Goal: Information Seeking & Learning: Learn about a topic

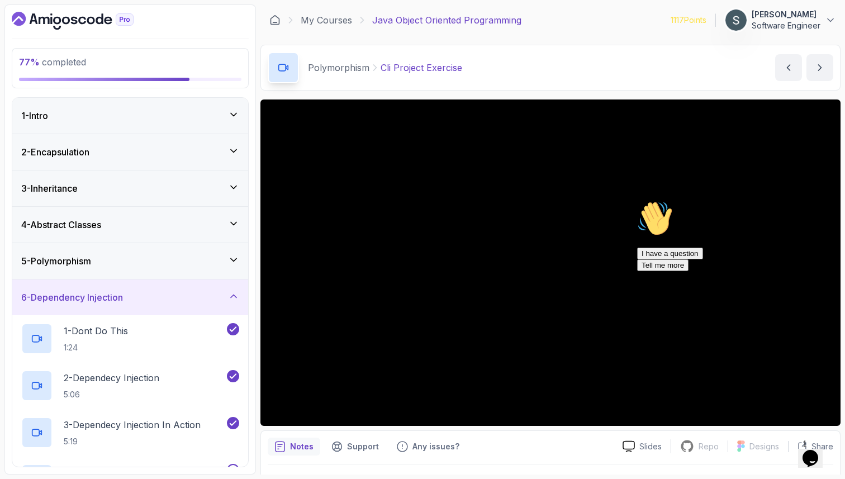
scroll to position [162, 0]
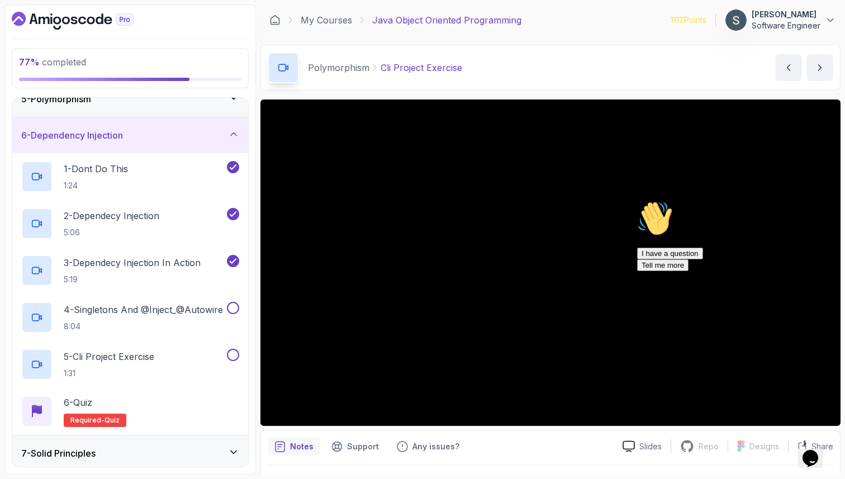
click at [637, 201] on icon "Chat attention grabber" at bounding box center [637, 201] width 0 height 0
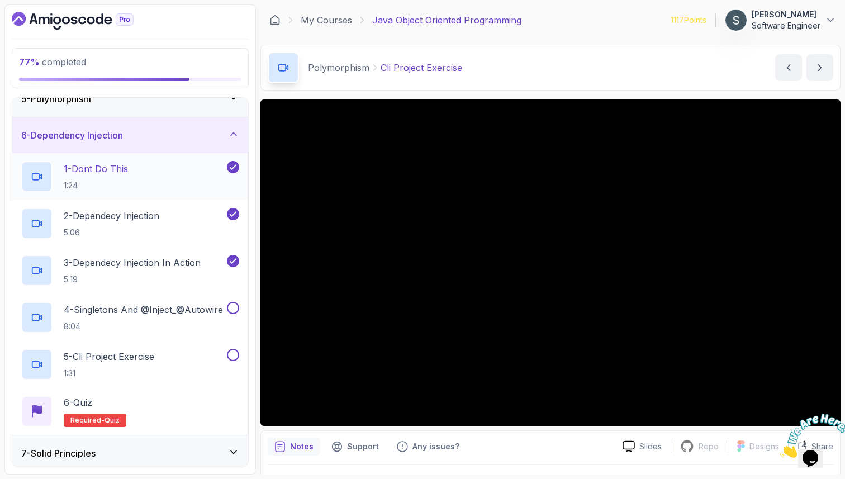
click at [97, 173] on p "1 - Dont Do This" at bounding box center [96, 168] width 64 height 13
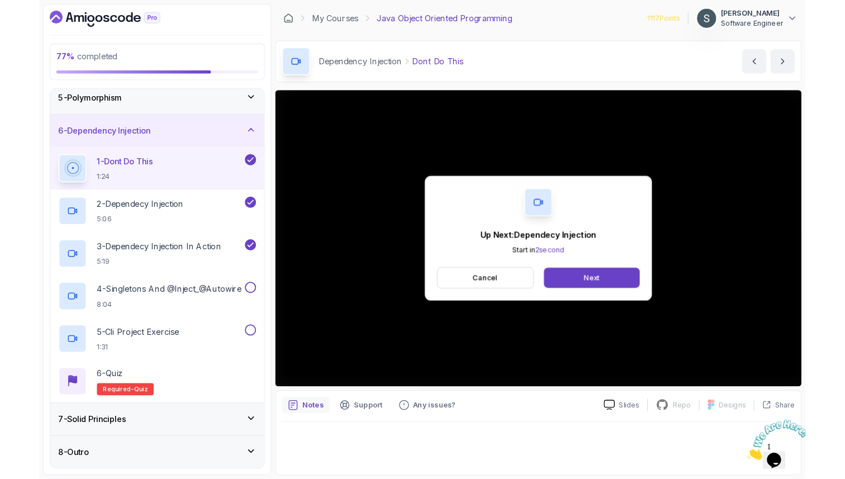
scroll to position [162, 0]
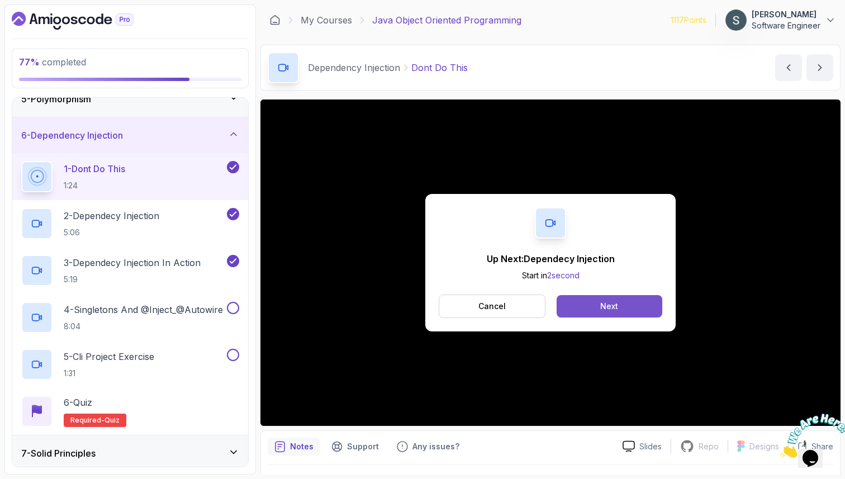
click at [596, 303] on button "Next" at bounding box center [609, 306] width 106 height 22
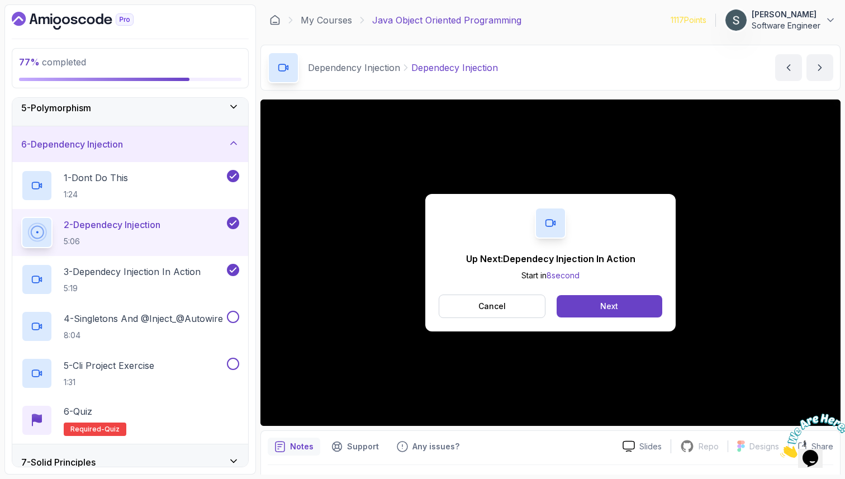
scroll to position [162, 0]
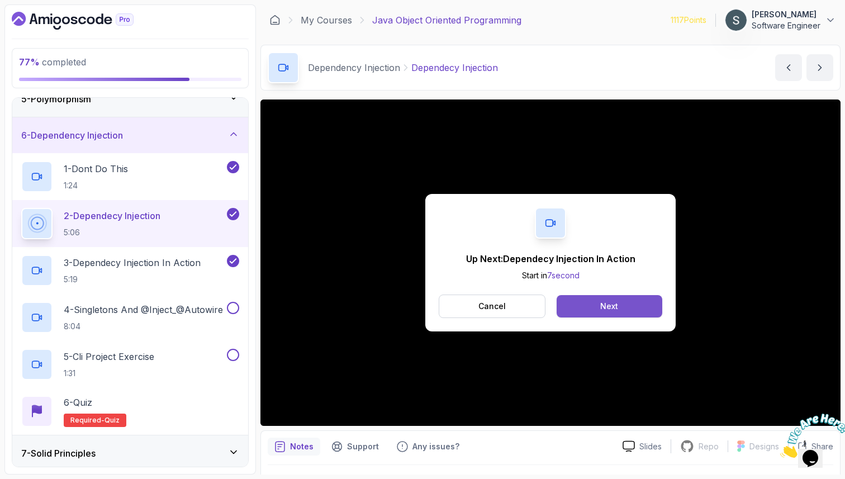
click at [612, 305] on div "Next" at bounding box center [609, 306] width 18 height 11
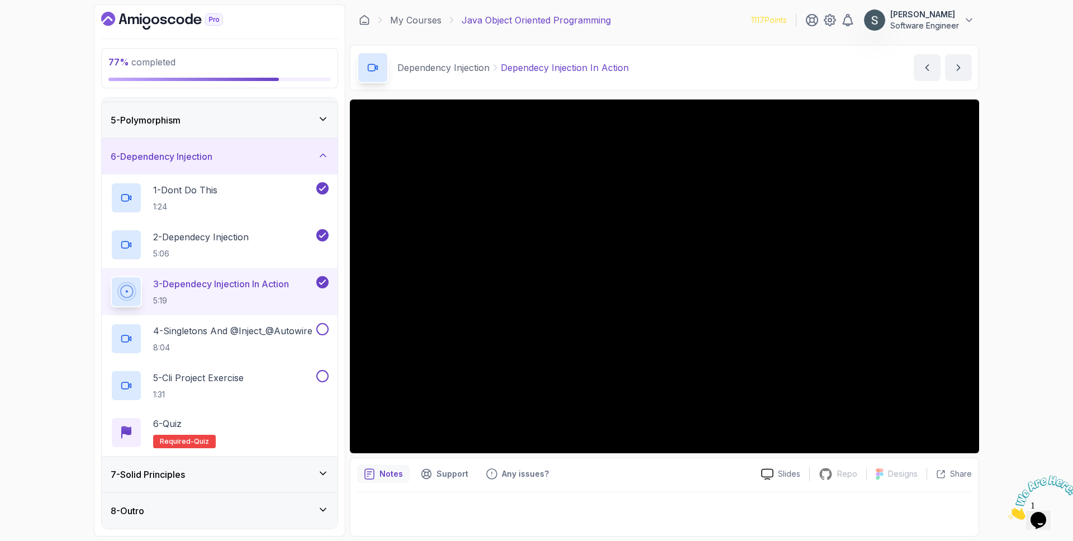
scroll to position [141, 0]
click at [844, 478] on icon "Close" at bounding box center [1008, 516] width 0 height 9
click at [223, 339] on h2 "4 - Singletons And @Inject_@Autowire 8:04" at bounding box center [232, 338] width 159 height 29
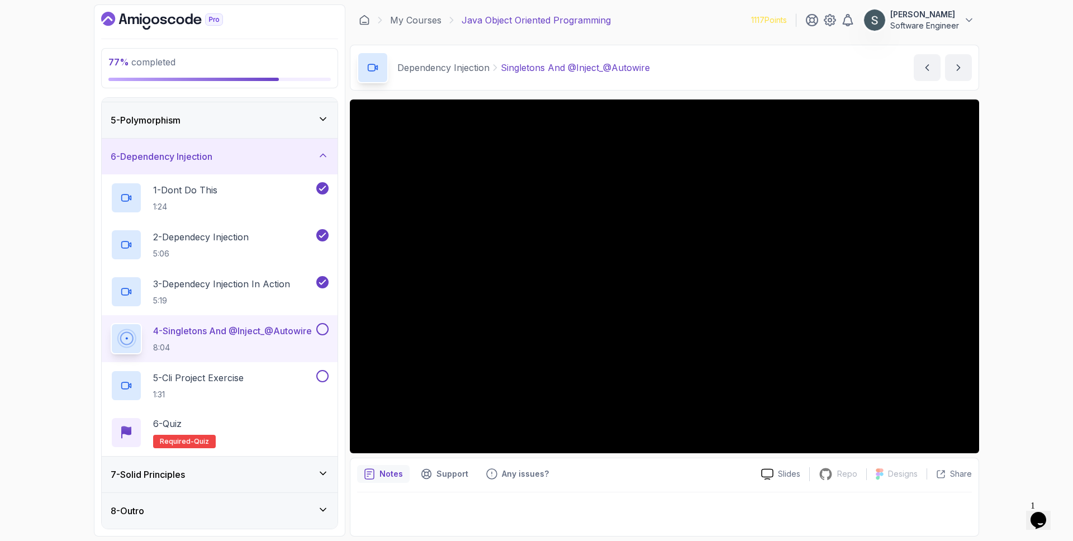
click at [294, 478] on div "8 - Outro" at bounding box center [220, 510] width 218 height 13
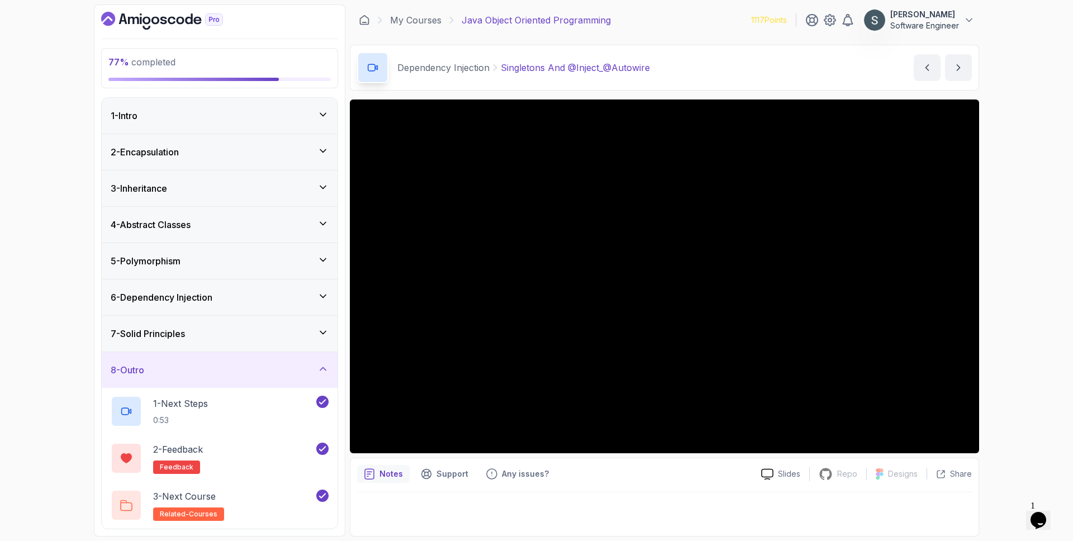
click at [263, 375] on div "8 - Outro" at bounding box center [220, 369] width 218 height 13
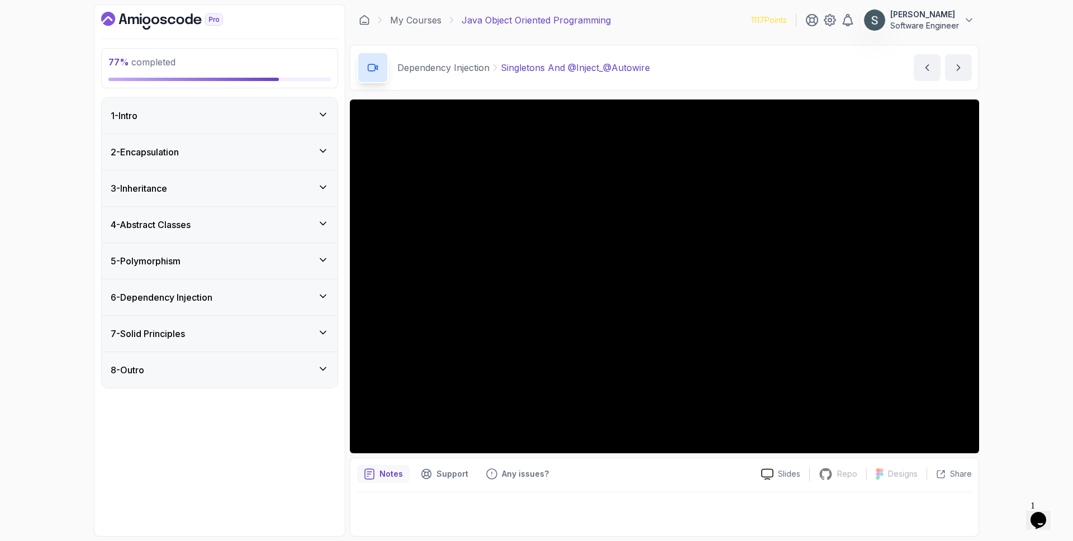
click at [102, 352] on button "8 - Outro" at bounding box center [220, 370] width 236 height 36
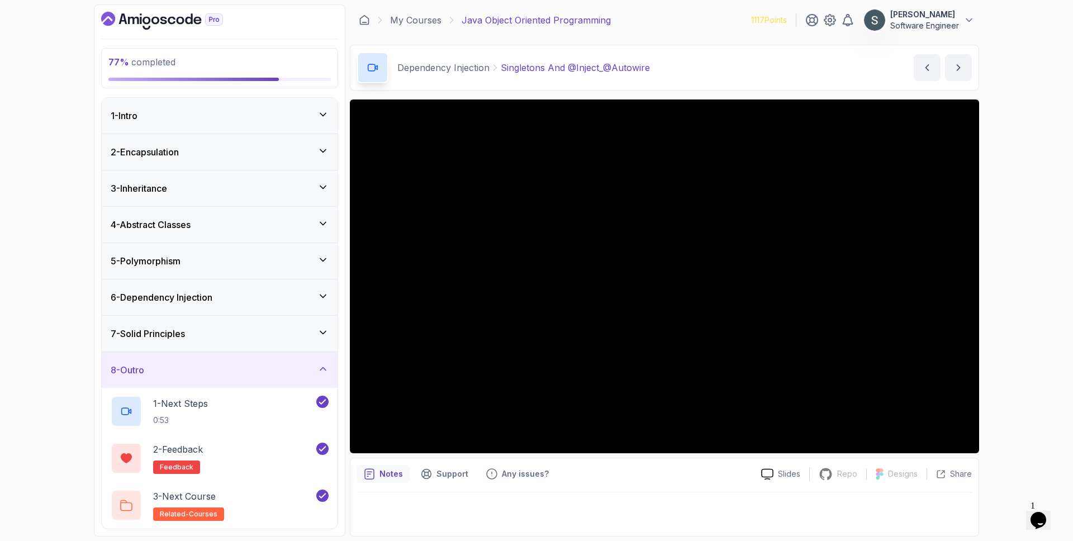
click at [264, 368] on div "8 - Outro" at bounding box center [220, 369] width 218 height 13
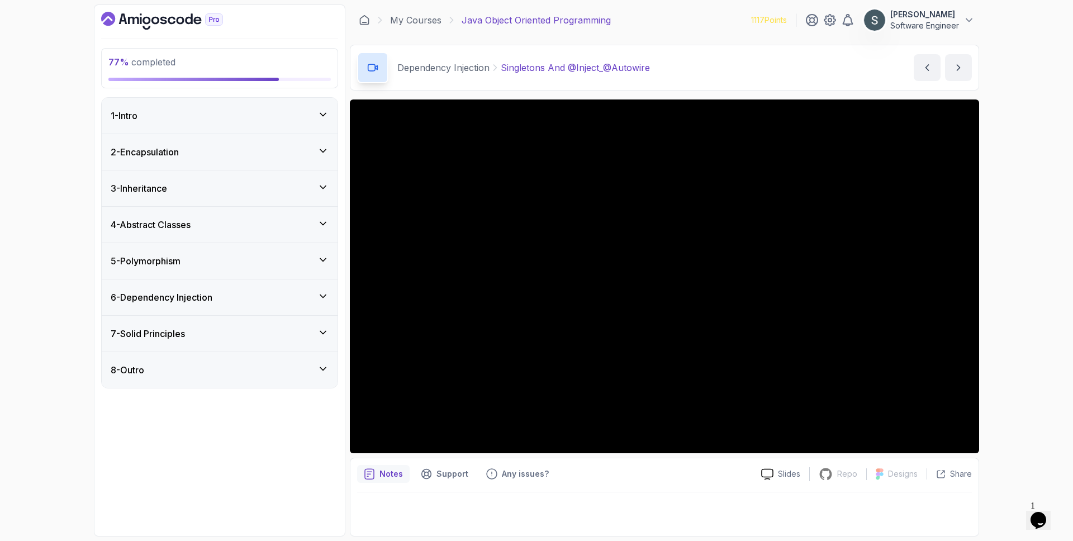
click at [244, 335] on div "7 - Solid Principles" at bounding box center [220, 333] width 218 height 13
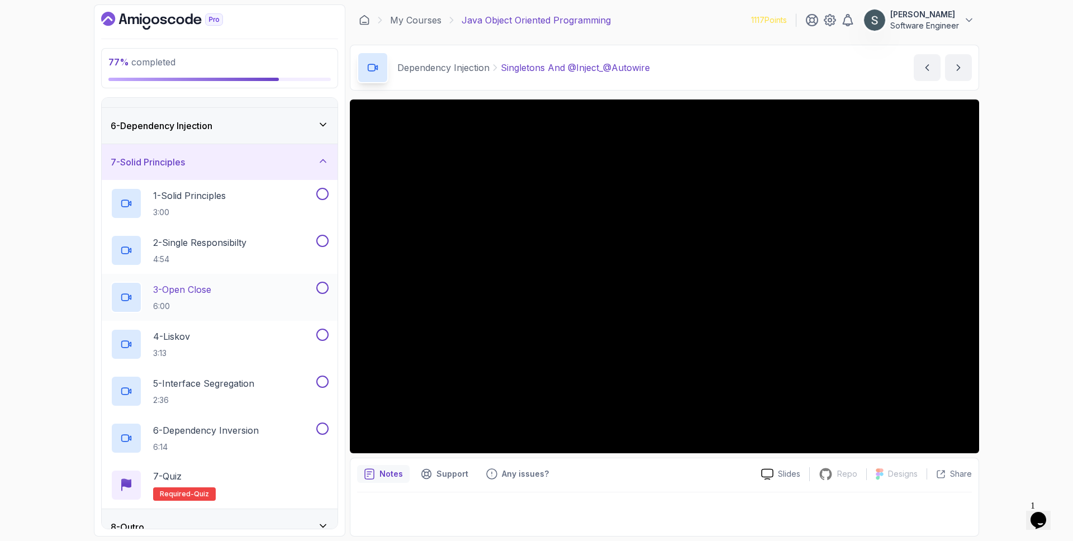
scroll to position [173, 0]
click at [241, 137] on div "6 - Dependency Injection" at bounding box center [220, 125] width 236 height 36
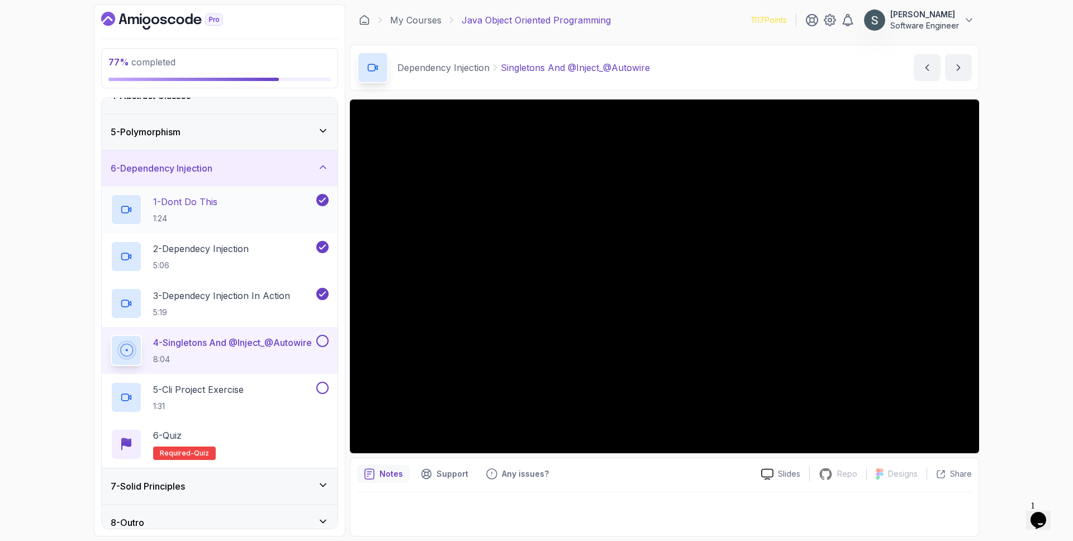
scroll to position [130, 0]
click at [328, 342] on div at bounding box center [321, 340] width 15 height 12
click at [318, 343] on button at bounding box center [322, 340] width 12 height 12
click at [251, 381] on div "5 - Cli Project Exercise 1:31" at bounding box center [212, 396] width 203 height 31
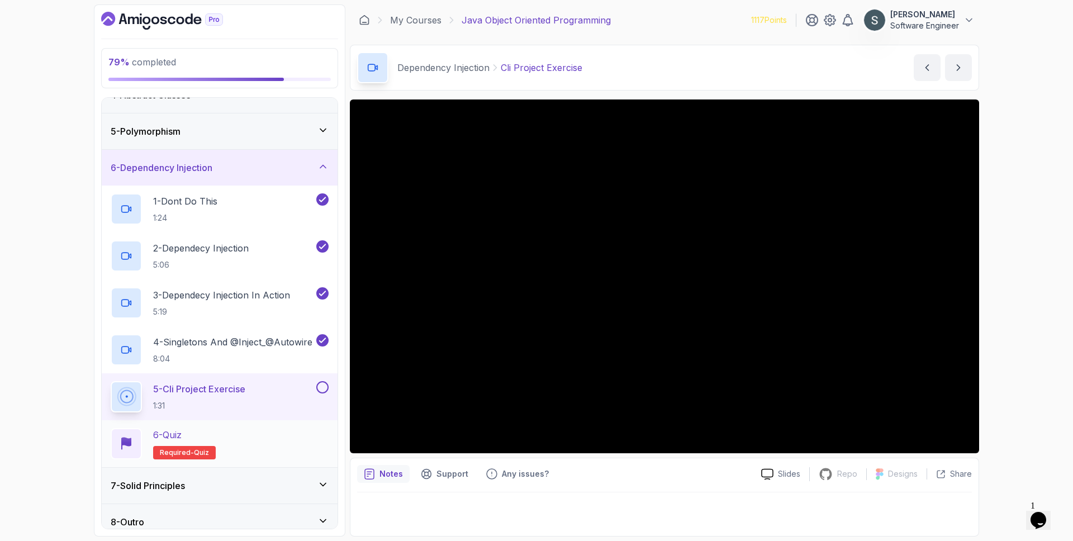
click at [239, 450] on div "6 - Quiz Required- quiz" at bounding box center [220, 443] width 218 height 31
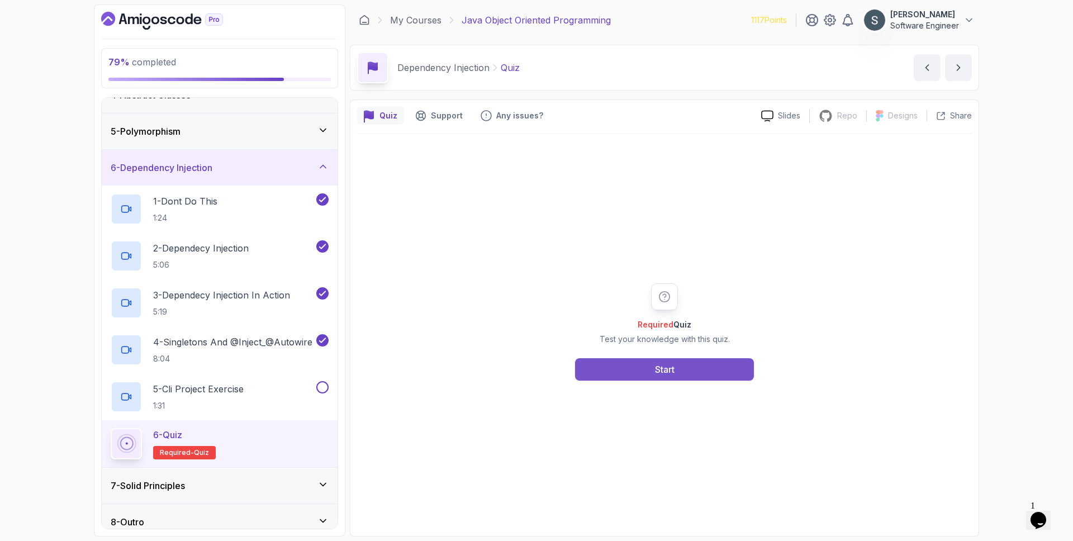
click at [677, 372] on button "Start" at bounding box center [664, 369] width 179 height 22
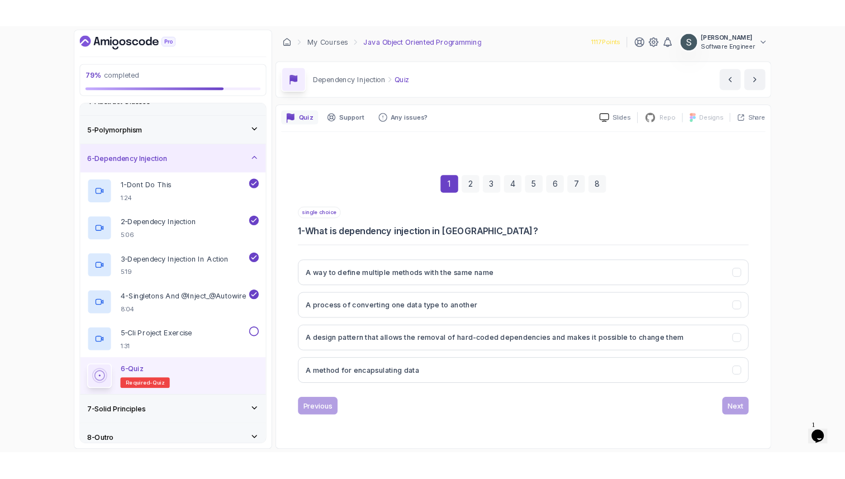
scroll to position [130, 0]
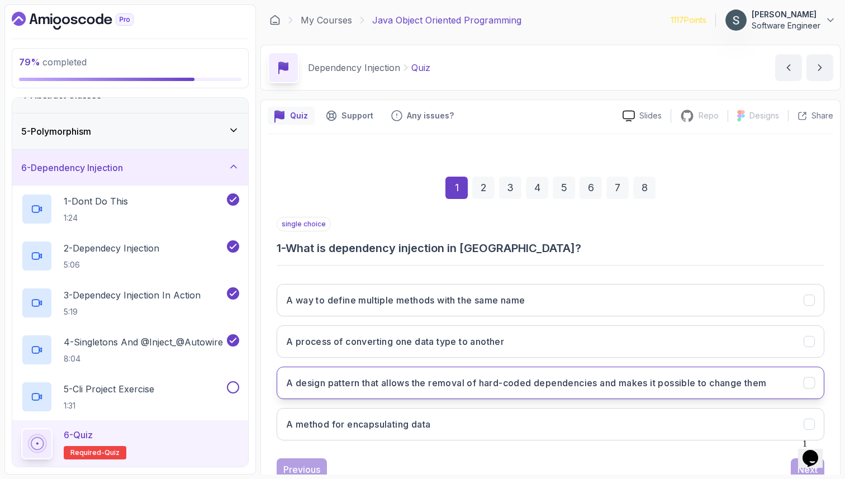
click at [645, 375] on button "A design pattern that allows the removal of hard-coded dependencies and makes i…" at bounding box center [551, 383] width 548 height 32
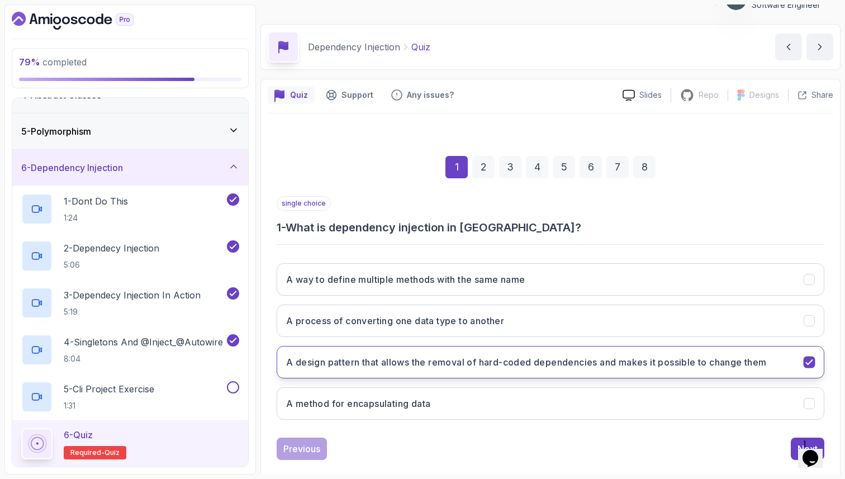
scroll to position [24, 0]
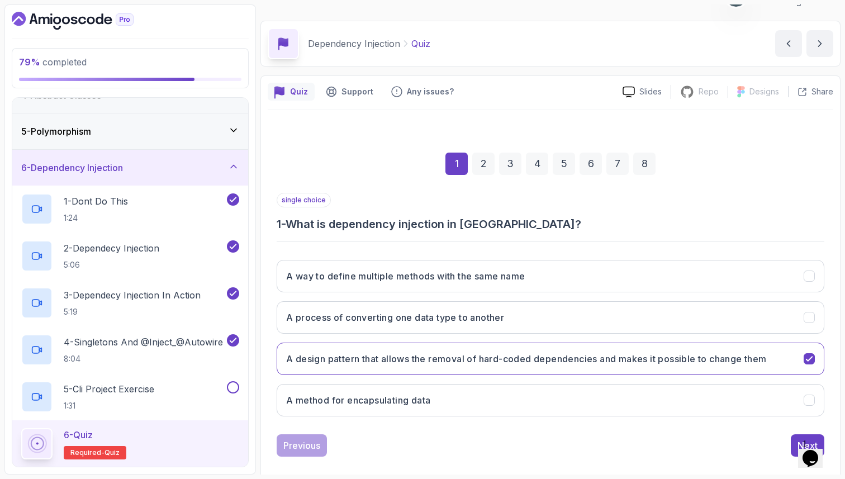
click at [793, 441] on button "Next" at bounding box center [808, 445] width 34 height 22
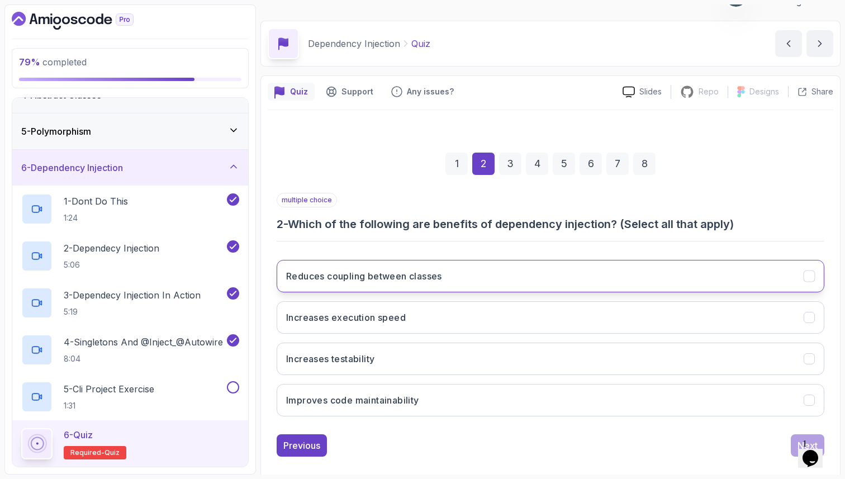
click at [482, 287] on button "Reduces coupling between classes" at bounding box center [551, 276] width 548 height 32
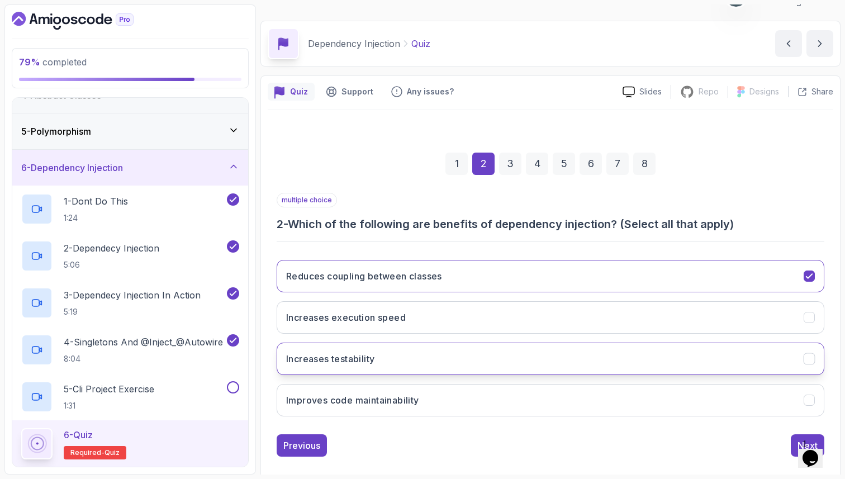
click at [475, 354] on button "Increases testability" at bounding box center [551, 358] width 548 height 32
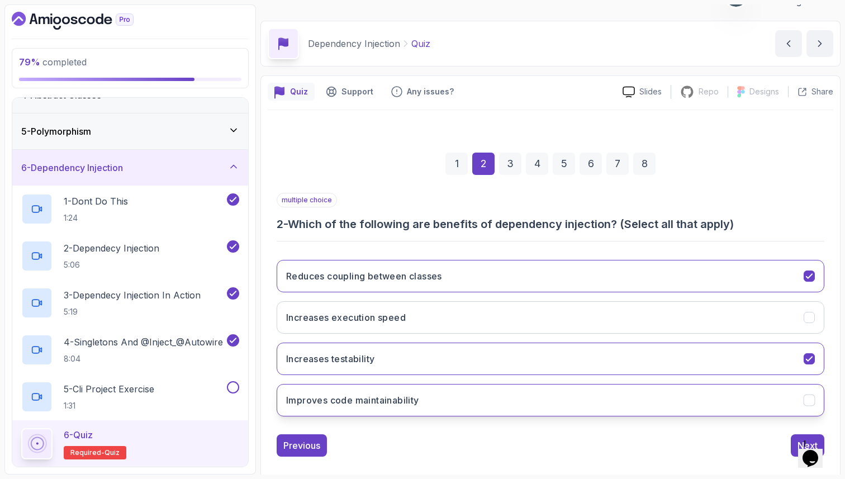
click at [484, 404] on button "Improves code maintainability" at bounding box center [551, 400] width 548 height 32
click at [803, 439] on div "1 Opens Chat This icon Opens the chat window." at bounding box center [815, 444] width 27 height 10
click at [794, 441] on button "Next" at bounding box center [808, 445] width 34 height 22
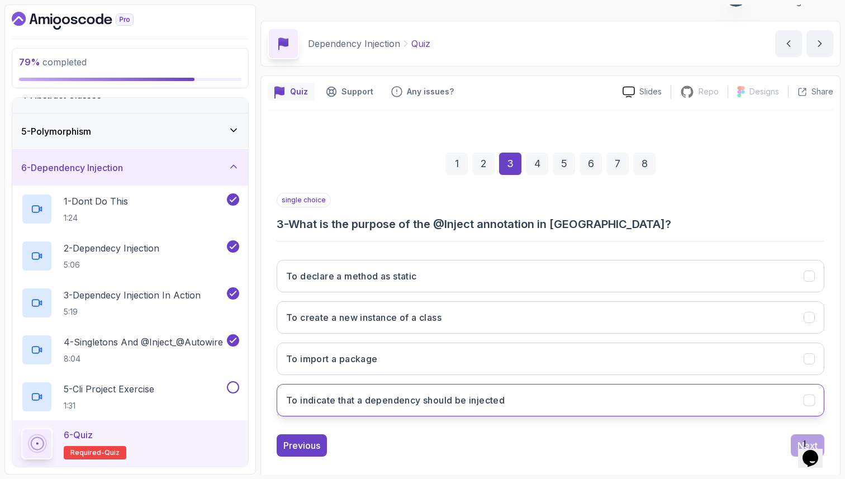
click at [578, 405] on button "To indicate that a dependency should be injected" at bounding box center [551, 400] width 548 height 32
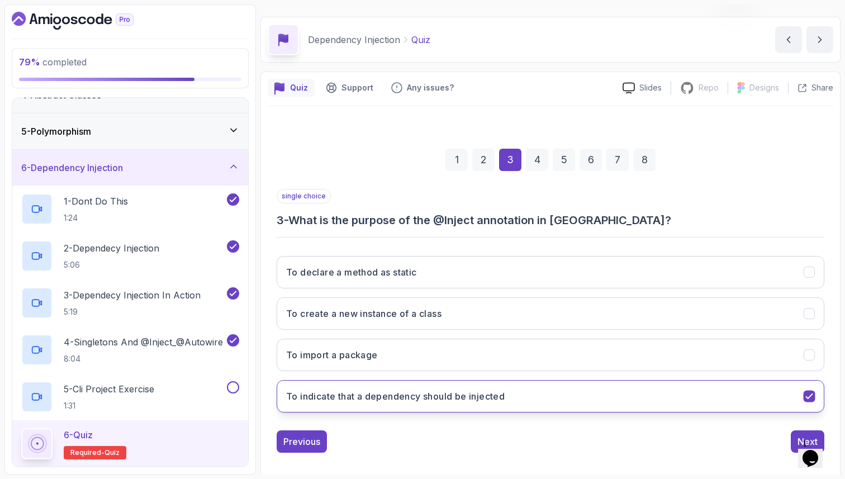
scroll to position [38, 0]
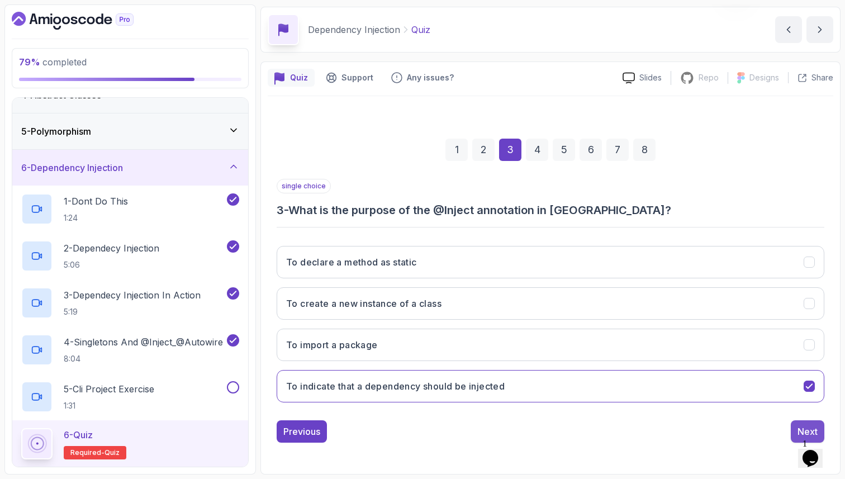
click at [803, 429] on div "Next" at bounding box center [807, 431] width 20 height 13
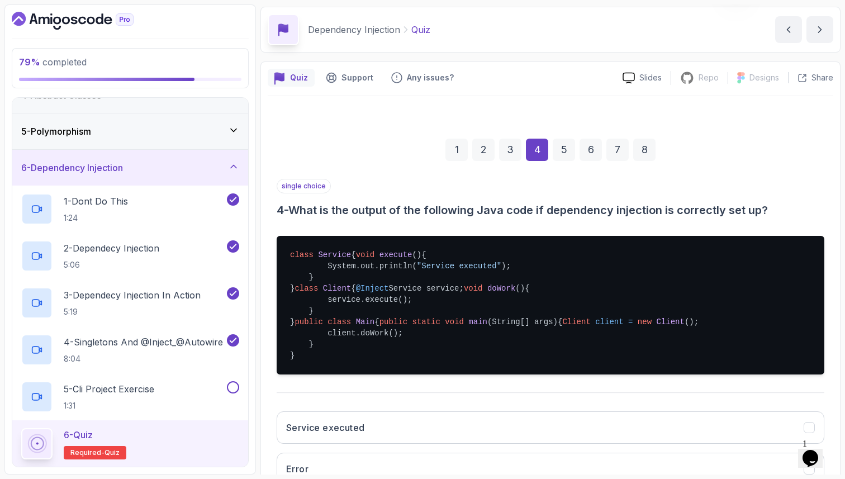
click at [330, 278] on pre "class Service { void execute () { System.out.println( "Service executed" ); } }…" at bounding box center [551, 305] width 548 height 139
click at [356, 293] on span "@Inject" at bounding box center [372, 288] width 33 height 9
drag, startPoint x: 325, startPoint y: 332, endPoint x: 368, endPoint y: 329, distance: 43.2
click at [368, 329] on pre "class Service { void execute () { System.out.println( "Service executed" ); } }…" at bounding box center [551, 305] width 548 height 139
drag, startPoint x: 342, startPoint y: 409, endPoint x: 430, endPoint y: 406, distance: 87.2
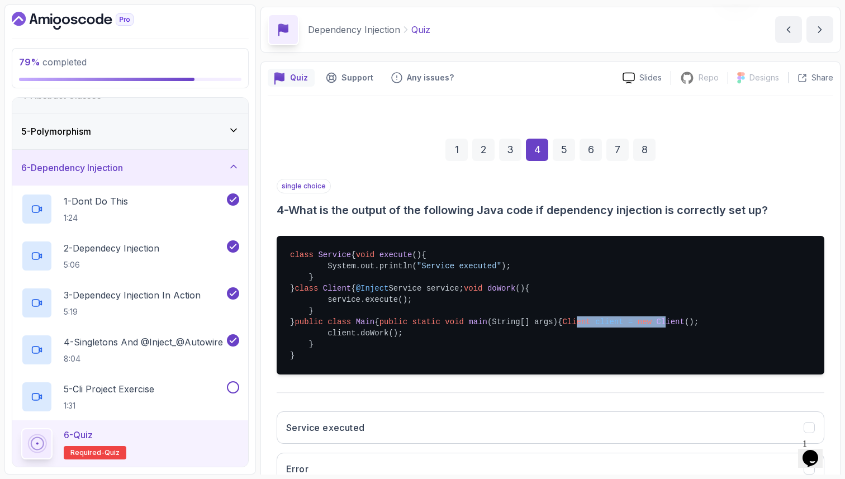
click at [430, 374] on pre "class Service { void execute () { System.out.println( "Service executed" ); } }…" at bounding box center [551, 305] width 548 height 139
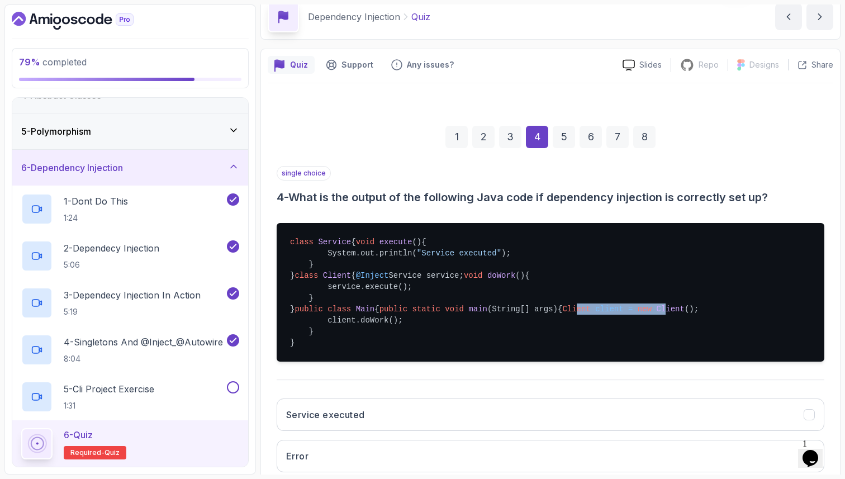
scroll to position [293, 0]
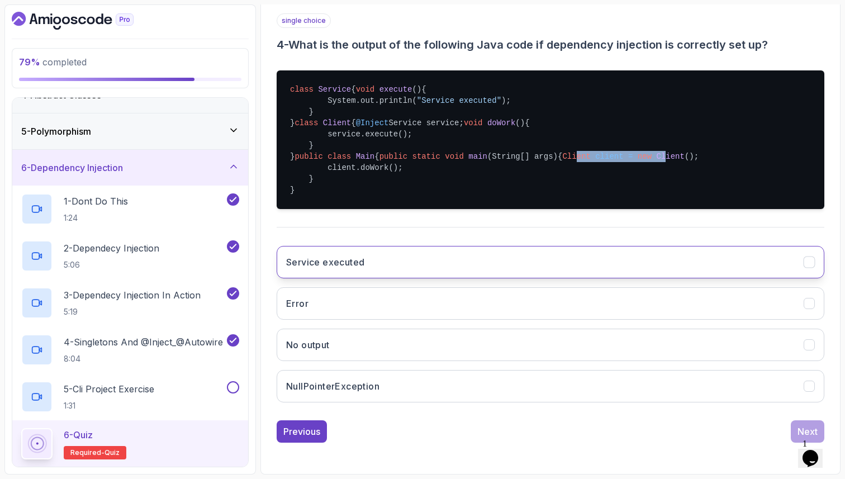
click at [415, 261] on button "Service executed" at bounding box center [551, 262] width 548 height 32
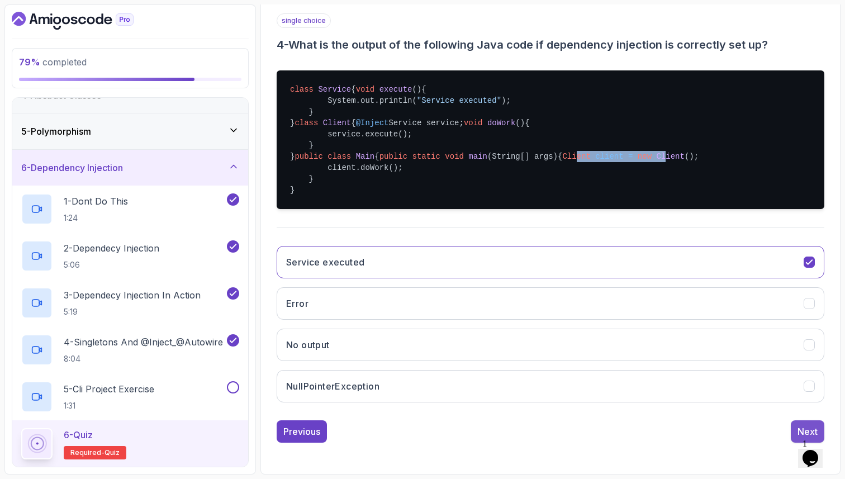
click at [810, 430] on div "Next" at bounding box center [807, 431] width 20 height 13
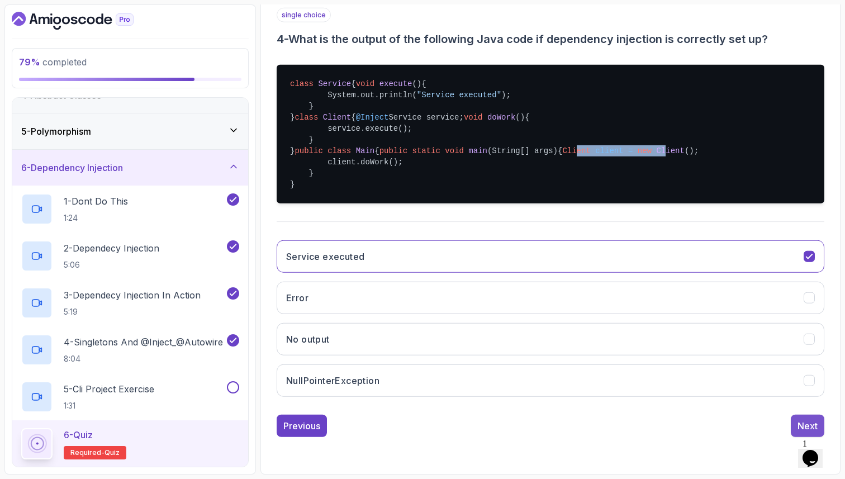
scroll to position [38, 0]
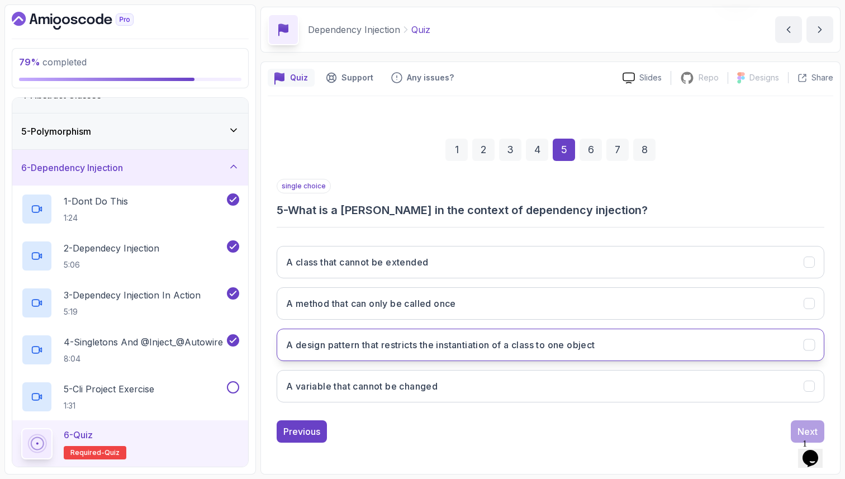
click at [602, 340] on button "A design pattern that restricts the instantiation of a class to one object" at bounding box center [551, 345] width 548 height 32
click at [798, 429] on div "Next" at bounding box center [807, 431] width 20 height 13
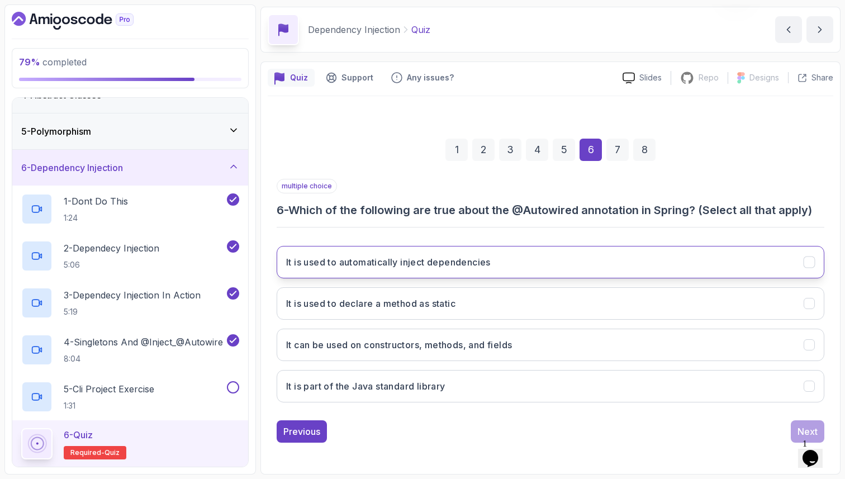
click at [565, 263] on button "It is used to automatically inject dependencies" at bounding box center [551, 262] width 548 height 32
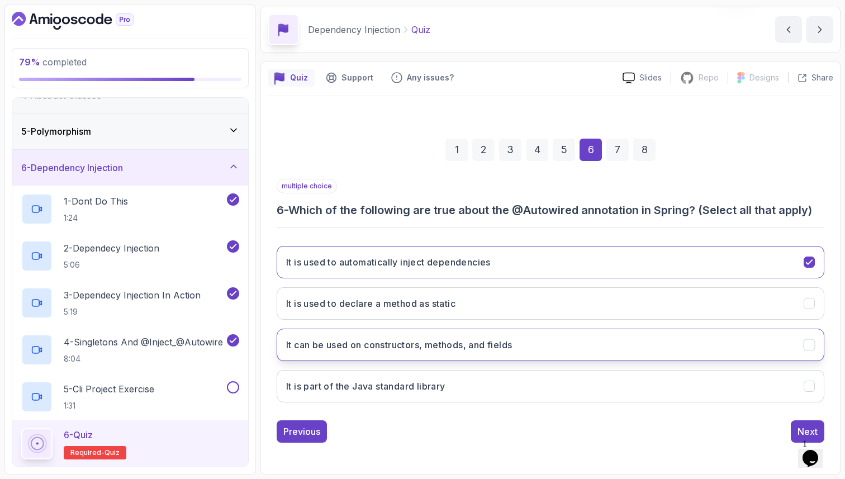
click at [620, 354] on button "It can be used on constructors, methods, and fields" at bounding box center [551, 345] width 548 height 32
click at [808, 429] on div "Next" at bounding box center [807, 431] width 20 height 13
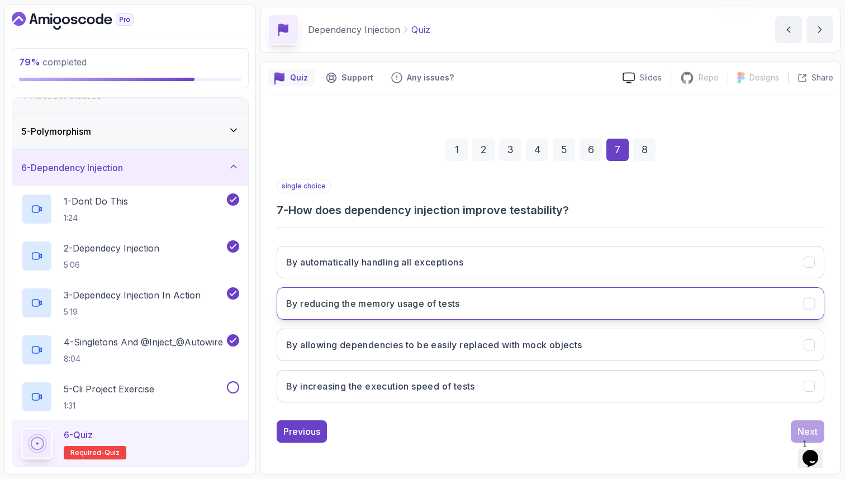
click at [450, 305] on h3 "By reducing the memory usage of tests" at bounding box center [373, 303] width 174 height 13
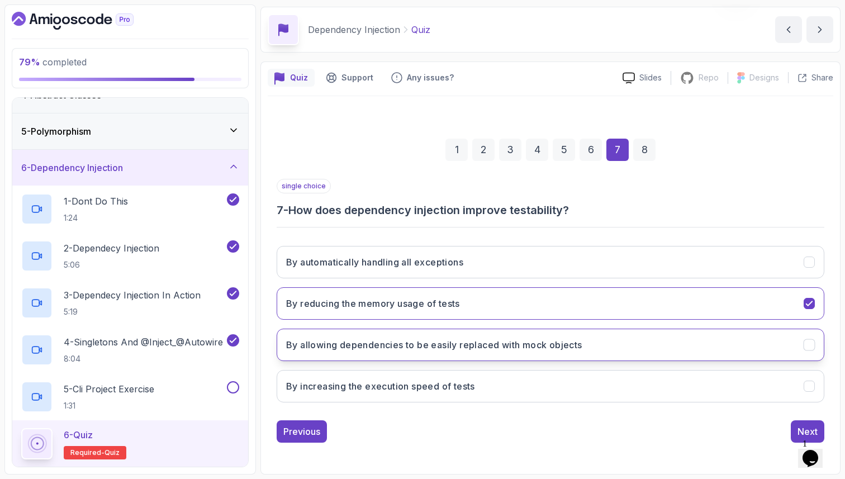
click at [538, 339] on h3 "By allowing dependencies to be easily replaced with mock objects" at bounding box center [434, 344] width 296 height 13
click at [795, 424] on button "Next" at bounding box center [808, 431] width 34 height 22
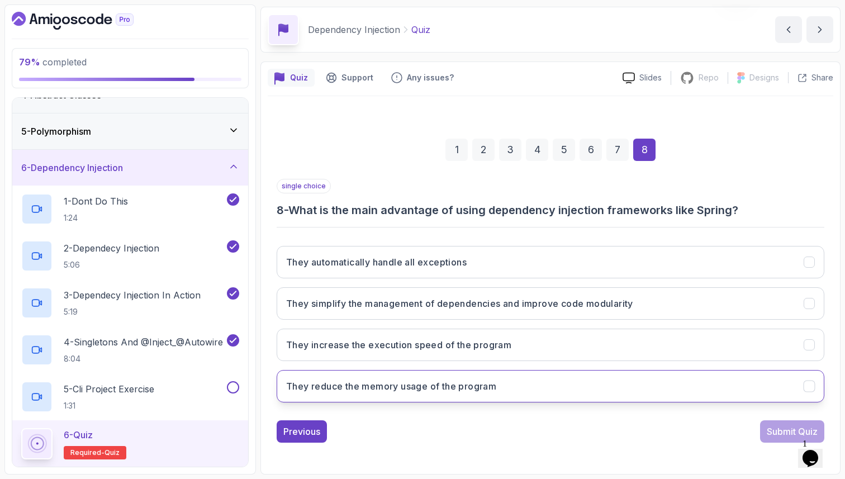
click at [583, 392] on button "They reduce the memory usage of the program" at bounding box center [551, 386] width 548 height 32
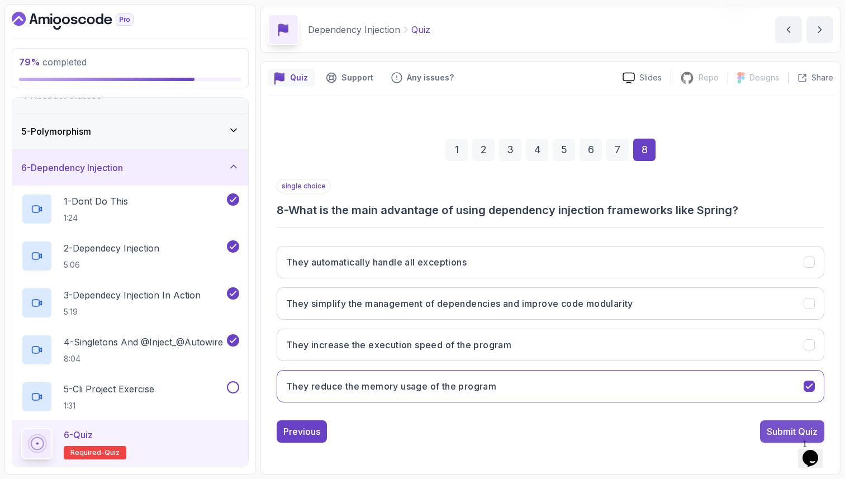
click at [781, 427] on div "Submit Quiz" at bounding box center [792, 431] width 51 height 13
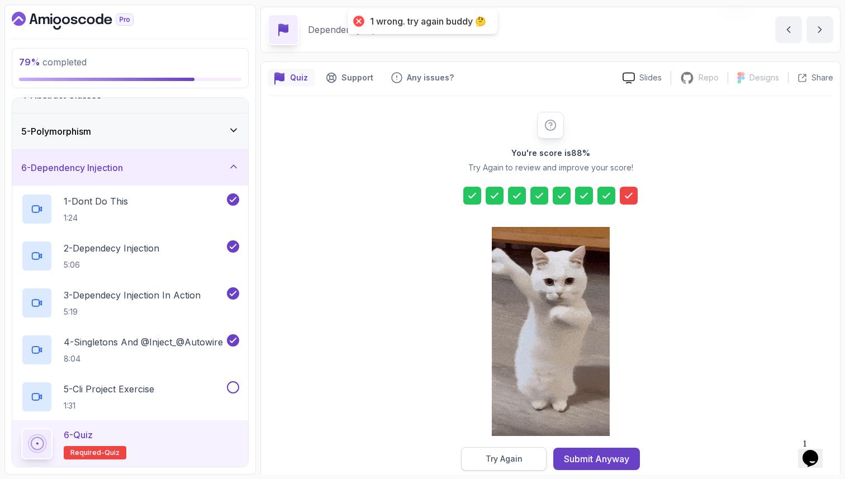
click at [512, 451] on button "Try Again" at bounding box center [503, 458] width 85 height 23
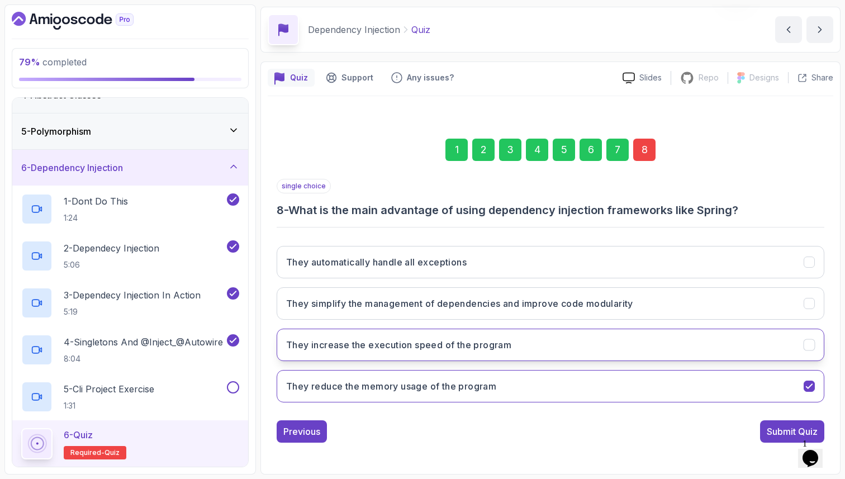
click at [520, 356] on button "They increase the execution speed of the program" at bounding box center [551, 345] width 548 height 32
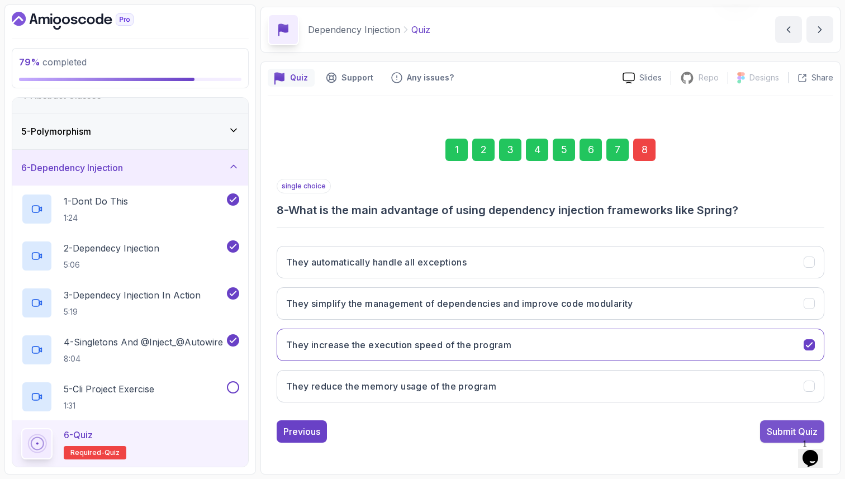
click at [774, 431] on div "Submit Quiz" at bounding box center [792, 431] width 51 height 13
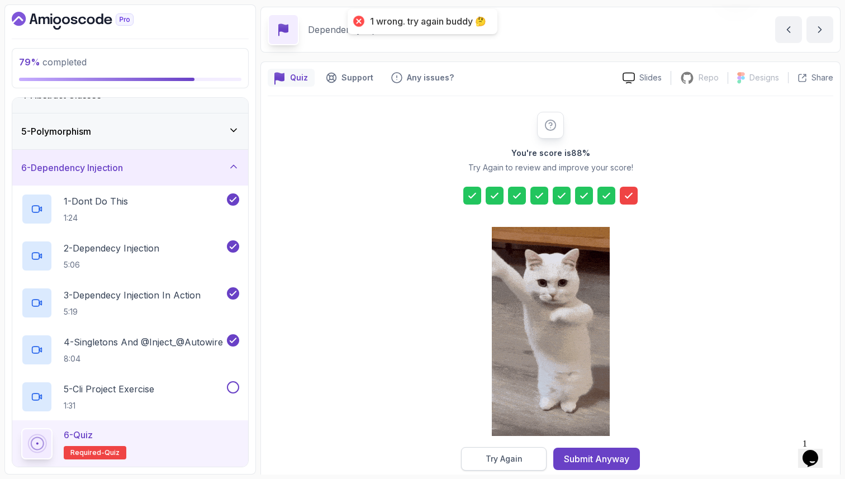
click at [514, 456] on div "Try Again" at bounding box center [504, 458] width 37 height 11
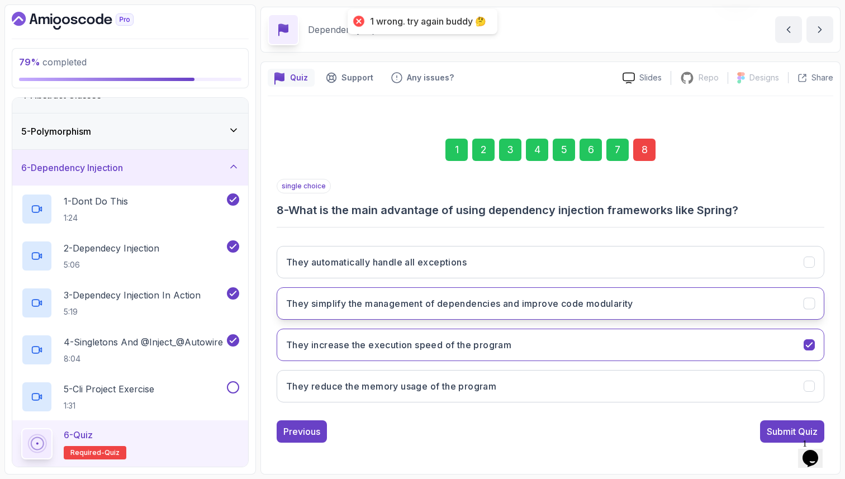
click at [476, 313] on button "They simplify the management of dependencies and improve code modularity" at bounding box center [551, 303] width 548 height 32
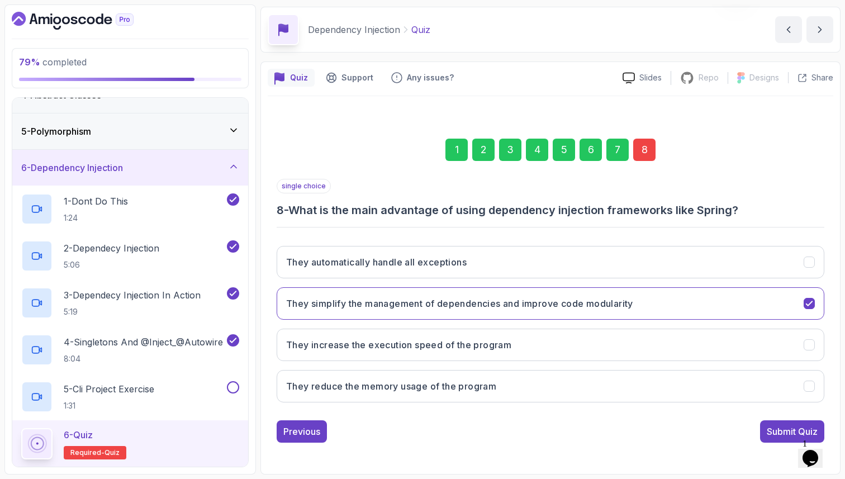
click at [448, 144] on div "1" at bounding box center [456, 150] width 22 height 22
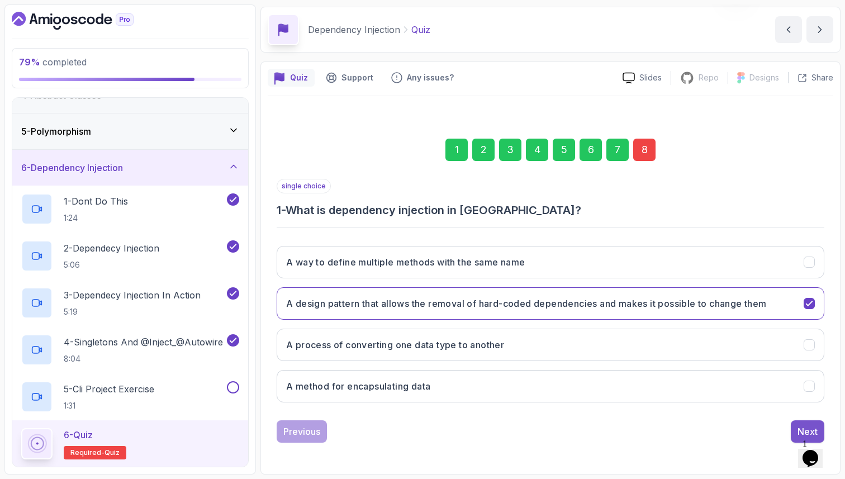
click at [802, 426] on div "Next" at bounding box center [807, 431] width 20 height 13
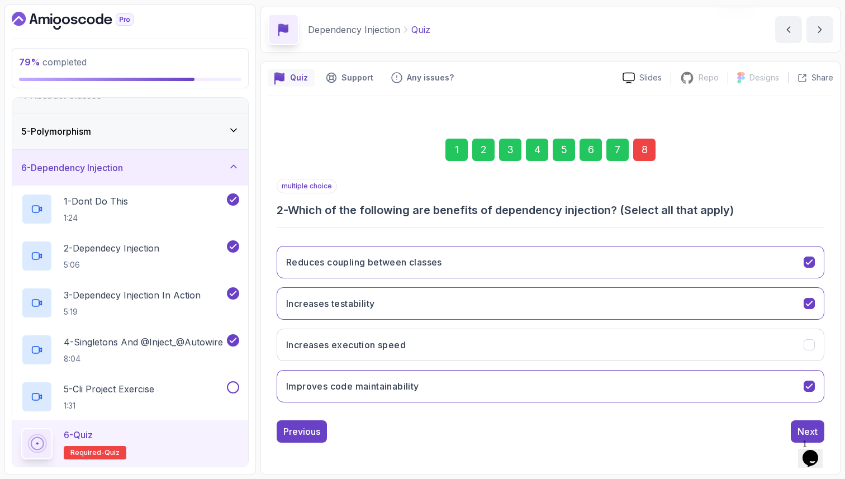
click at [639, 155] on div "8" at bounding box center [644, 150] width 22 height 22
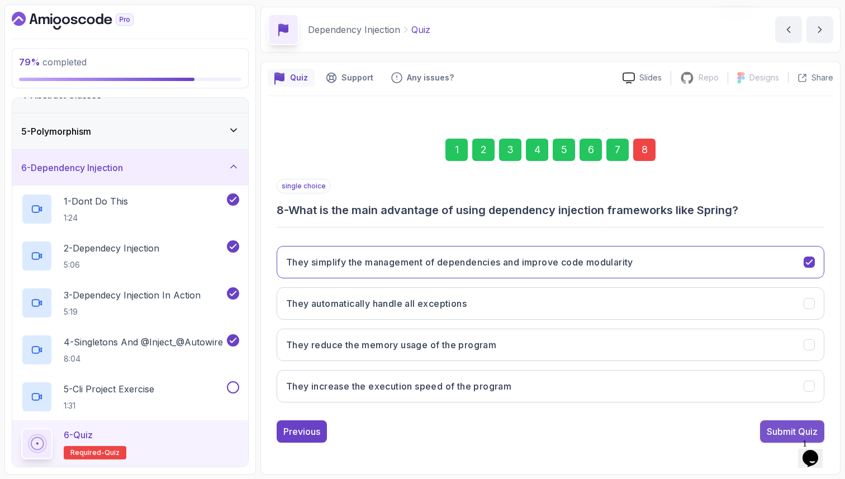
click at [792, 422] on button "Submit Quiz" at bounding box center [792, 431] width 64 height 22
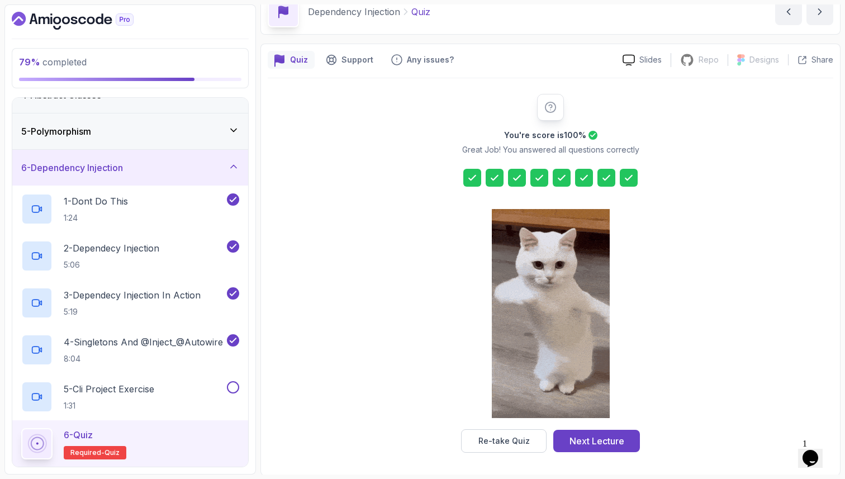
scroll to position [57, 0]
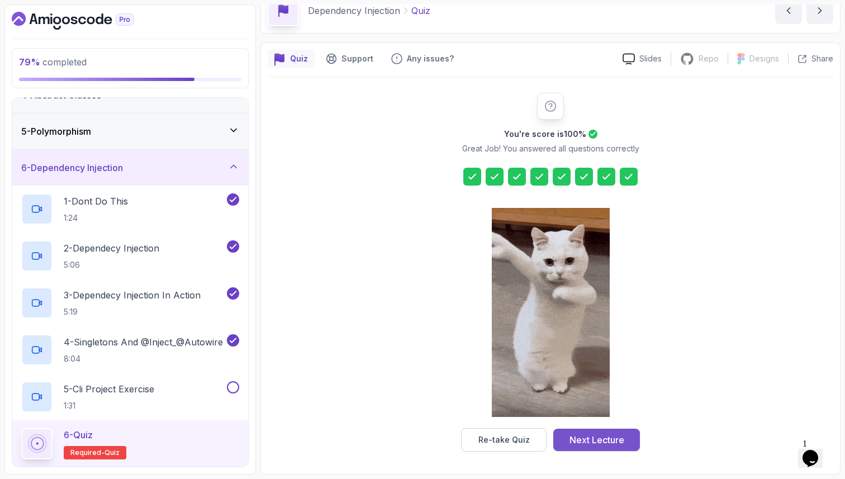
click at [574, 441] on div "Next Lecture" at bounding box center [596, 439] width 55 height 13
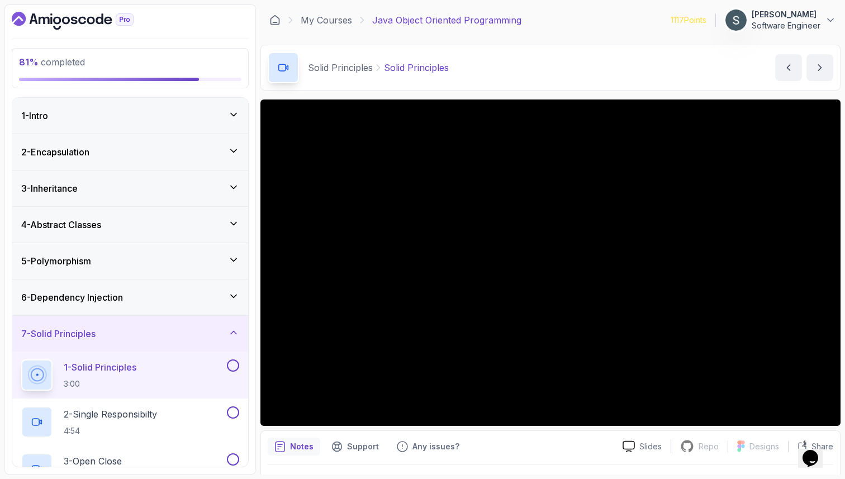
click at [151, 297] on div "6 - Dependency Injection" at bounding box center [130, 297] width 218 height 13
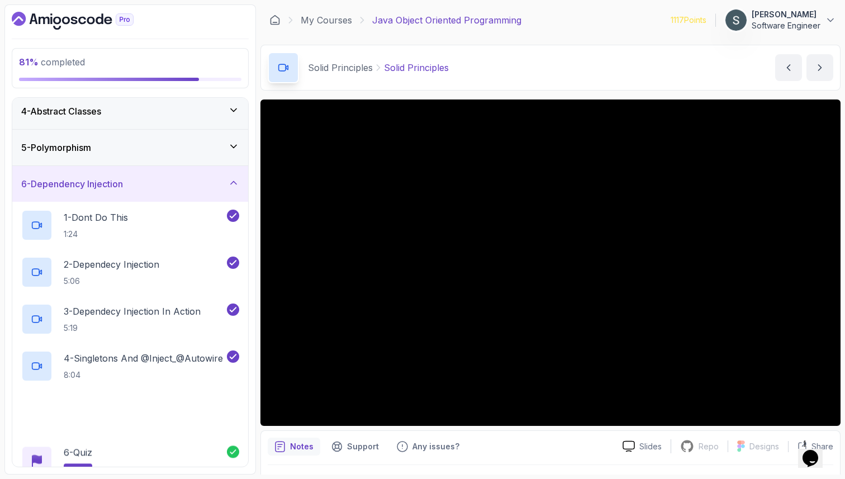
scroll to position [202, 0]
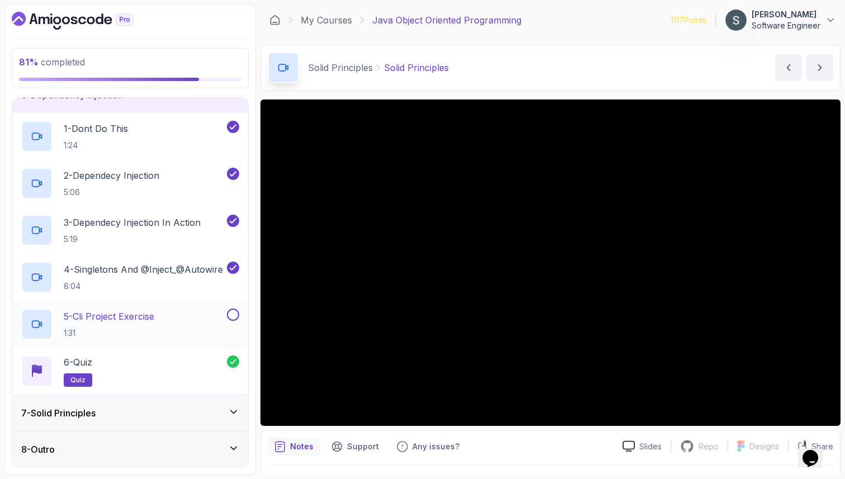
click at [151, 319] on p "5 - Cli Project Exercise" at bounding box center [109, 316] width 91 height 13
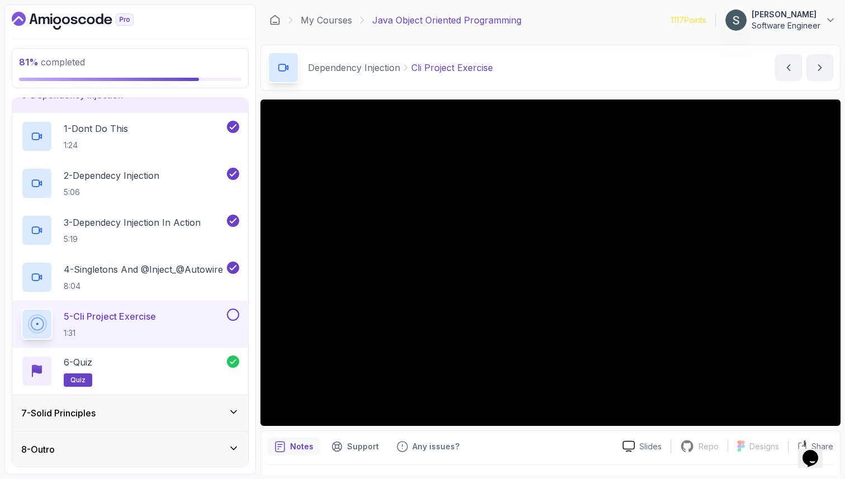
click at [123, 408] on div "7 - Solid Principles" at bounding box center [130, 412] width 218 height 13
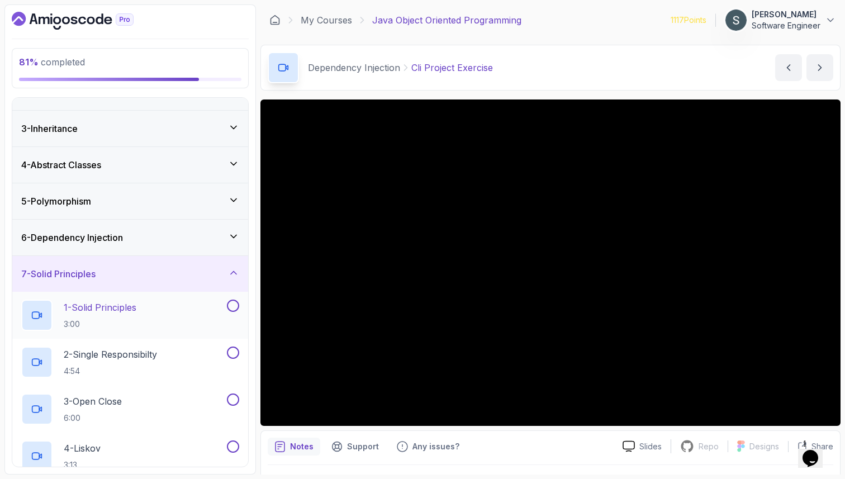
scroll to position [249, 0]
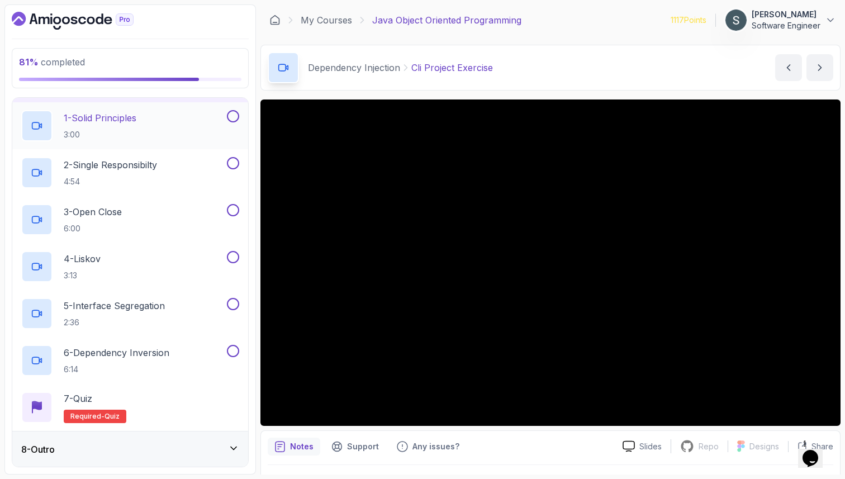
click at [235, 117] on button at bounding box center [233, 116] width 12 height 12
click at [231, 168] on div at bounding box center [232, 163] width 15 height 12
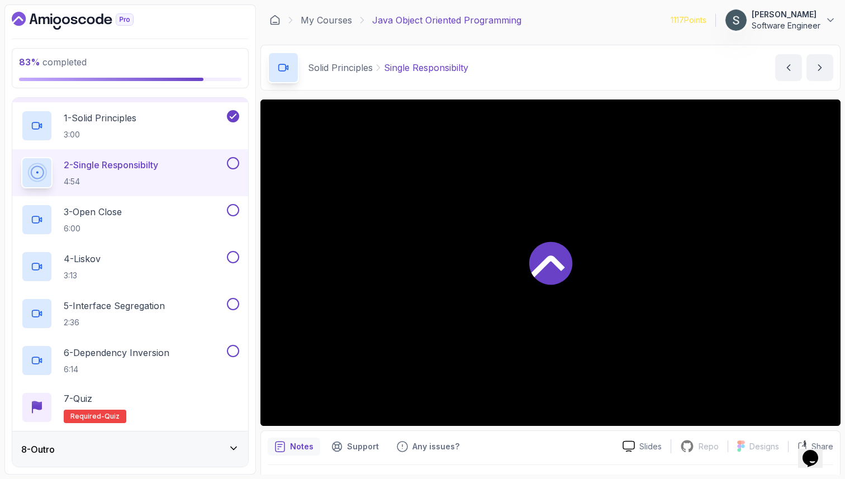
click at [234, 163] on button at bounding box center [233, 163] width 12 height 12
click at [235, 215] on button at bounding box center [233, 210] width 12 height 12
click at [231, 267] on button "4 - Liskov 3:13" at bounding box center [130, 266] width 218 height 31
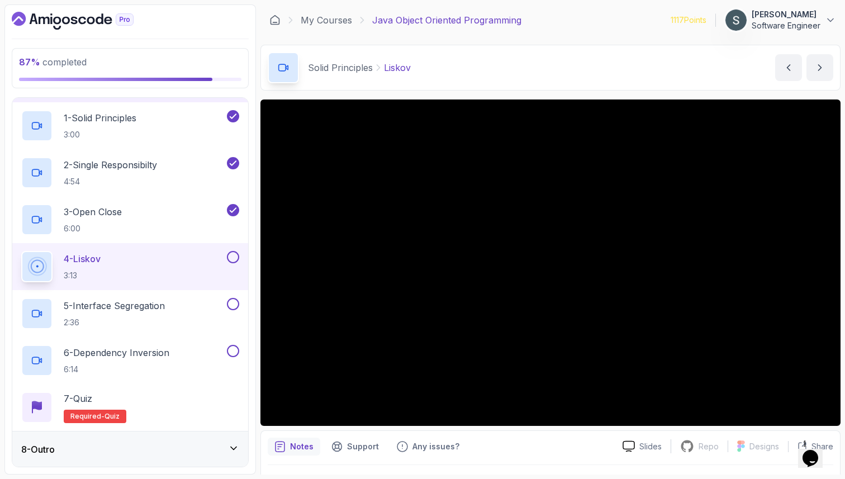
click at [238, 258] on button at bounding box center [233, 257] width 12 height 12
click at [237, 299] on button at bounding box center [233, 304] width 12 height 12
click at [234, 352] on button at bounding box center [233, 351] width 12 height 12
click at [226, 408] on div "7 - Quiz Required- quiz" at bounding box center [130, 407] width 218 height 31
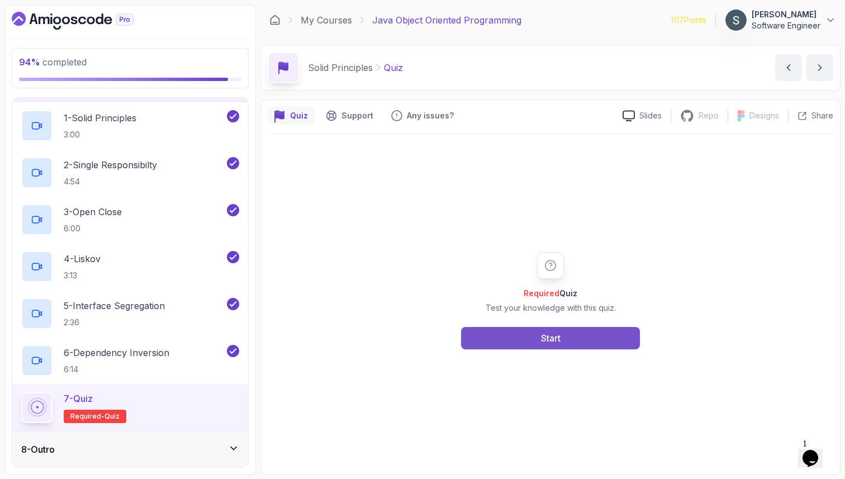
click at [573, 341] on button "Start" at bounding box center [550, 338] width 179 height 22
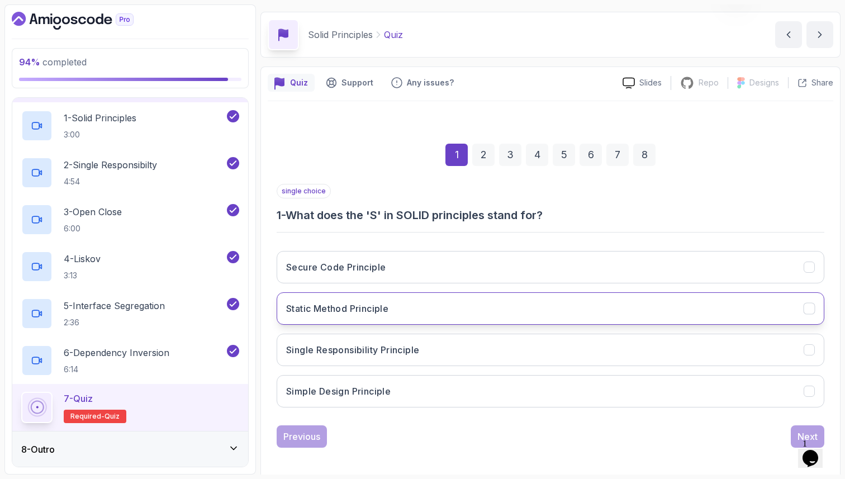
scroll to position [38, 0]
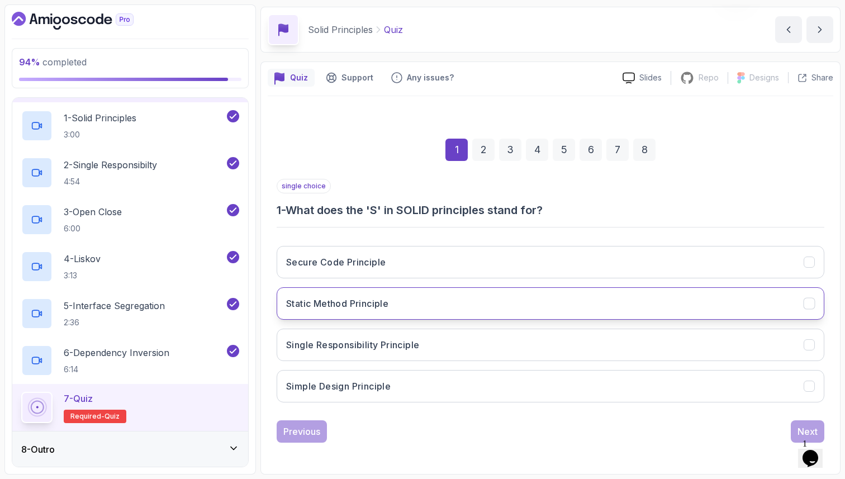
click at [549, 339] on button "Single Responsibility Principle" at bounding box center [551, 345] width 548 height 32
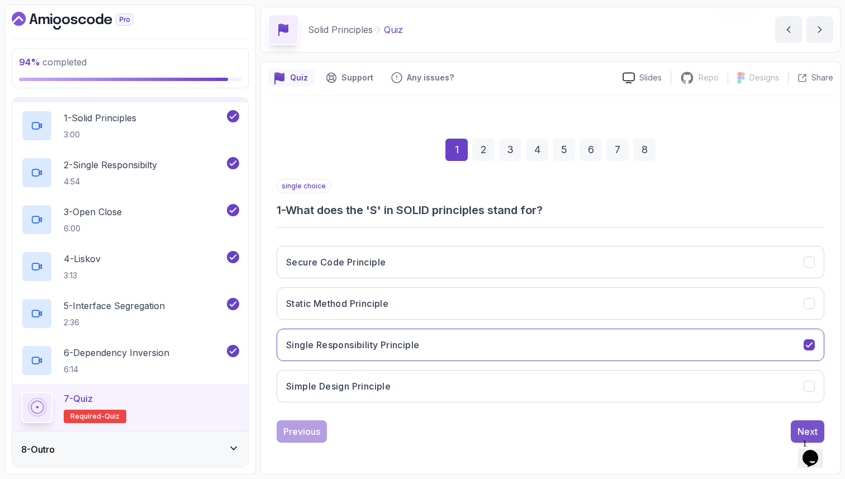
click at [798, 433] on div "Next" at bounding box center [807, 431] width 20 height 13
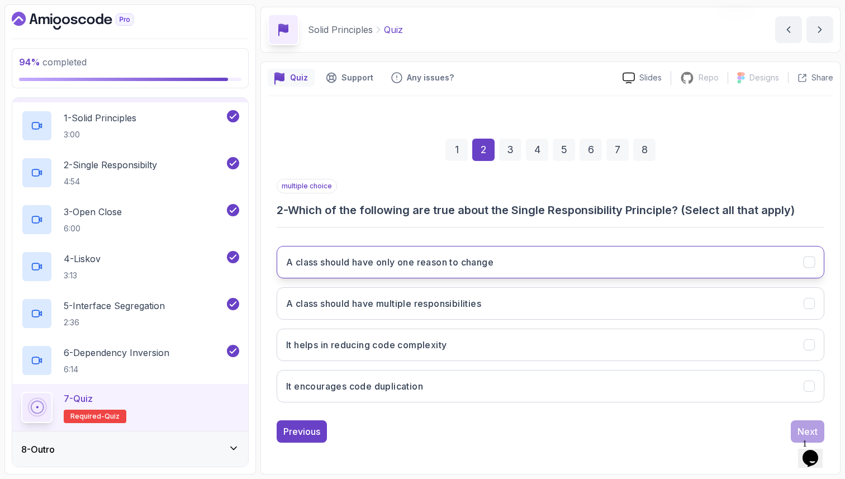
click at [545, 264] on button "A class should have only one reason to change" at bounding box center [551, 262] width 548 height 32
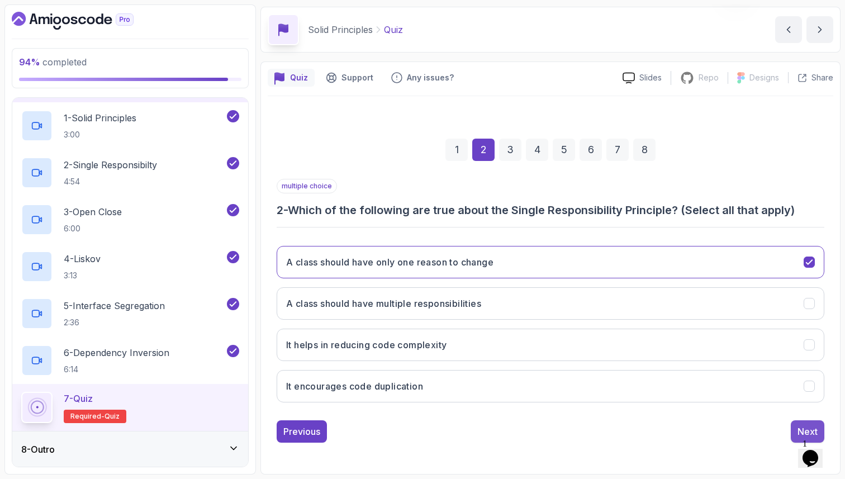
click at [802, 429] on div "Next" at bounding box center [807, 431] width 20 height 13
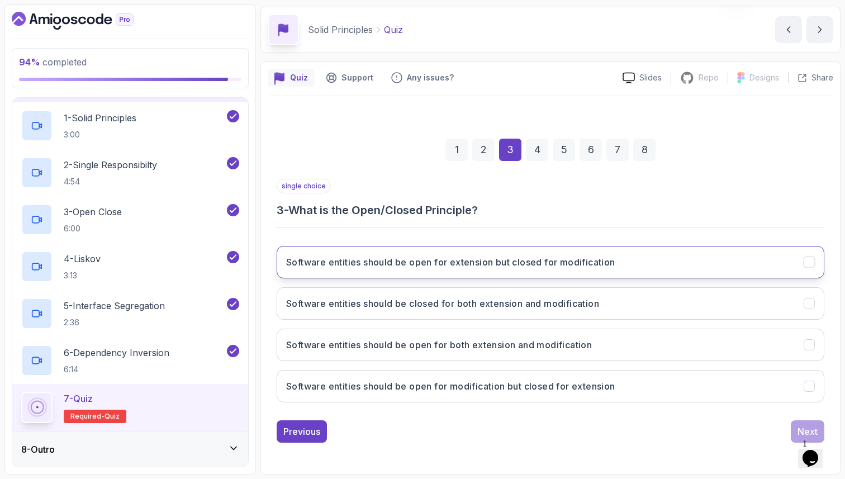
click at [563, 259] on h3 "Software entities should be open for extension but closed for modification" at bounding box center [450, 261] width 329 height 13
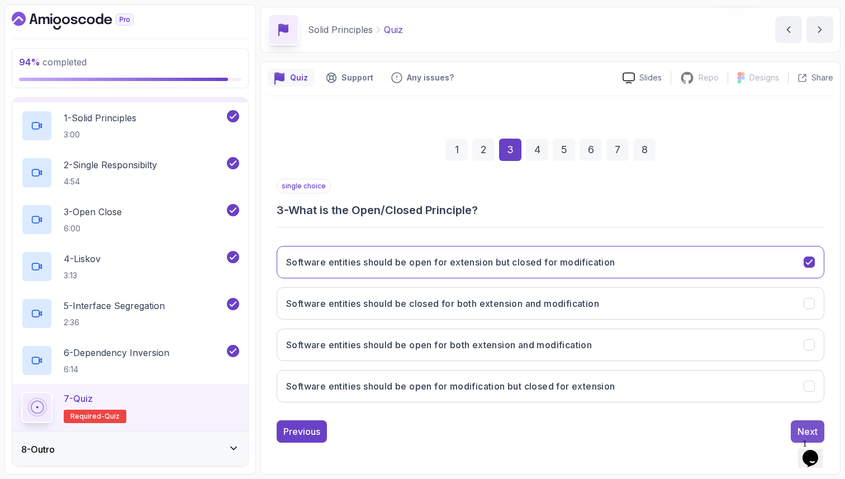
click at [796, 422] on button "Next" at bounding box center [808, 431] width 34 height 22
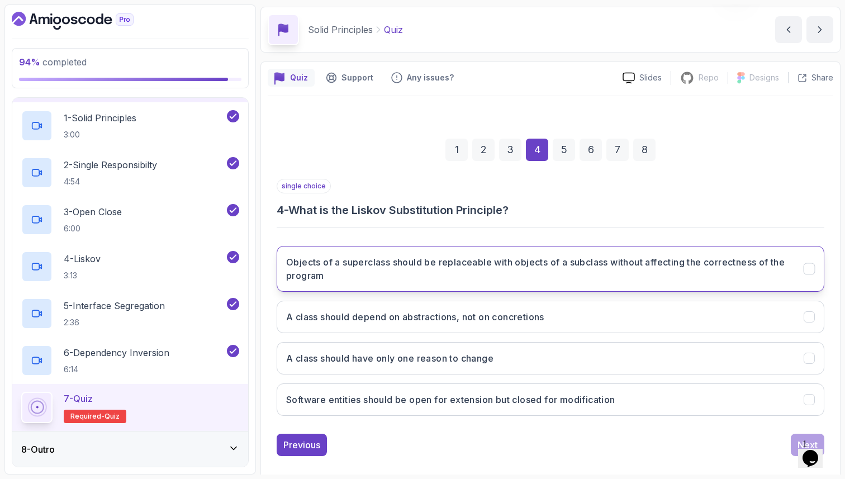
click at [648, 247] on button "Objects of a superclass should be replaceable with objects of a subclass withou…" at bounding box center [551, 269] width 548 height 46
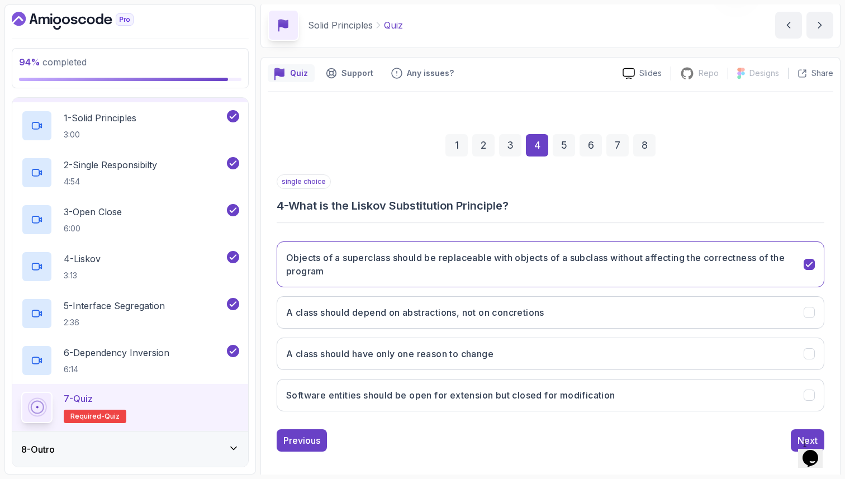
scroll to position [51, 0]
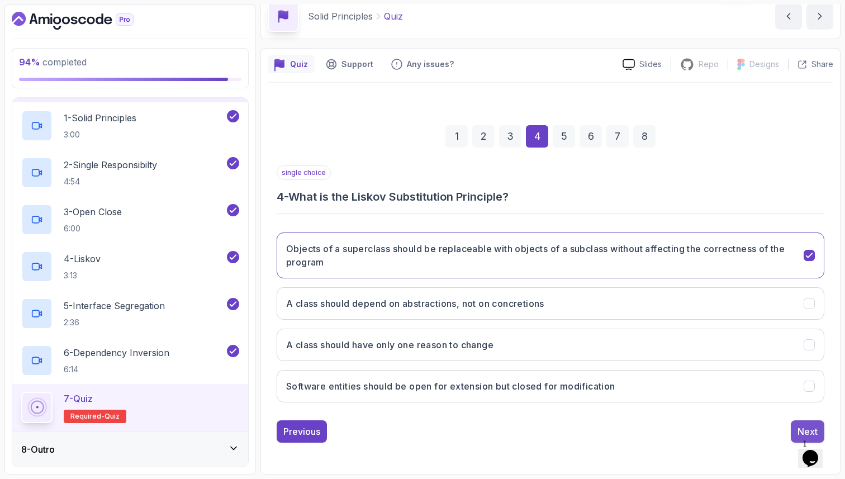
click at [800, 429] on div "Next" at bounding box center [807, 431] width 20 height 13
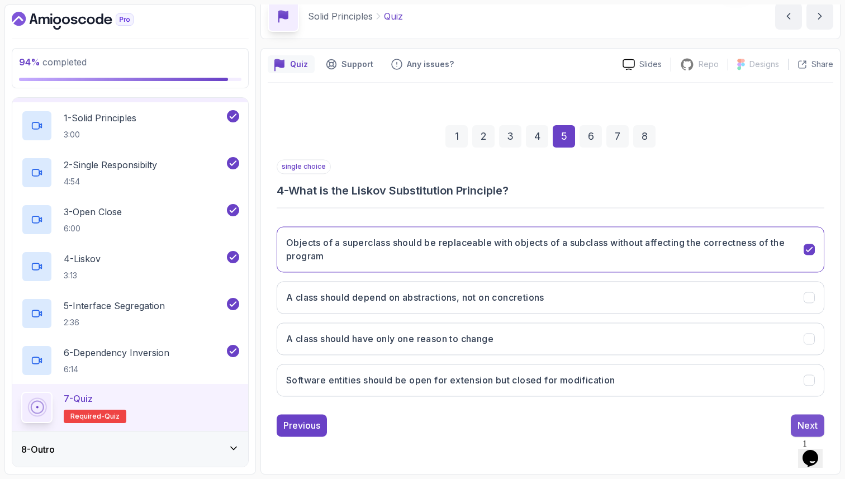
scroll to position [38, 0]
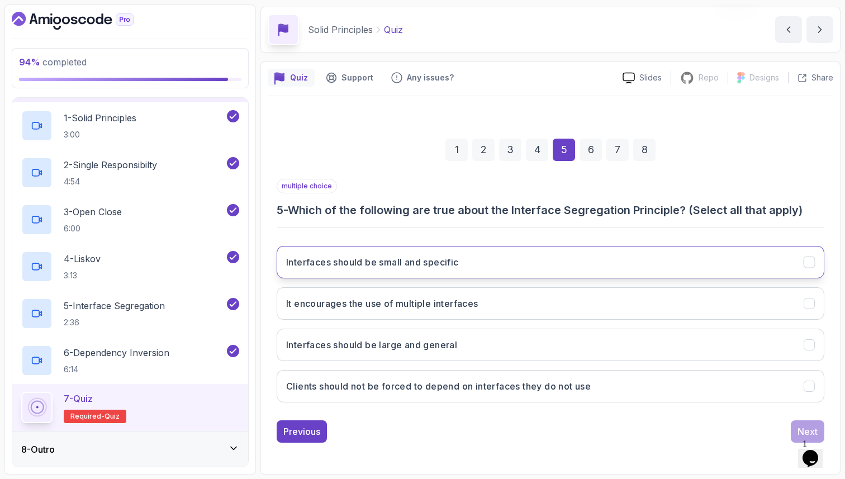
click at [502, 261] on button "Interfaces should be small and specific" at bounding box center [551, 262] width 548 height 32
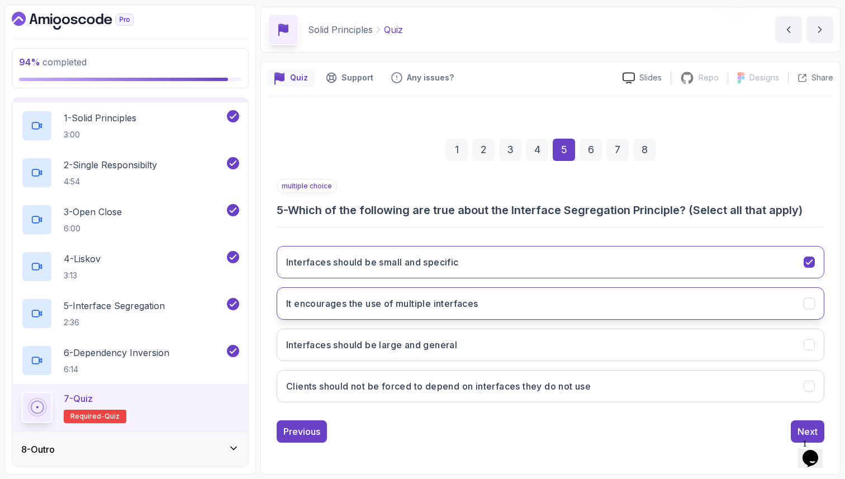
click at [502, 302] on button "It encourages the use of multiple interfaces" at bounding box center [551, 303] width 548 height 32
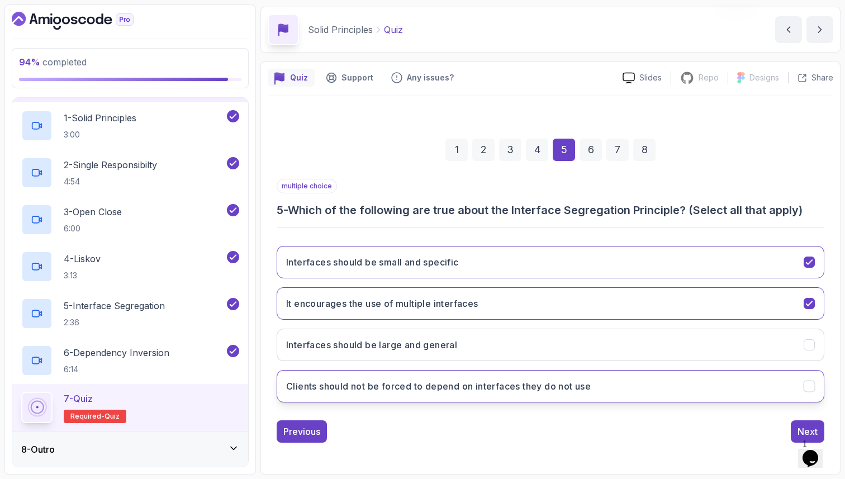
click at [632, 391] on button "Clients should not be forced to depend on interfaces they do not use" at bounding box center [551, 386] width 548 height 32
click at [800, 432] on div "Next" at bounding box center [807, 431] width 20 height 13
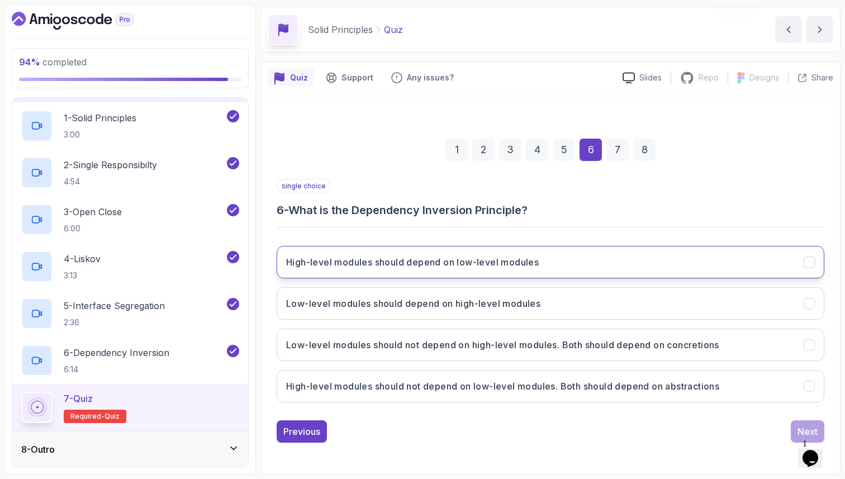
click at [546, 262] on button "High-level modules should depend on low-level modules" at bounding box center [551, 262] width 548 height 32
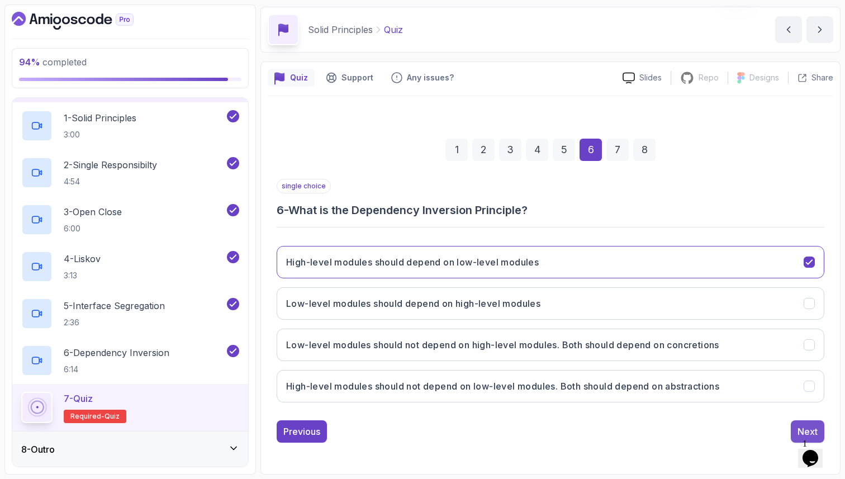
click at [807, 431] on div "Next" at bounding box center [807, 431] width 20 height 13
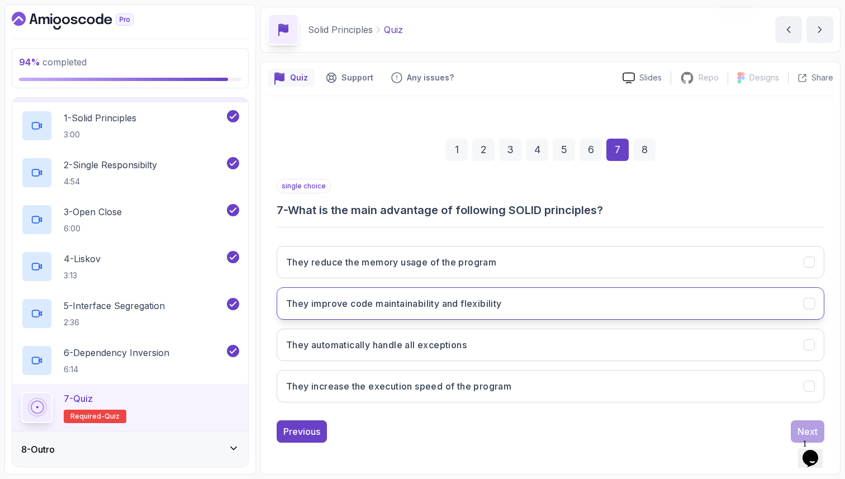
click at [497, 295] on button "They improve code maintainability and flexibility" at bounding box center [551, 303] width 548 height 32
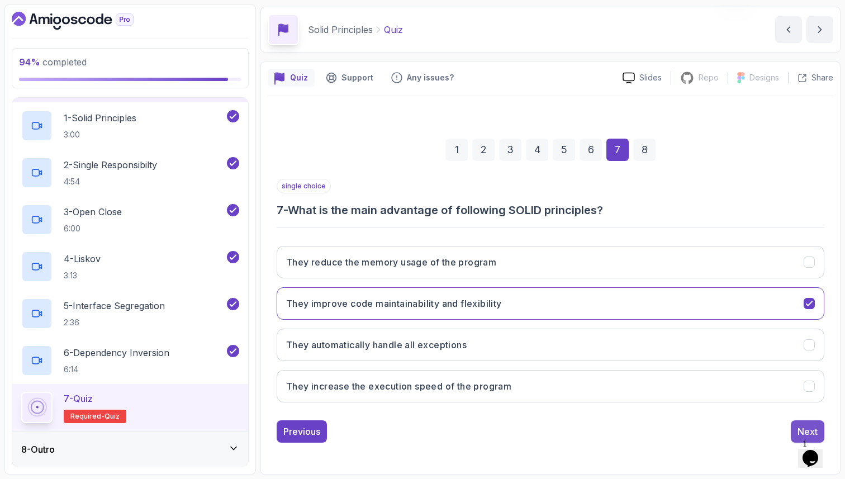
click at [798, 429] on div "Next" at bounding box center [807, 431] width 20 height 13
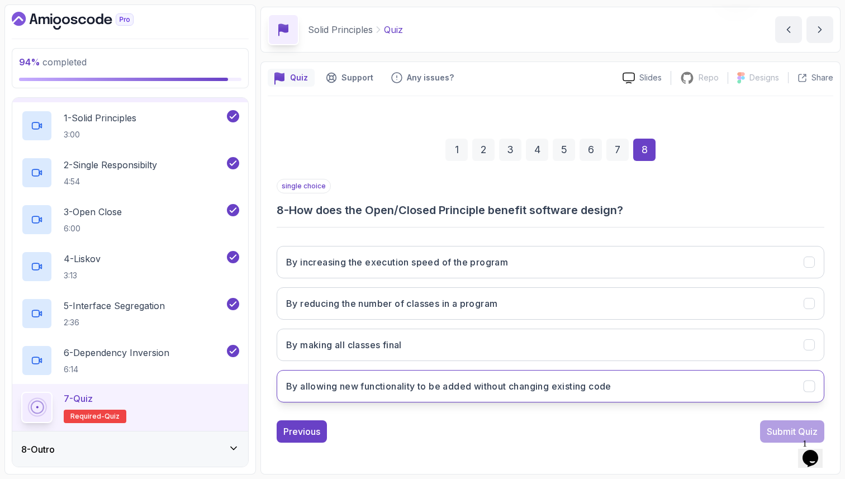
click at [545, 382] on h3 "By allowing new functionality to be added without changing existing code" at bounding box center [448, 385] width 325 height 13
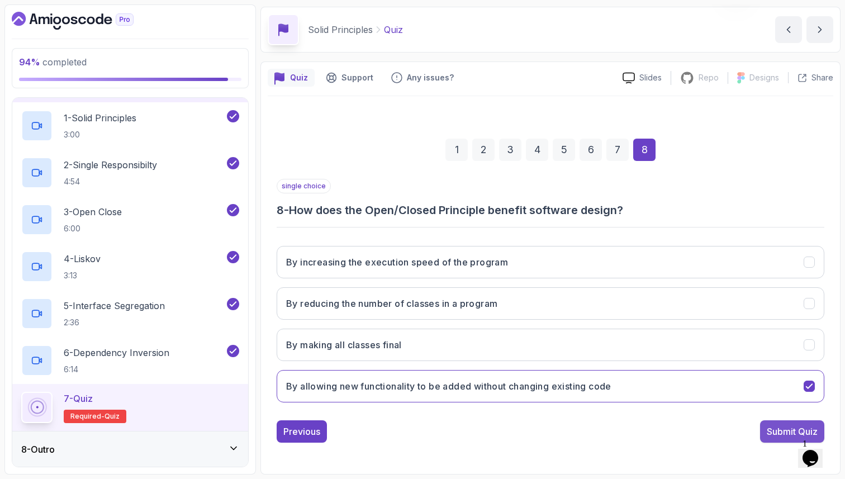
click at [790, 429] on div "Submit Quiz" at bounding box center [792, 431] width 51 height 13
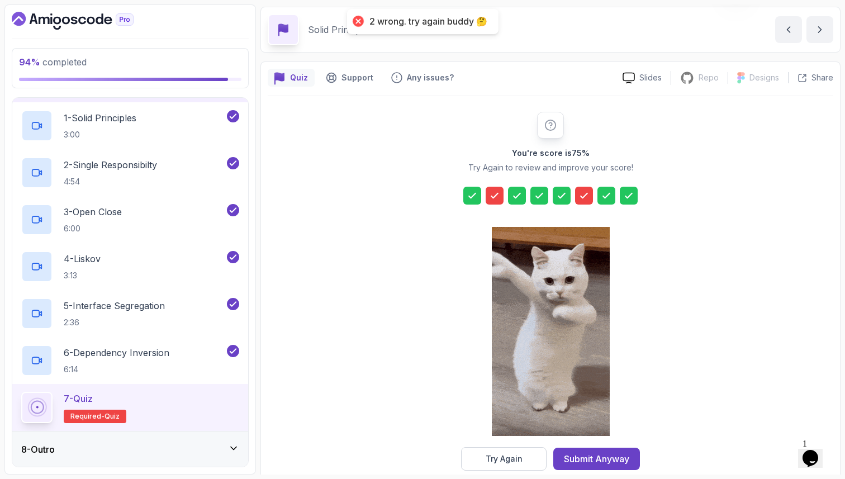
click at [524, 462] on button "Try Again" at bounding box center [503, 458] width 85 height 23
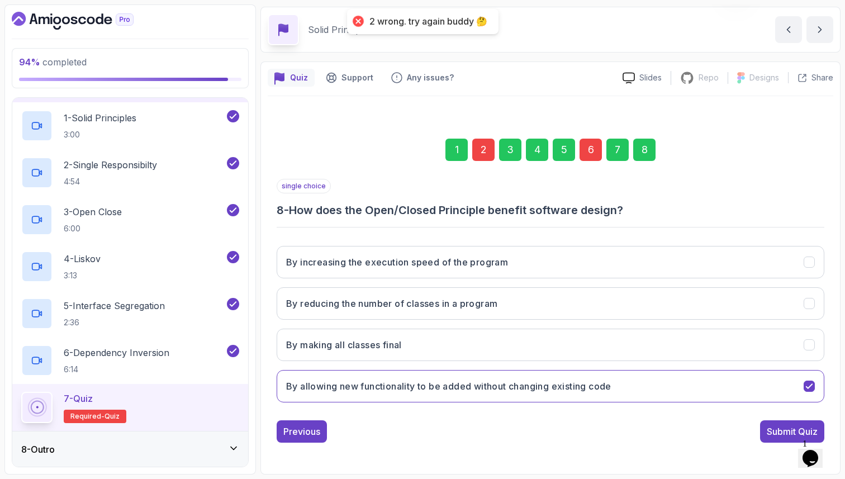
click at [592, 146] on div "6" at bounding box center [590, 150] width 22 height 22
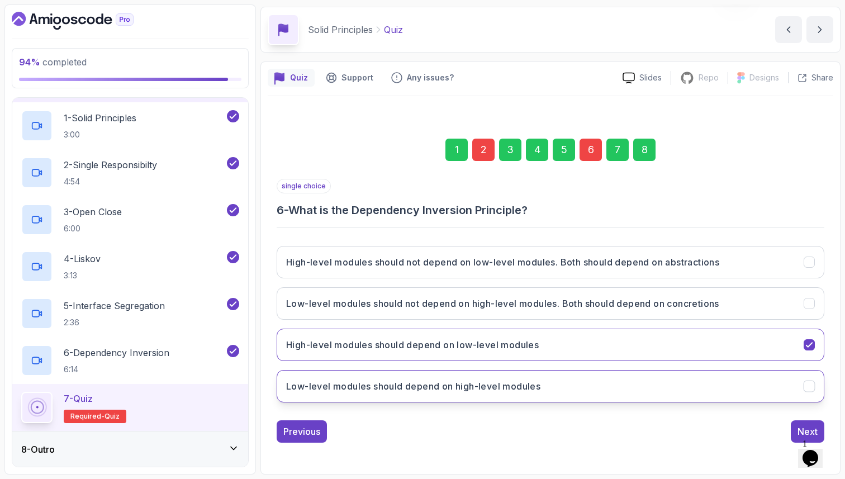
click at [607, 387] on button "Low-level modules should depend on high-level modules" at bounding box center [551, 386] width 548 height 32
click at [479, 154] on div "2" at bounding box center [483, 150] width 22 height 22
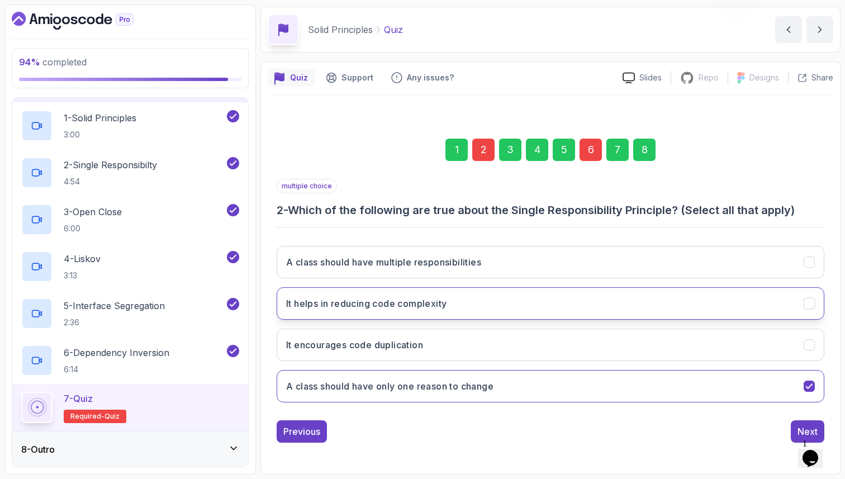
click at [444, 307] on h3 "It helps in reducing code complexity" at bounding box center [366, 303] width 160 height 13
click at [644, 153] on div "8" at bounding box center [644, 150] width 22 height 22
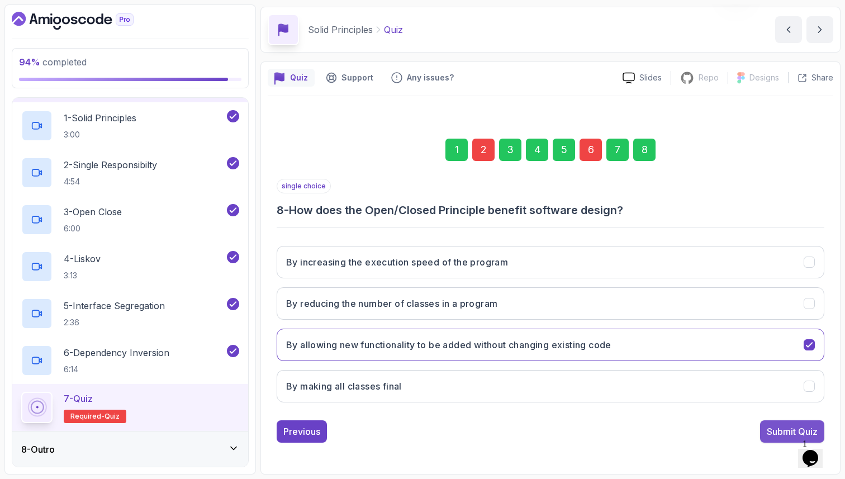
click at [802, 427] on div "Submit Quiz" at bounding box center [792, 431] width 51 height 13
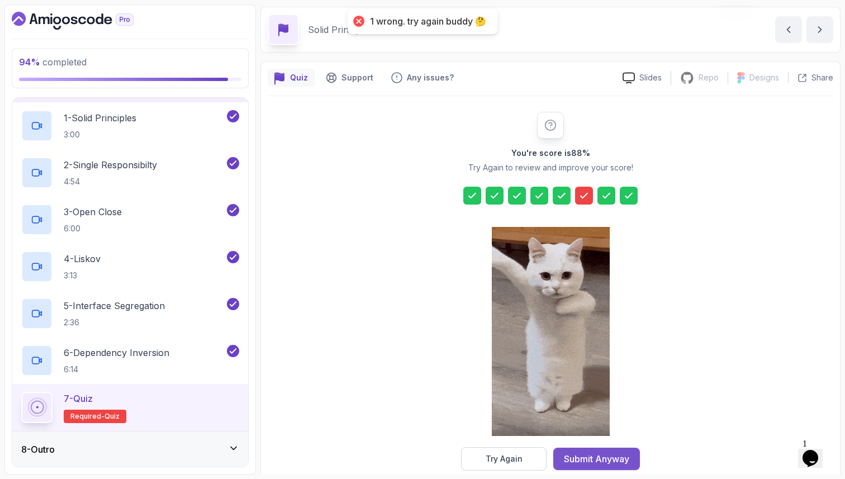
click at [578, 453] on div "Submit Anyway" at bounding box center [596, 458] width 65 height 13
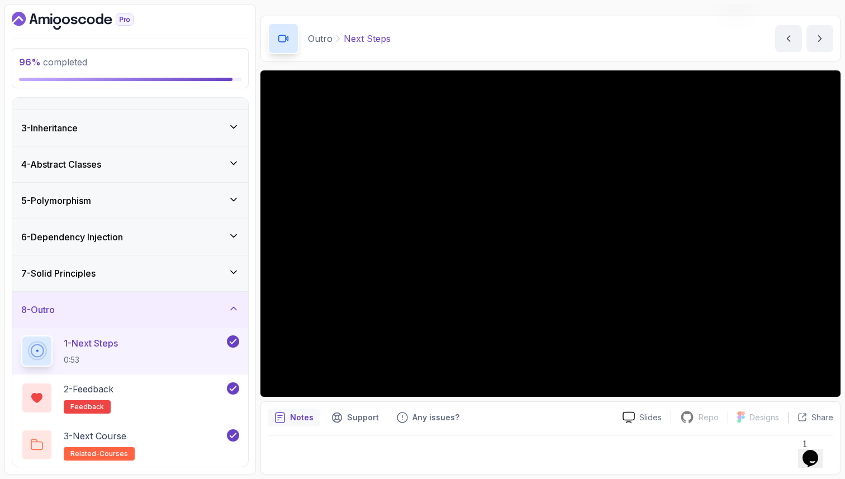
scroll to position [62, 0]
click at [163, 269] on div "7 - Solid Principles" at bounding box center [130, 271] width 218 height 13
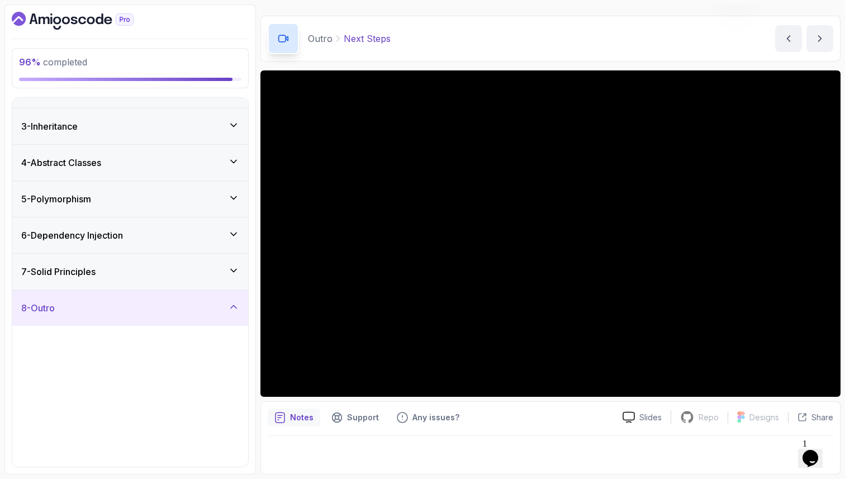
scroll to position [0, 0]
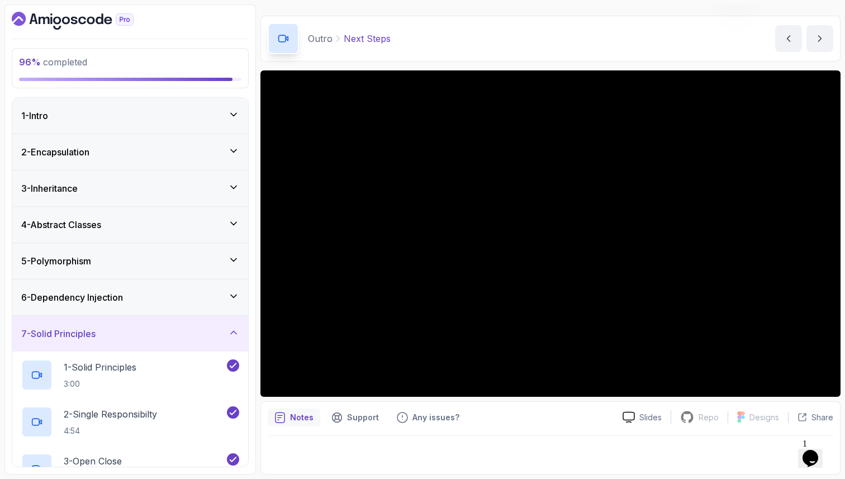
click at [163, 271] on div "5 - Polymorphism" at bounding box center [130, 261] width 236 height 36
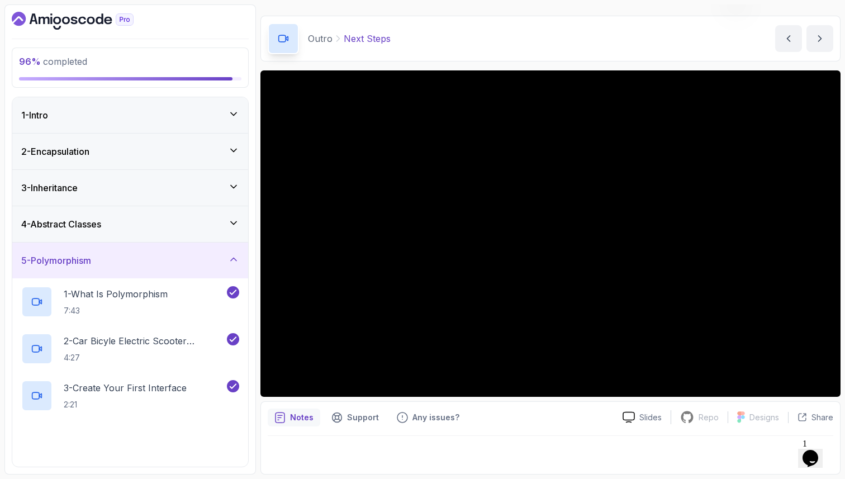
click at [163, 271] on div "5 - Polymorphism" at bounding box center [130, 260] width 236 height 36
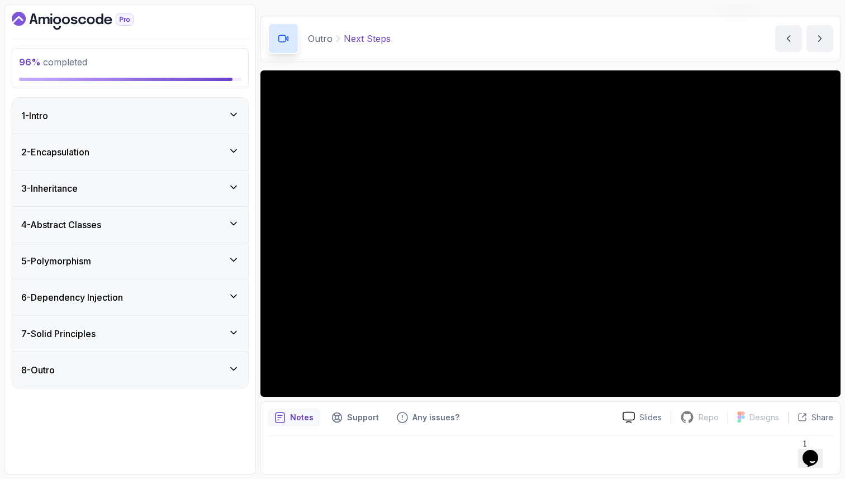
click at [160, 293] on div "6 - Dependency Injection" at bounding box center [130, 297] width 218 height 13
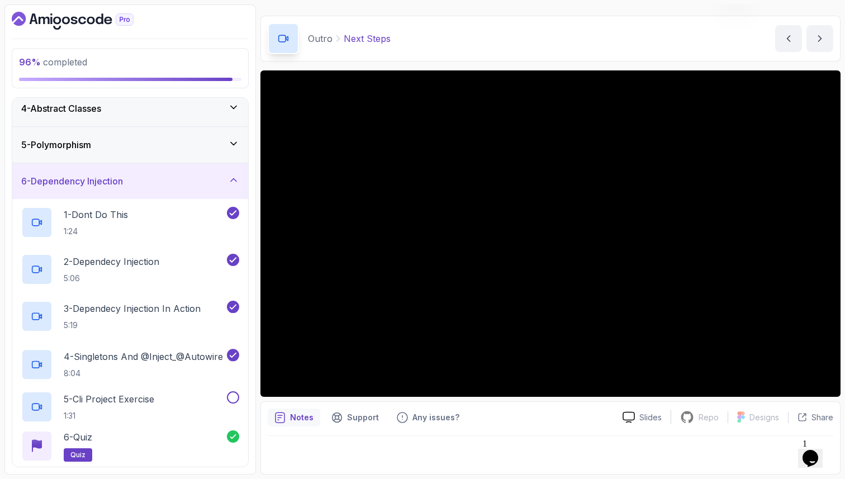
scroll to position [202, 0]
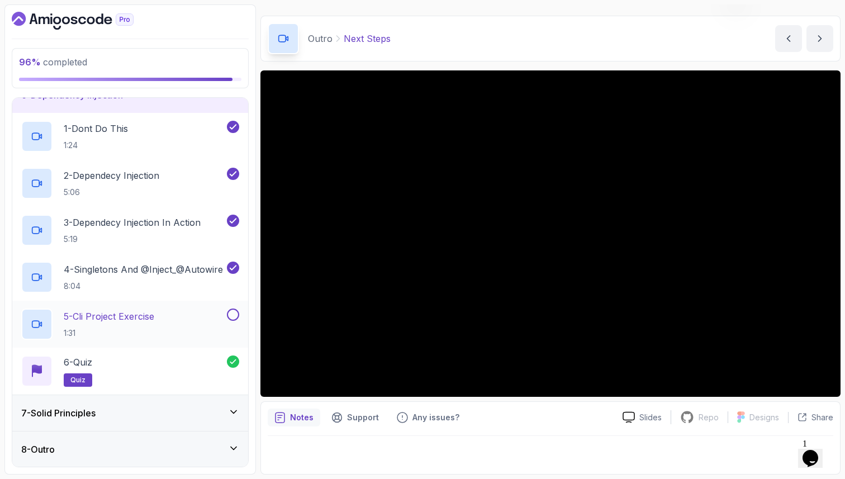
click at [169, 331] on div "5 - Cli Project Exercise 1:31" at bounding box center [122, 323] width 203 height 31
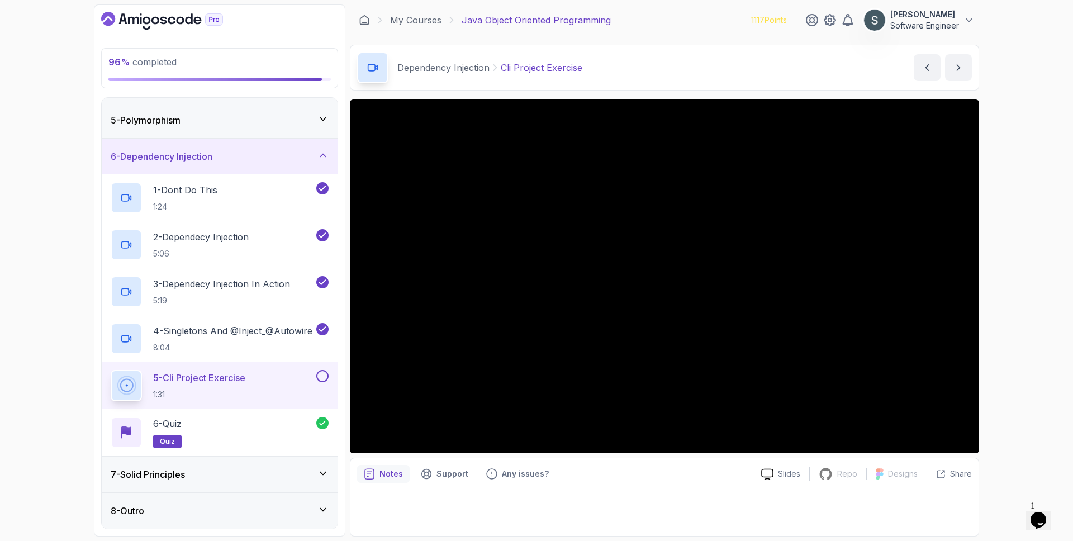
click at [319, 380] on button at bounding box center [322, 376] width 12 height 12
click at [282, 467] on div "7 - Solid Principles" at bounding box center [220, 474] width 236 height 36
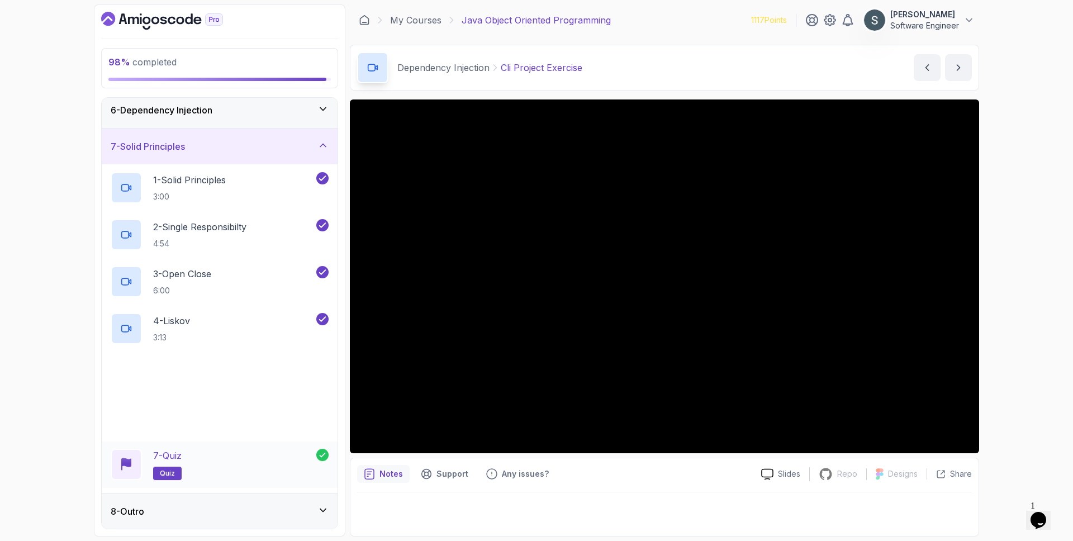
scroll to position [188, 0]
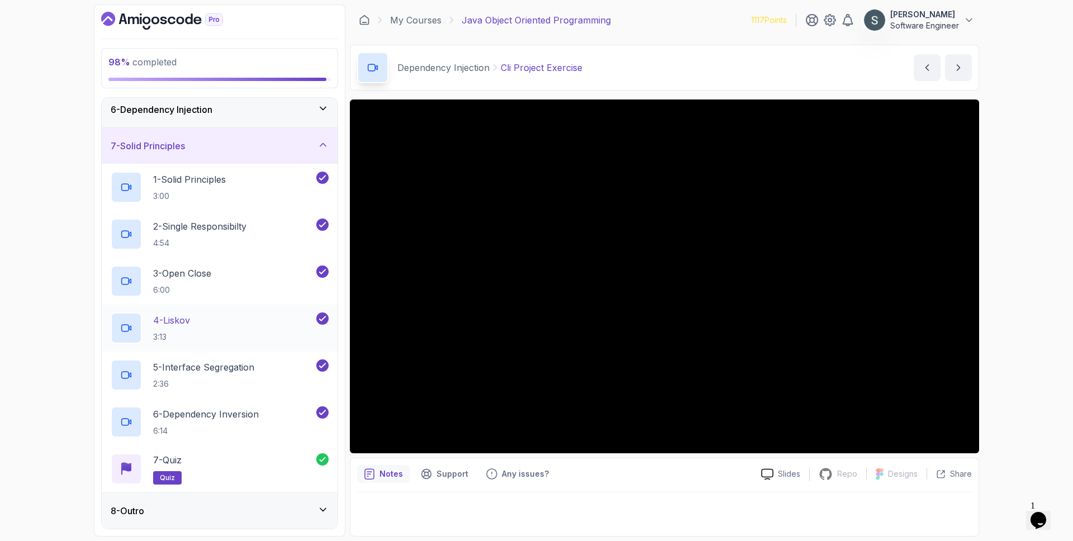
click at [290, 478] on div "8 - Outro" at bounding box center [220, 511] width 236 height 36
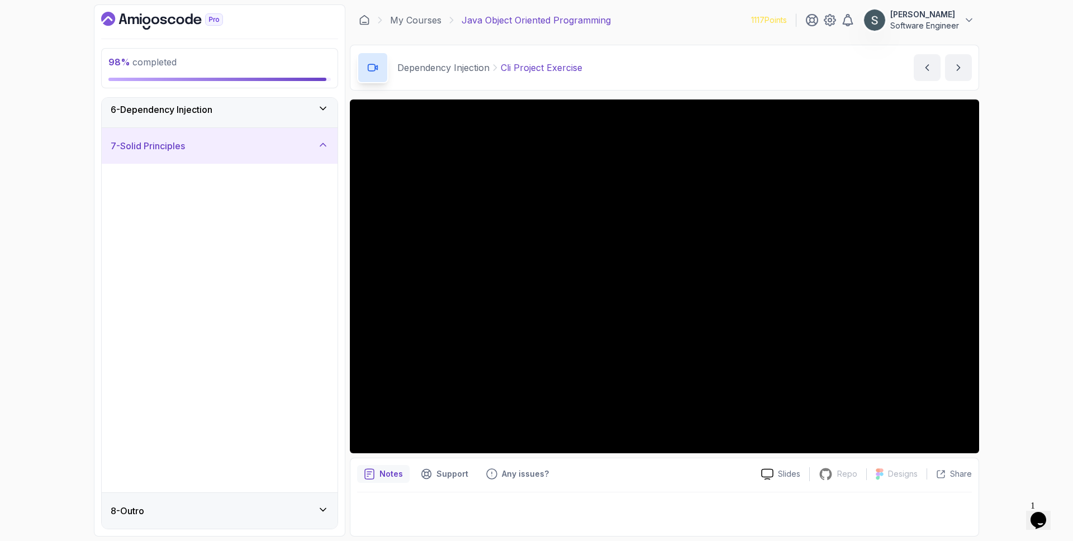
scroll to position [0, 0]
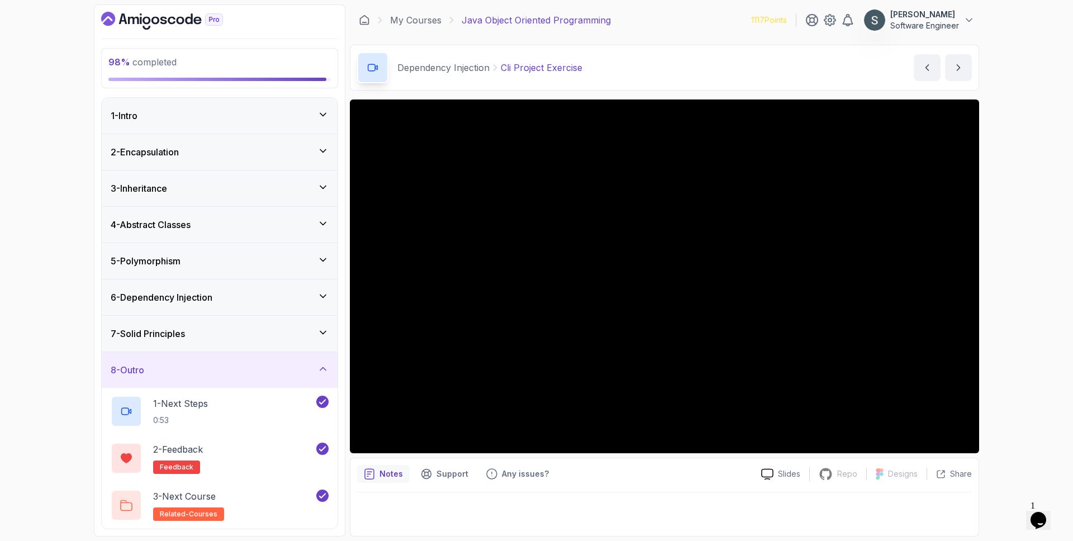
click at [274, 337] on div "7 - Solid Principles" at bounding box center [220, 333] width 218 height 13
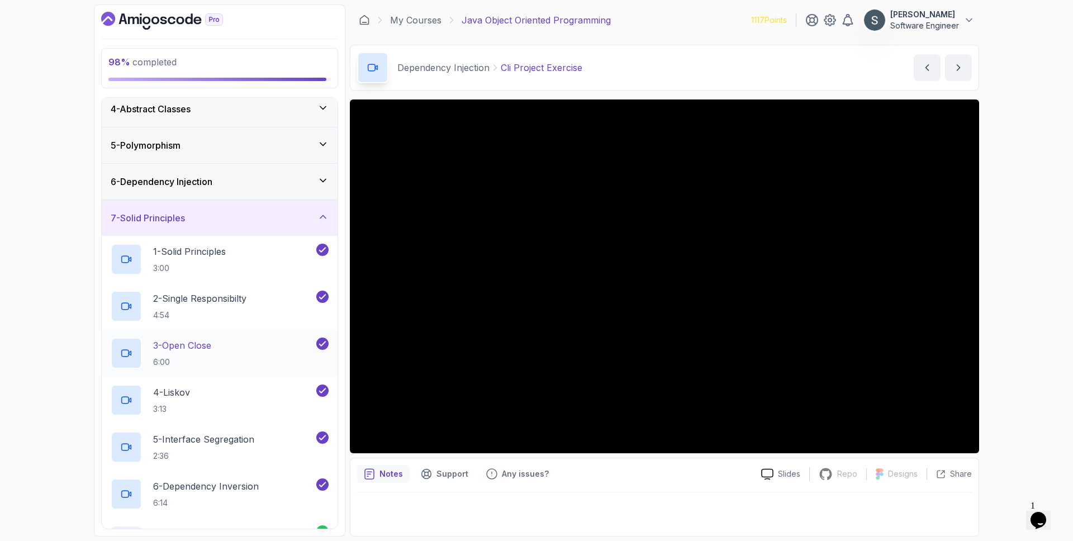
scroll to position [104, 0]
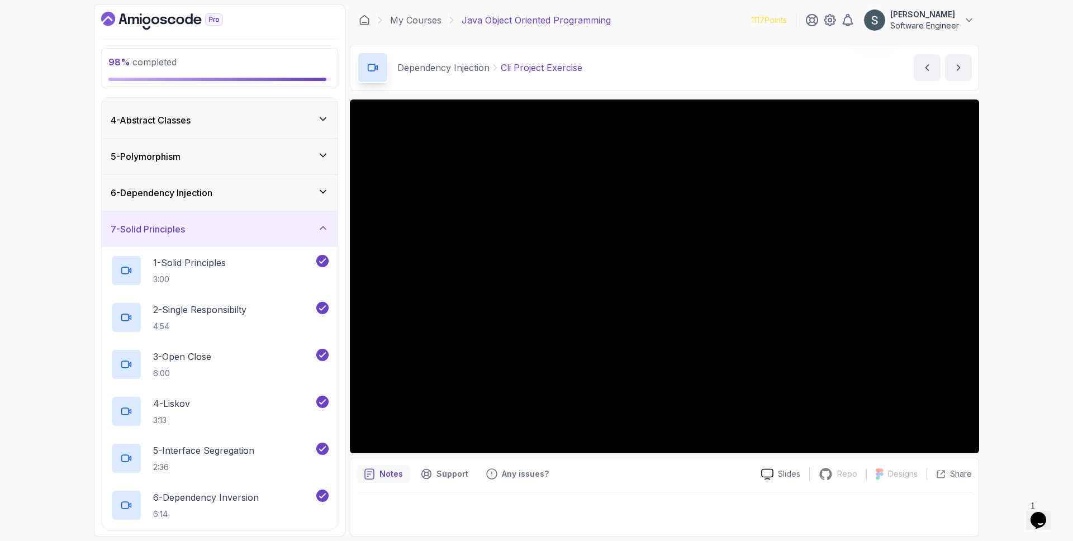
click at [265, 193] on div "6 - Dependency Injection" at bounding box center [220, 192] width 218 height 13
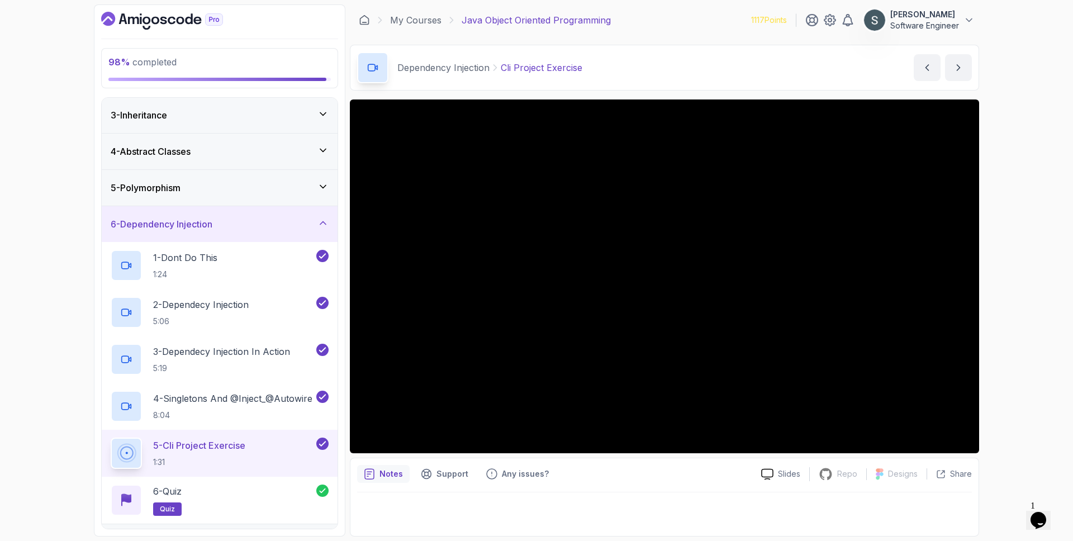
scroll to position [58, 0]
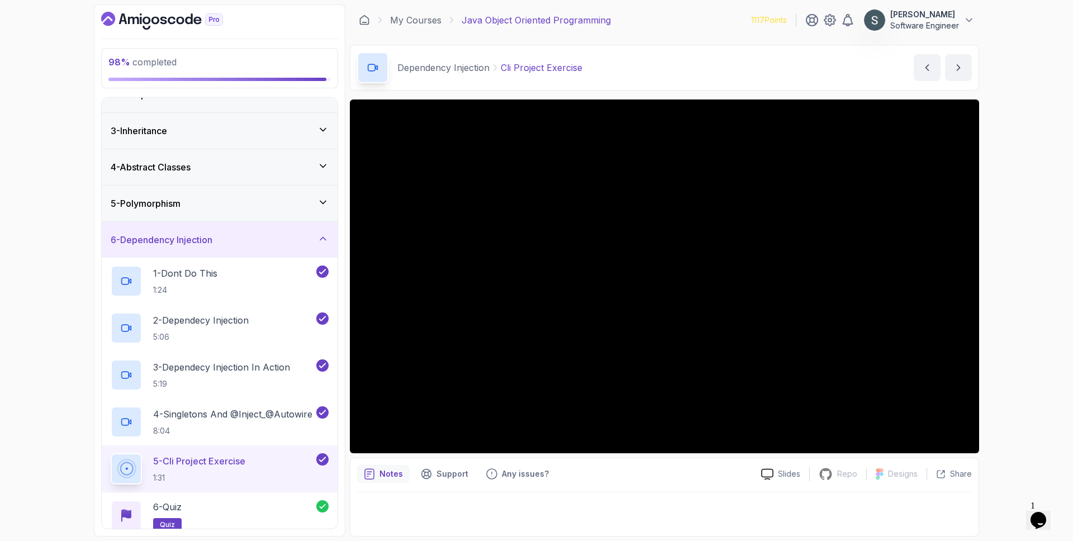
click at [282, 194] on div "5 - Polymorphism" at bounding box center [220, 203] width 236 height 36
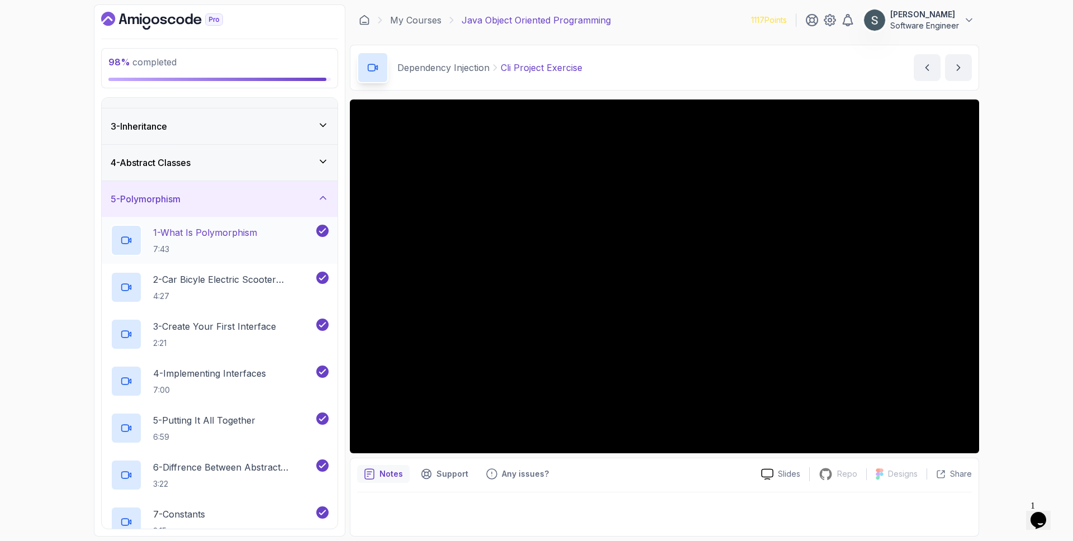
scroll to position [37, 0]
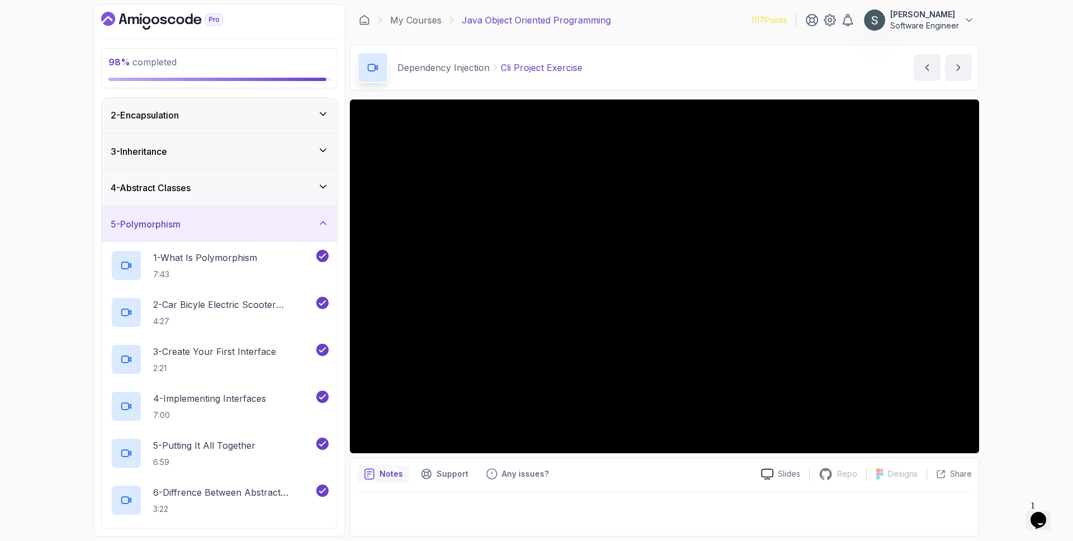
click at [277, 188] on div "4 - Abstract Classes" at bounding box center [220, 187] width 218 height 13
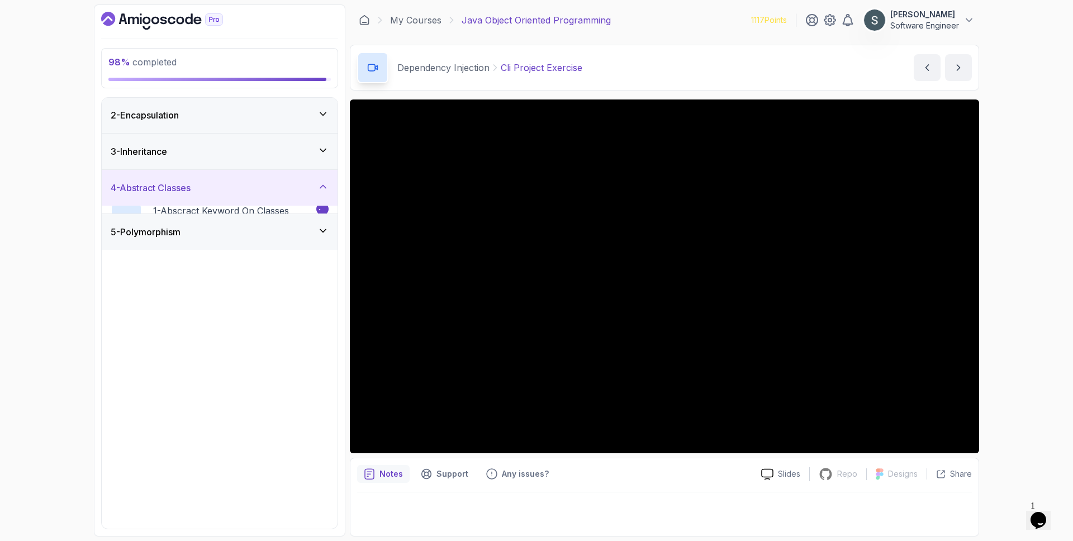
scroll to position [0, 0]
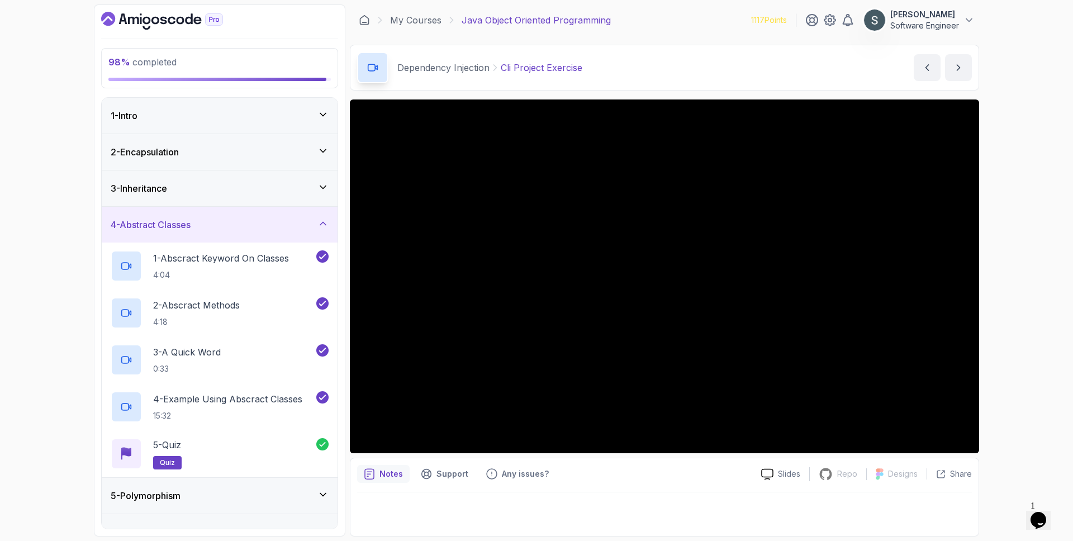
click at [288, 175] on div "3 - Inheritance" at bounding box center [220, 188] width 236 height 36
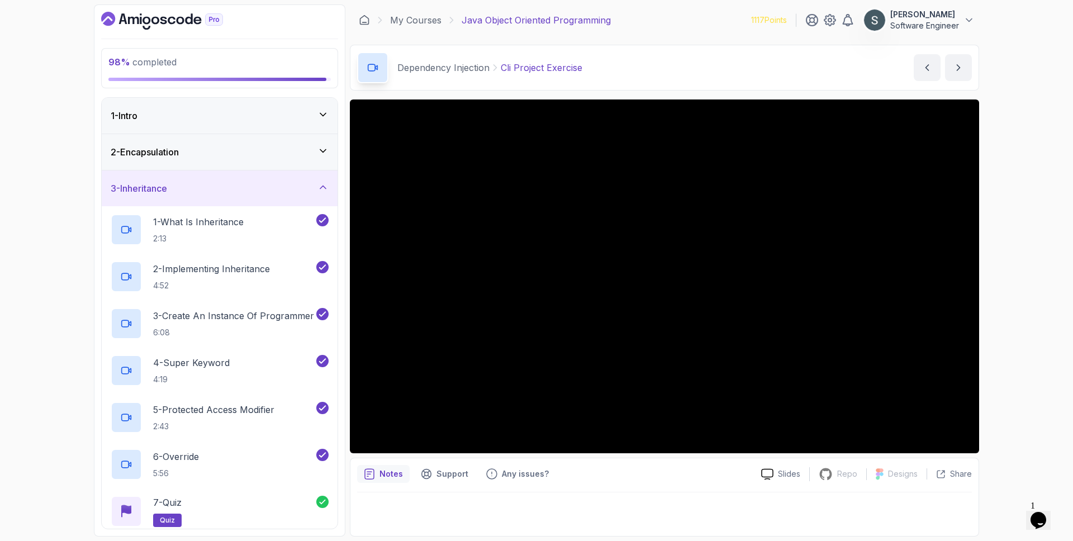
click at [288, 147] on div "2 - Encapsulation" at bounding box center [220, 151] width 218 height 13
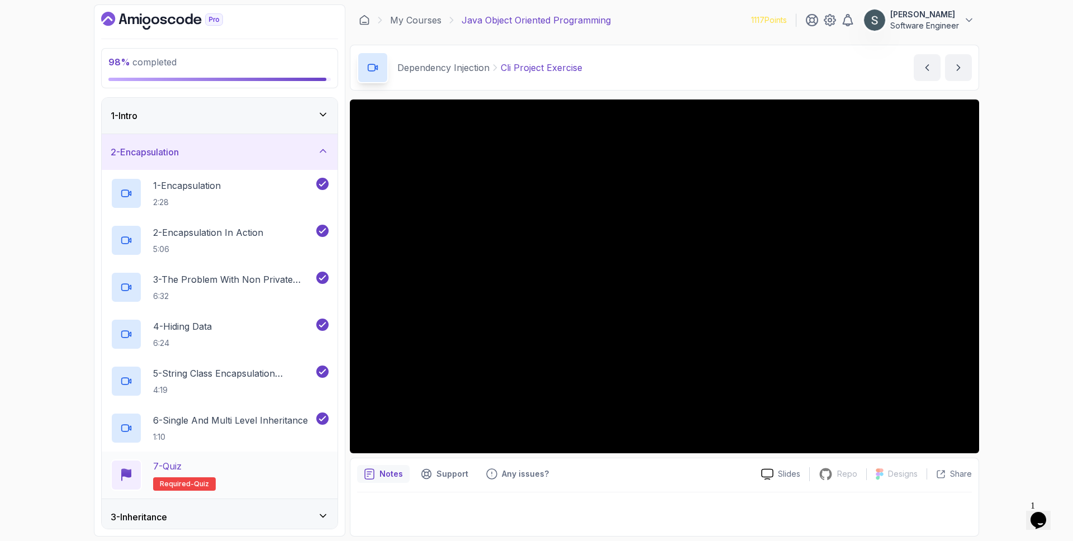
click at [200, 478] on span "quiz" at bounding box center [201, 483] width 15 height 9
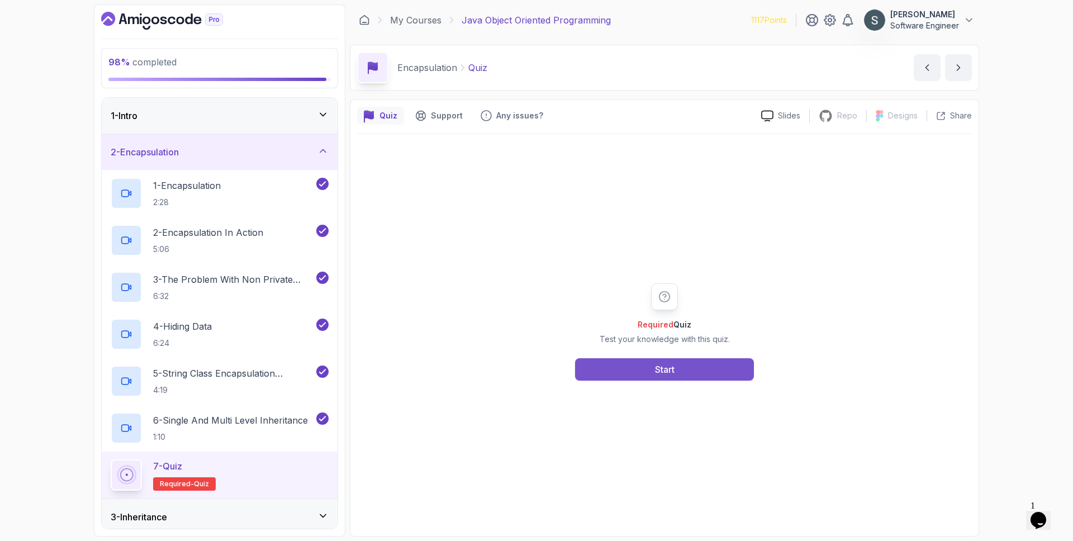
click at [697, 363] on button "Start" at bounding box center [664, 369] width 179 height 22
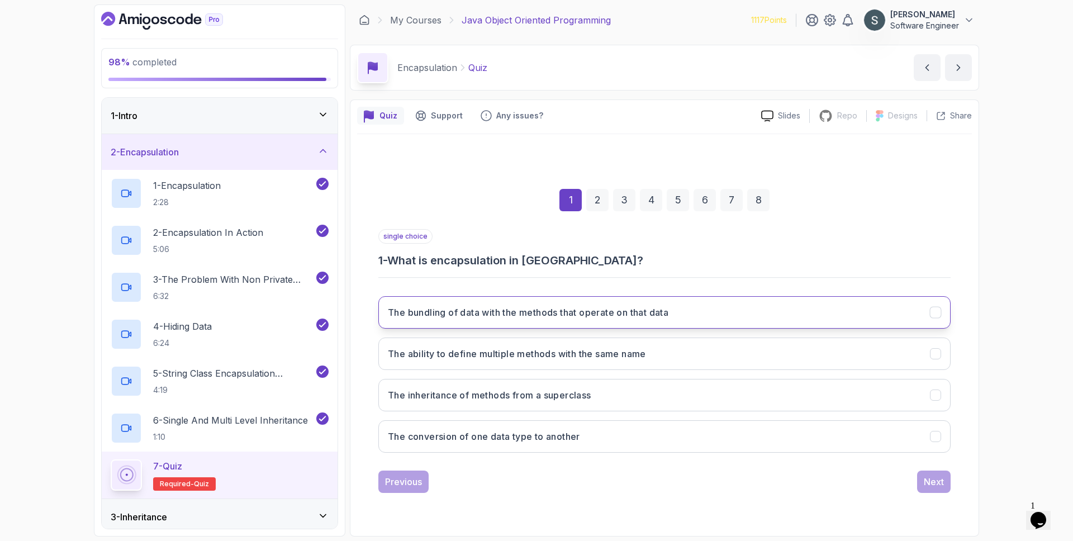
click at [812, 303] on button "The bundling of data with the methods that operate on that data" at bounding box center [664, 312] width 572 height 32
click at [844, 478] on div "Next" at bounding box center [934, 481] width 20 height 13
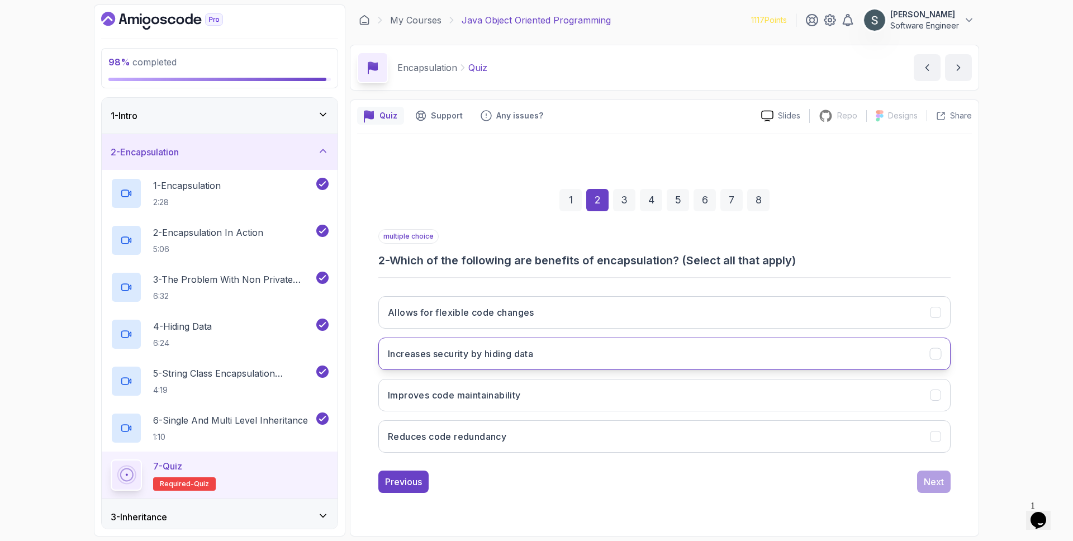
click at [579, 346] on button "Increases security by hiding data" at bounding box center [664, 353] width 572 height 32
click at [533, 435] on button "Reduces code redundancy" at bounding box center [664, 436] width 572 height 32
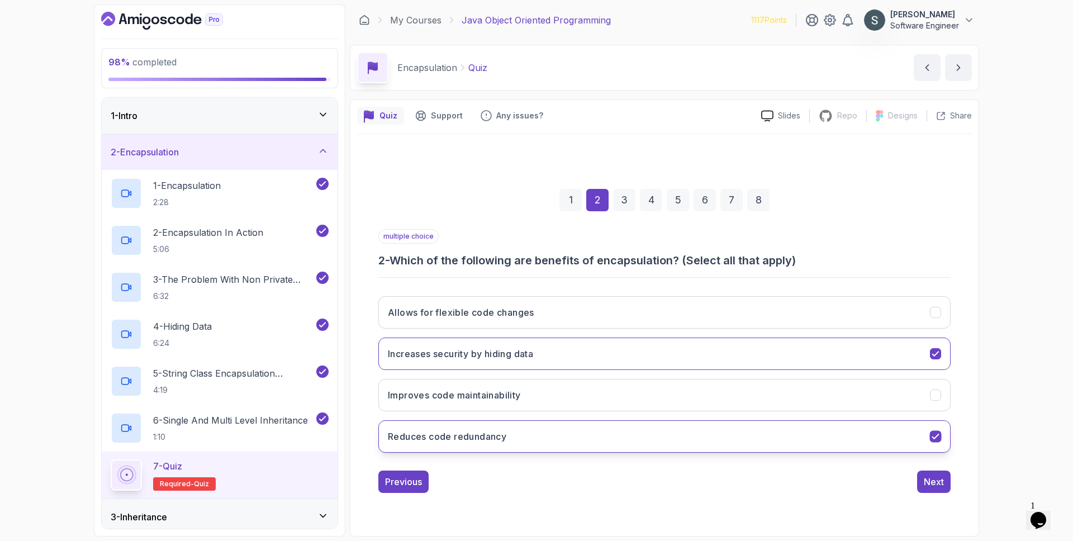
click at [533, 430] on button "Reduces code redundancy" at bounding box center [664, 436] width 572 height 32
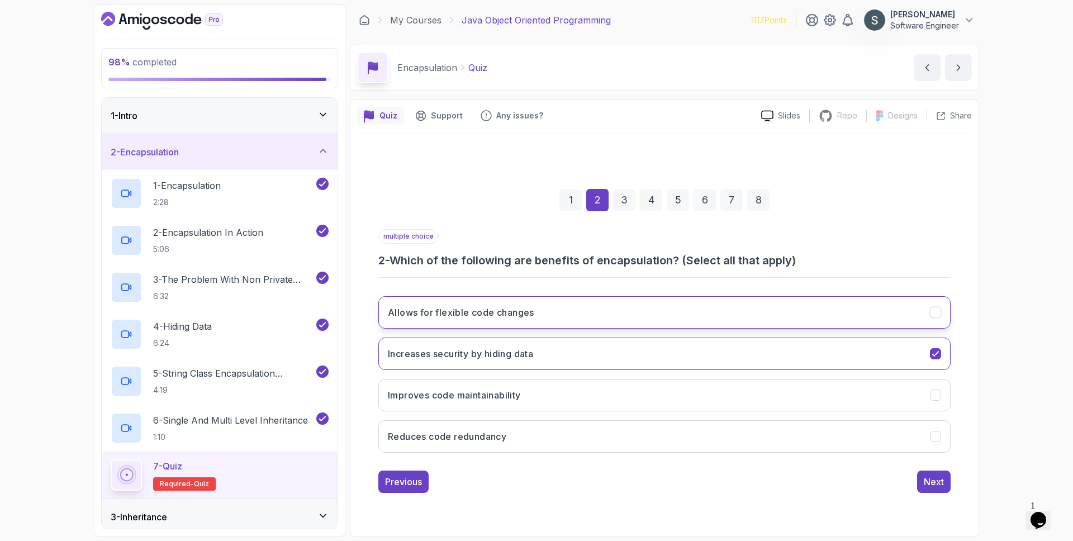
click at [539, 311] on button "Allows for flexible code changes" at bounding box center [664, 312] width 572 height 32
click at [844, 478] on div "Next" at bounding box center [934, 481] width 20 height 13
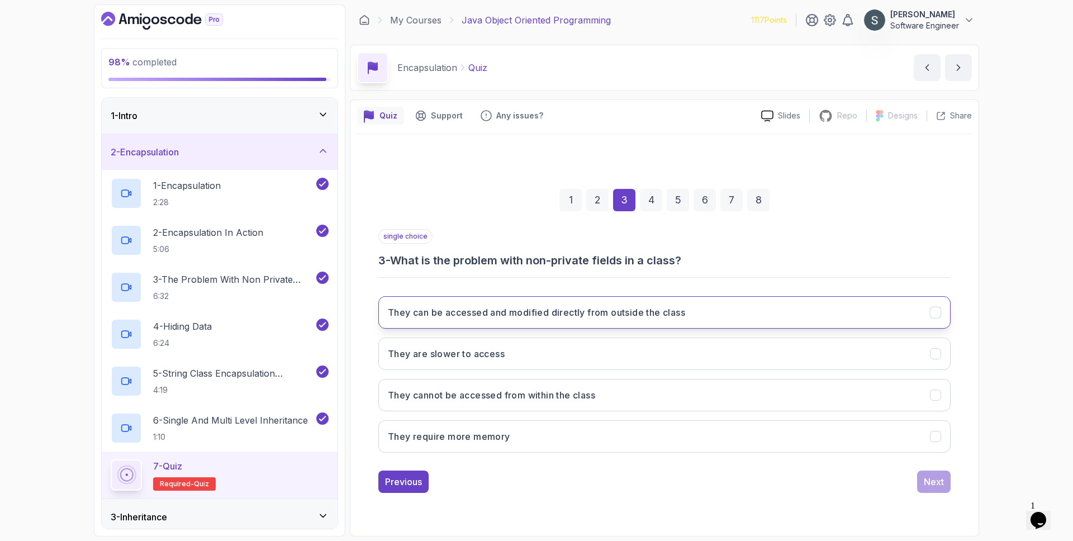
click at [626, 312] on h3 "They can be accessed and modified directly from outside the class" at bounding box center [536, 312] width 297 height 13
click at [844, 478] on div "Next" at bounding box center [934, 481] width 20 height 13
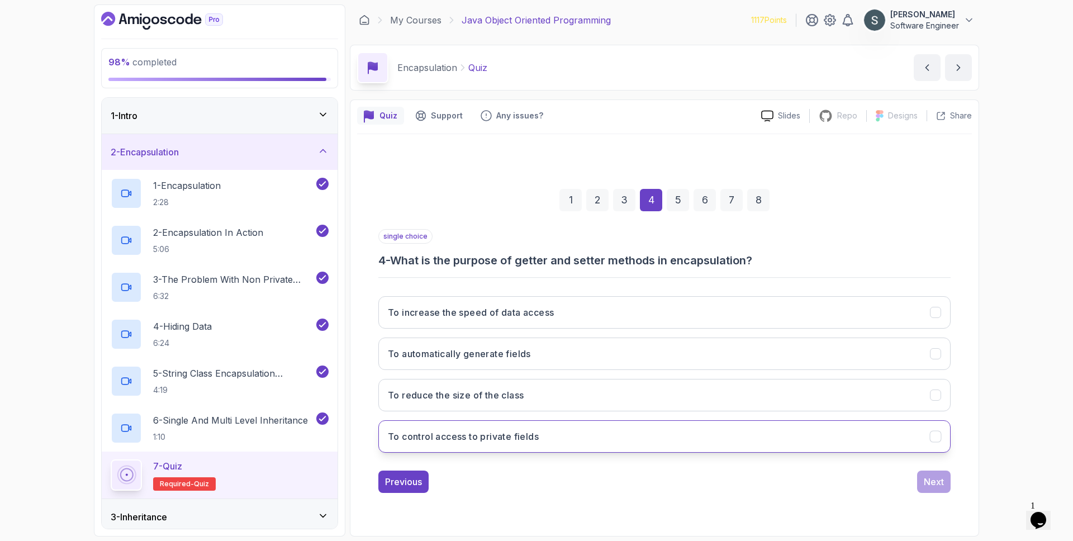
click at [642, 442] on button "To control access to private fields" at bounding box center [664, 436] width 572 height 32
click at [844, 478] on div "Next" at bounding box center [934, 481] width 20 height 13
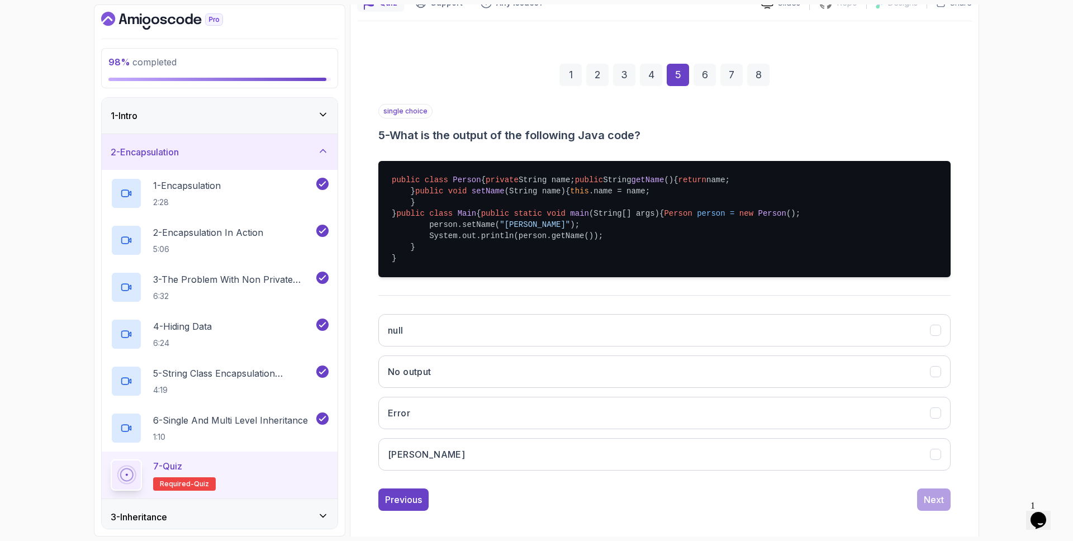
scroll to position [183, 0]
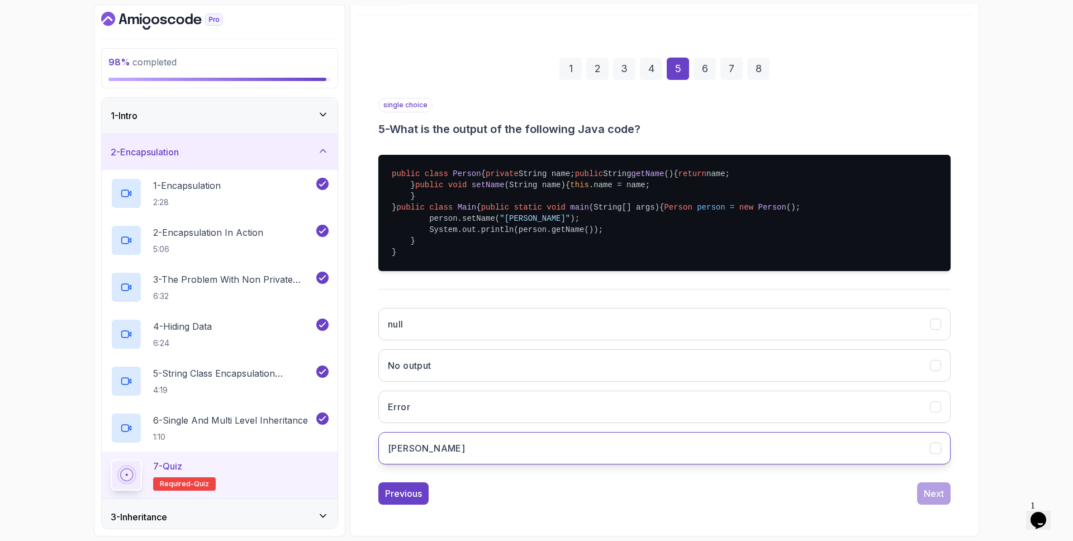
click at [455, 464] on button "[PERSON_NAME]" at bounding box center [664, 448] width 572 height 32
click at [844, 478] on div "Next" at bounding box center [934, 493] width 20 height 13
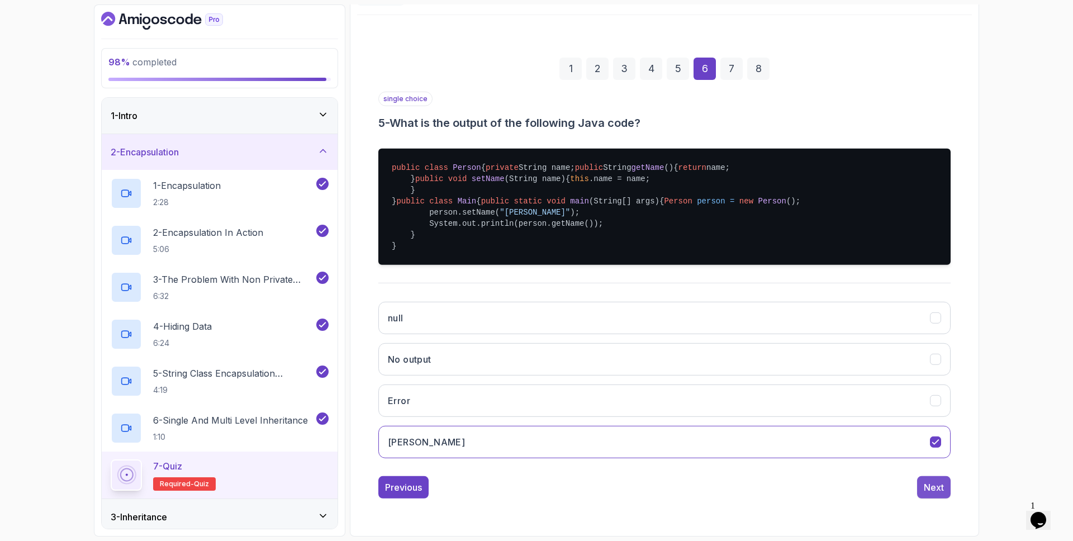
scroll to position [0, 0]
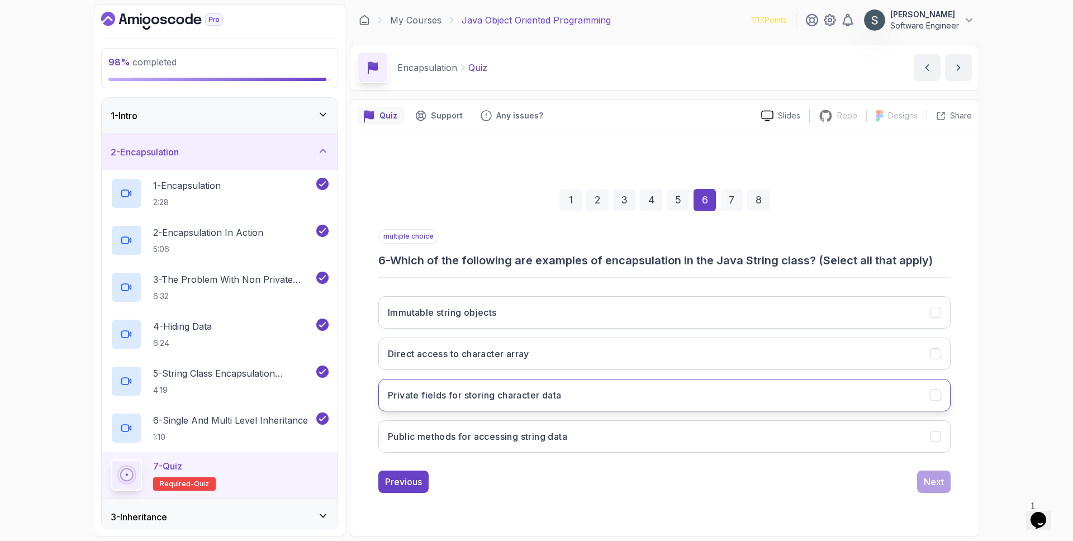
click at [596, 396] on button "Private fields for storing character data" at bounding box center [664, 395] width 572 height 32
click at [608, 430] on button "Public methods for accessing string data" at bounding box center [664, 436] width 572 height 32
click at [844, 477] on div "Next" at bounding box center [934, 481] width 20 height 13
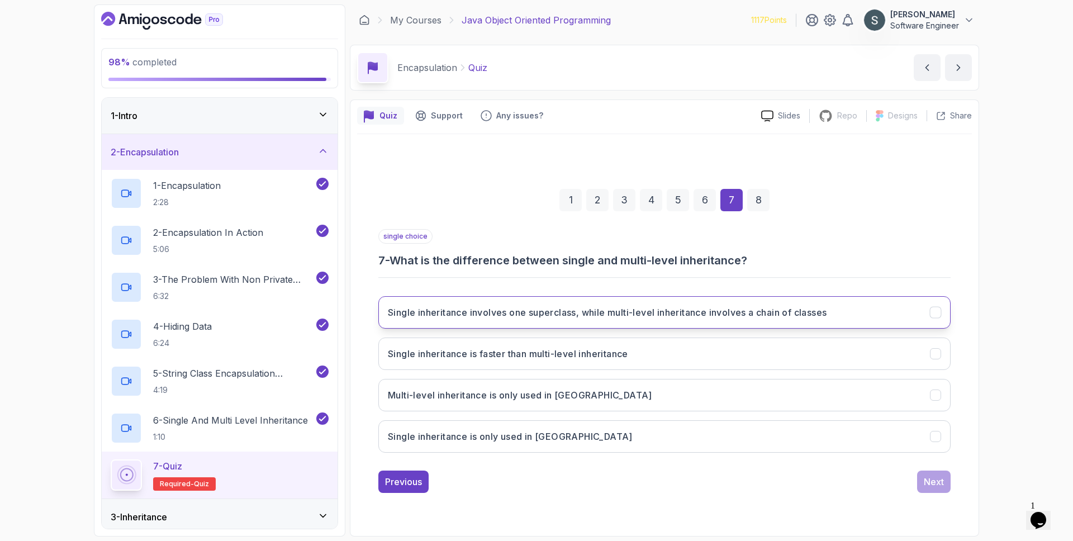
click at [717, 317] on h3 "Single inheritance involves one superclass, while multi-level inheritance invol…" at bounding box center [607, 312] width 439 height 13
click at [844, 478] on div "Next" at bounding box center [934, 481] width 20 height 13
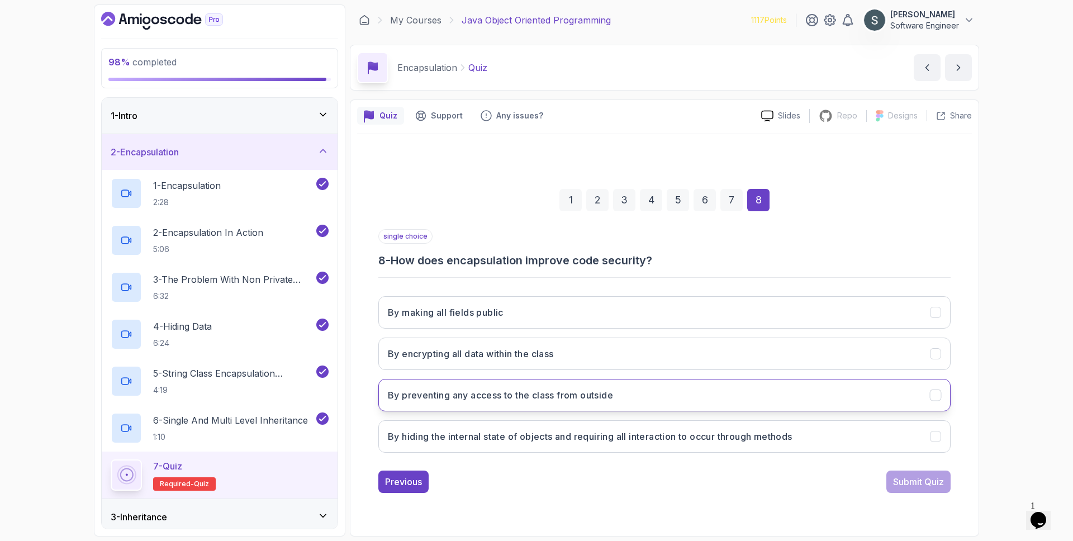
click at [556, 398] on h3 "By preventing any access to the class from outside" at bounding box center [500, 394] width 225 height 13
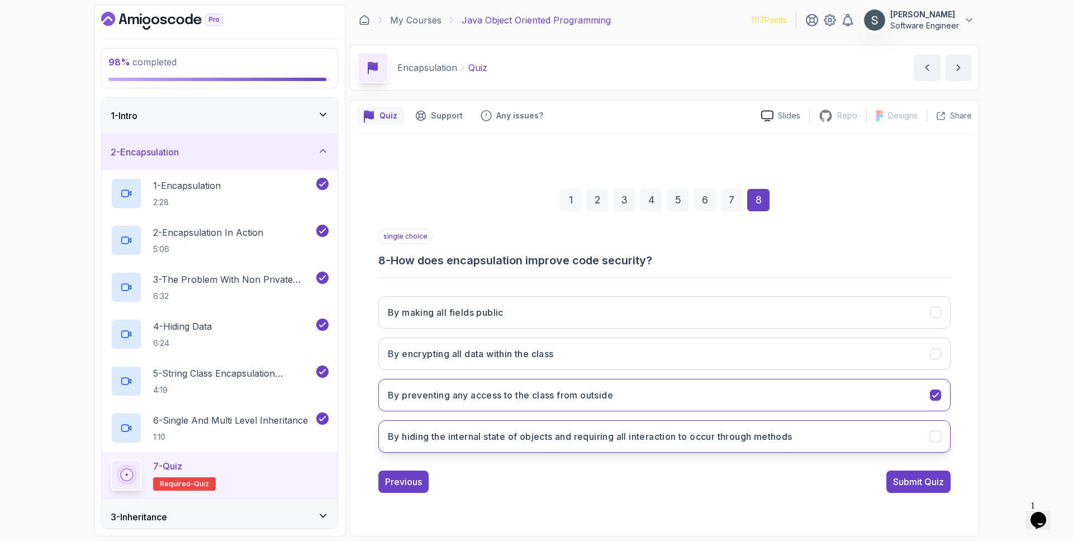
click at [662, 432] on h3 "By hiding the internal state of objects and requiring all interaction to occur …" at bounding box center [590, 436] width 405 height 13
click at [844, 473] on button "Submit Quiz" at bounding box center [918, 481] width 64 height 22
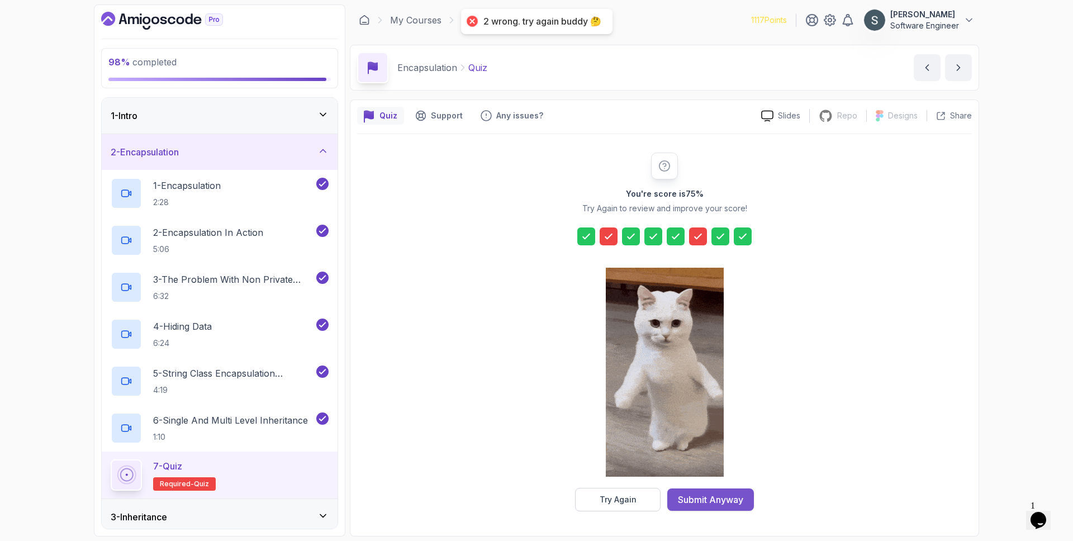
click at [726, 478] on div "Submit Anyway" at bounding box center [710, 499] width 65 height 13
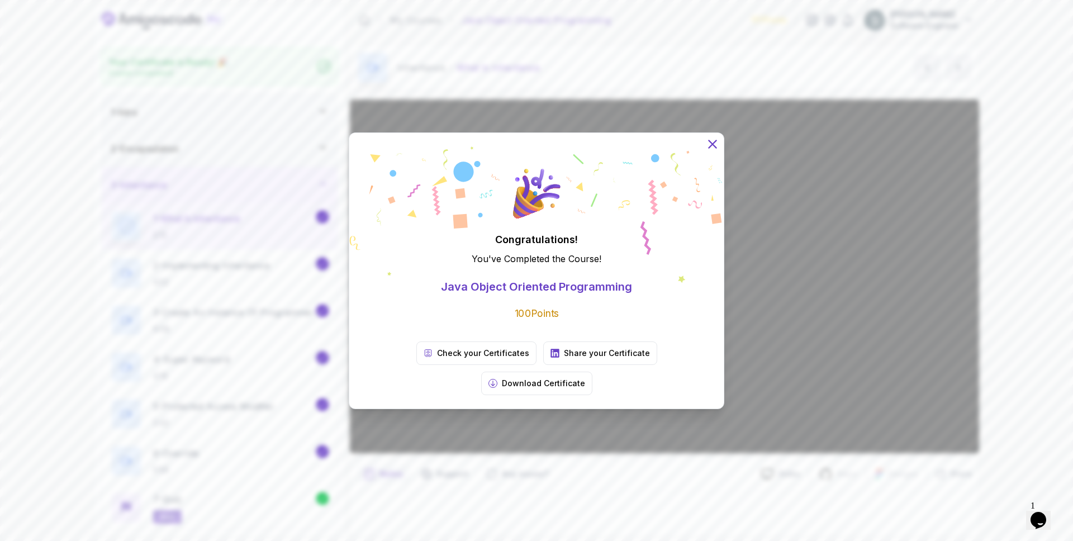
click at [714, 151] on icon at bounding box center [712, 143] width 15 height 15
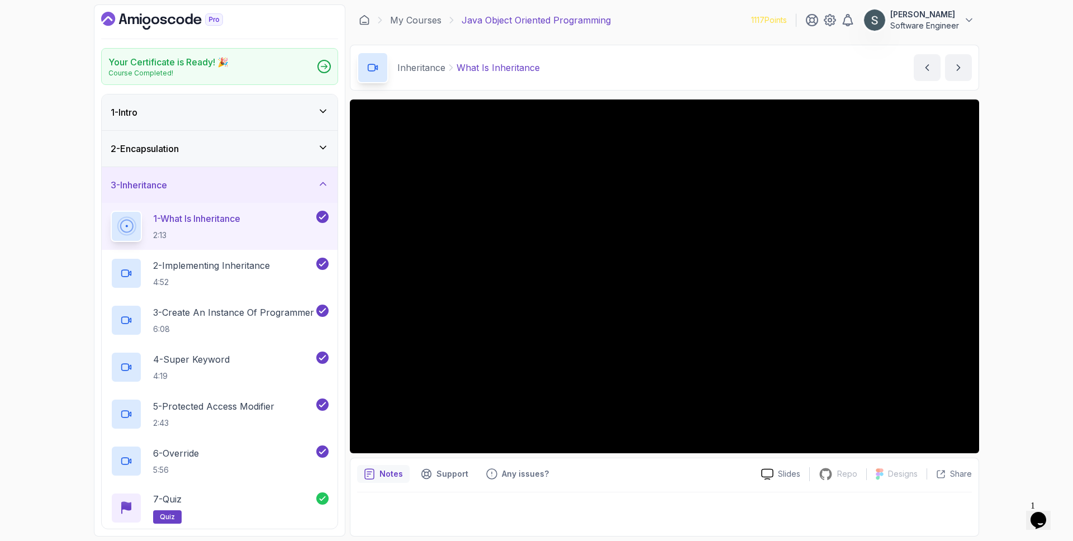
click at [233, 222] on p "1 - What Is Inheritance" at bounding box center [196, 218] width 87 height 13
click at [143, 22] on icon "Dashboard" at bounding box center [162, 21] width 122 height 18
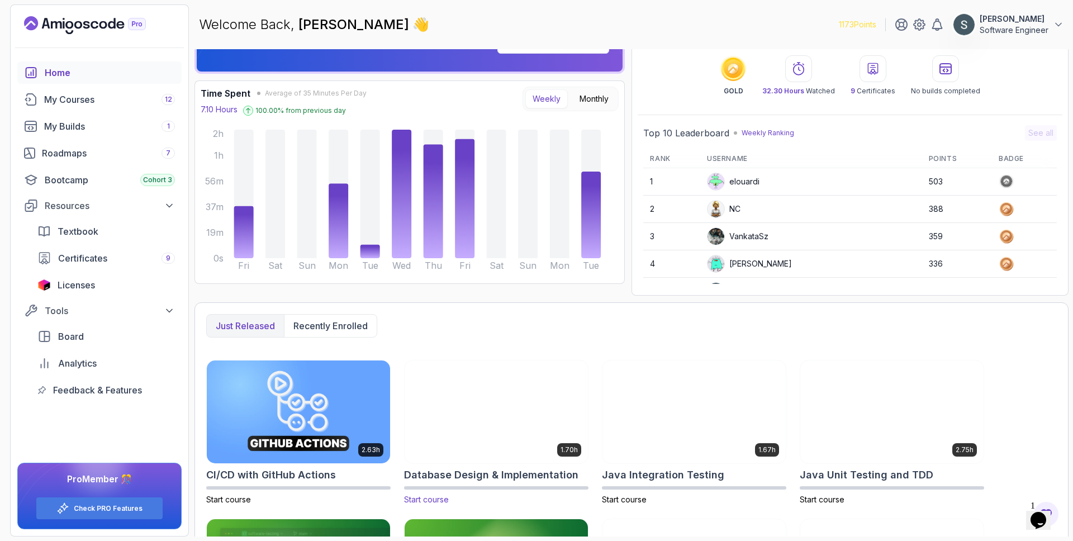
scroll to position [36, 0]
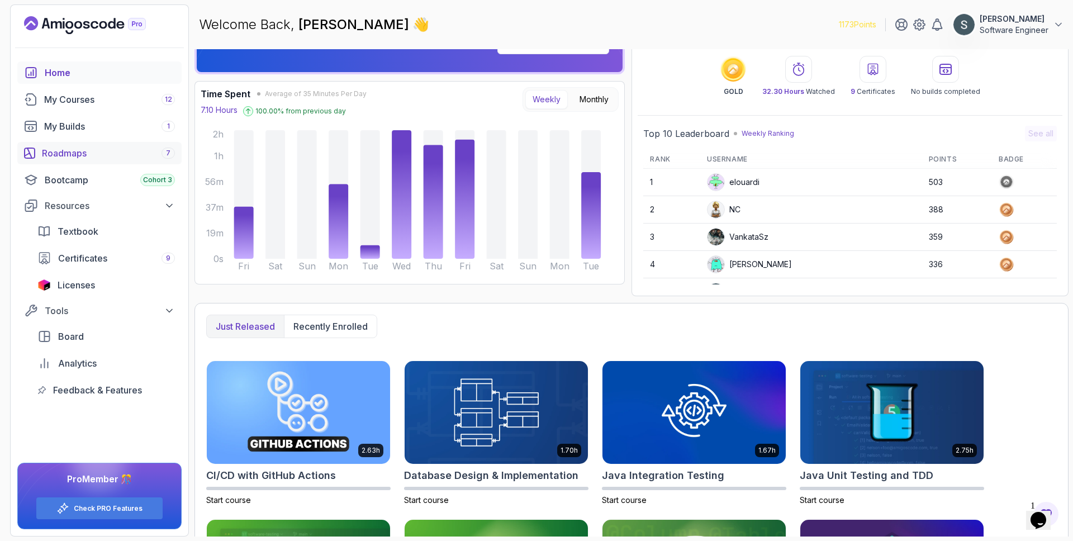
click at [66, 146] on div "Roadmaps 7" at bounding box center [108, 152] width 133 height 13
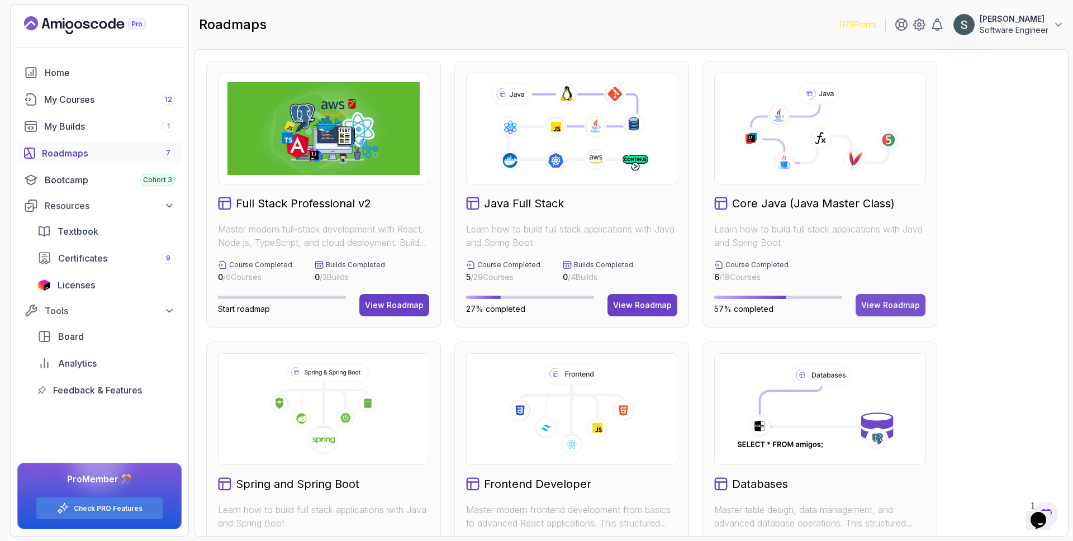
click at [844, 311] on button "View Roadmap" at bounding box center [890, 305] width 70 height 22
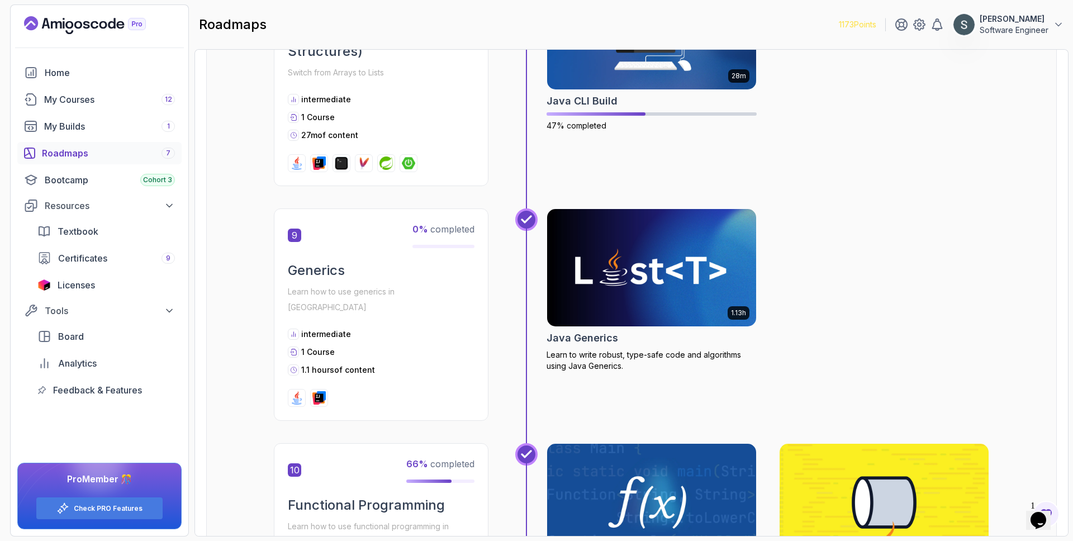
scroll to position [1911, 0]
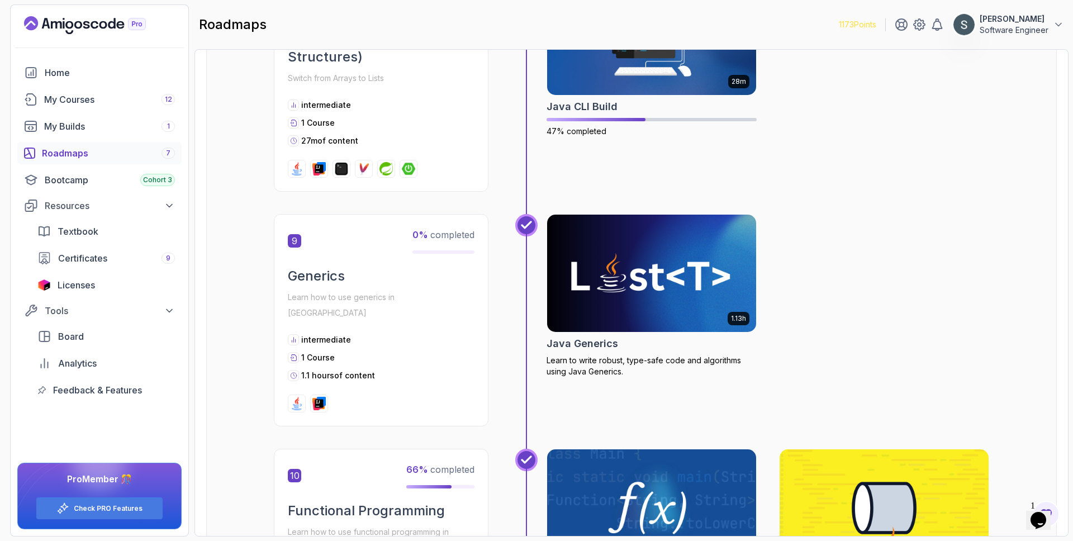
click at [664, 289] on img at bounding box center [652, 273] width 220 height 123
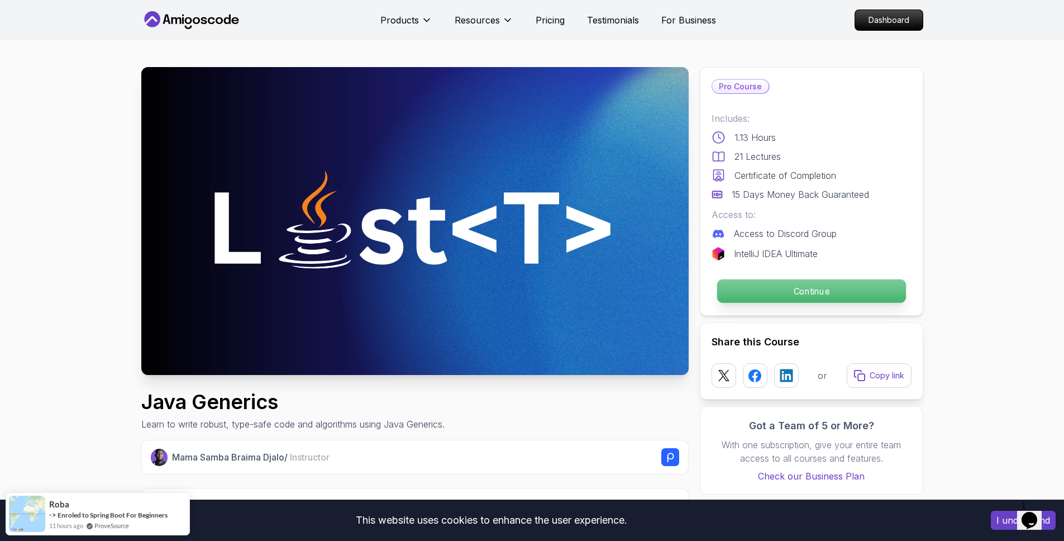
click at [827, 294] on p "Continue" at bounding box center [811, 290] width 189 height 23
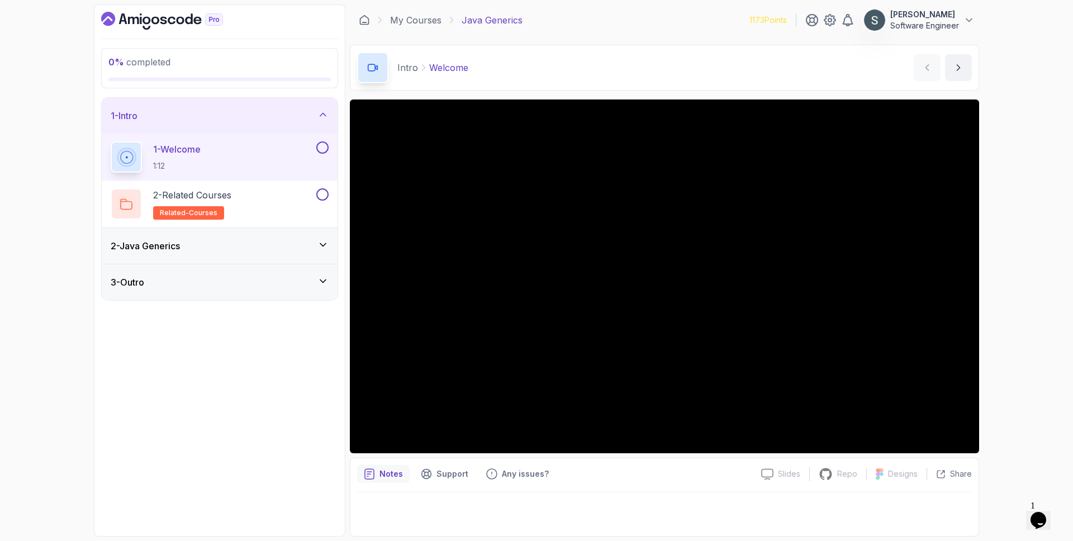
click at [210, 286] on div "3 - Outro" at bounding box center [220, 281] width 218 height 13
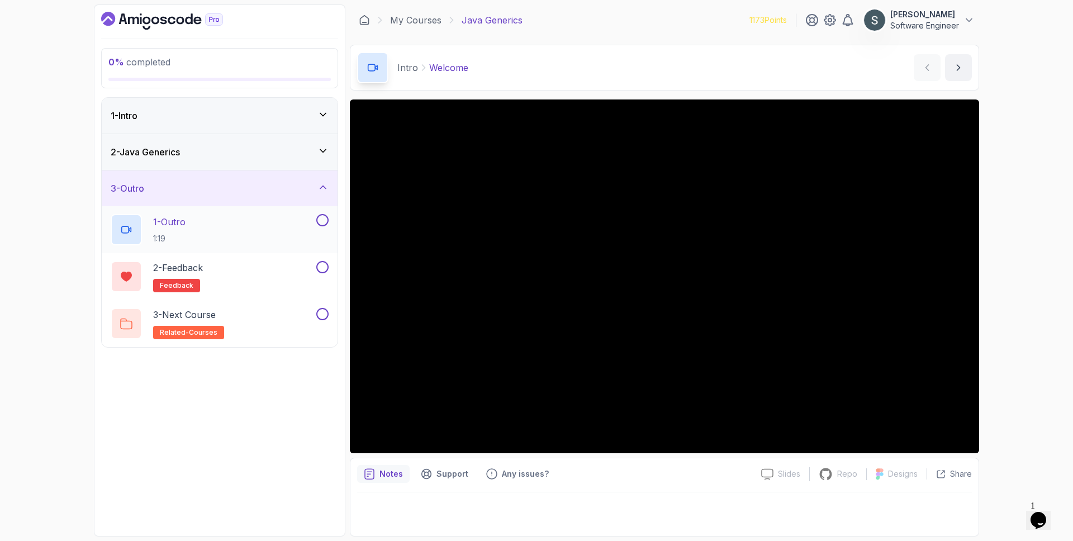
click at [325, 218] on button at bounding box center [322, 220] width 12 height 12
click at [323, 268] on button at bounding box center [322, 267] width 12 height 12
click at [326, 319] on div at bounding box center [321, 314] width 15 height 12
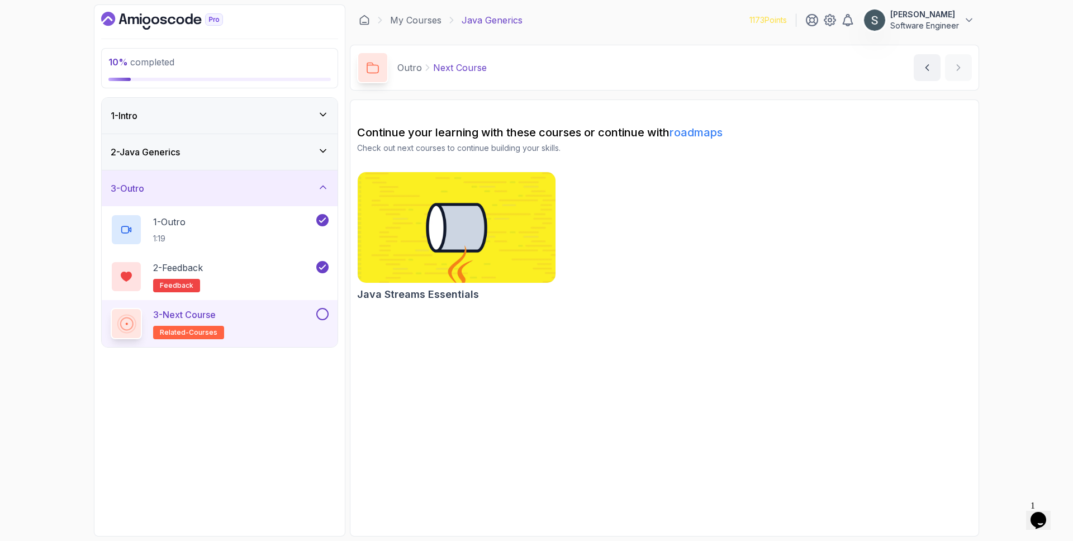
click at [322, 315] on button at bounding box center [322, 314] width 12 height 12
click at [211, 123] on div "1 - Intro" at bounding box center [220, 116] width 236 height 36
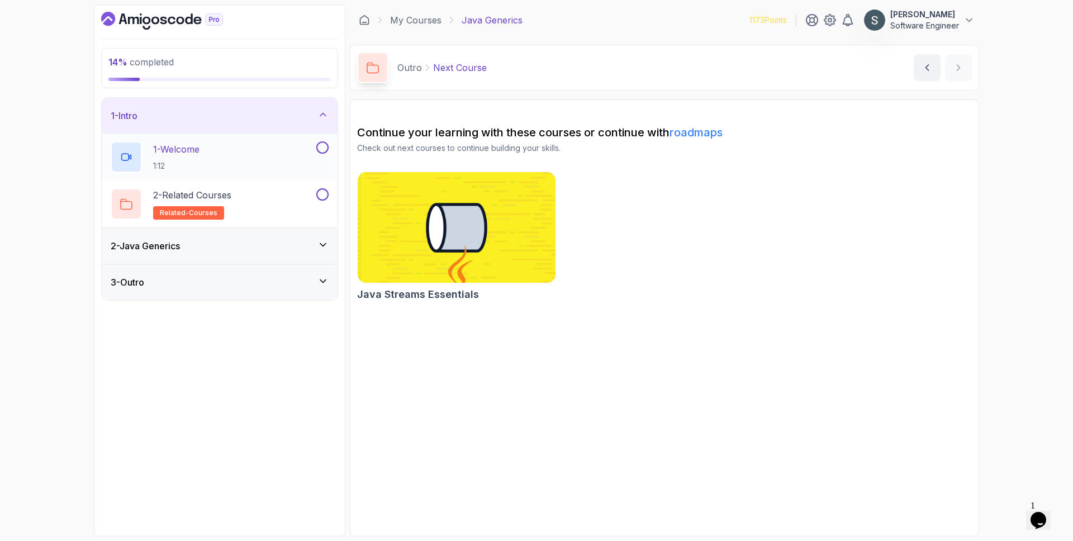
click at [222, 155] on div "1 - Welcome 1:12" at bounding box center [212, 156] width 203 height 31
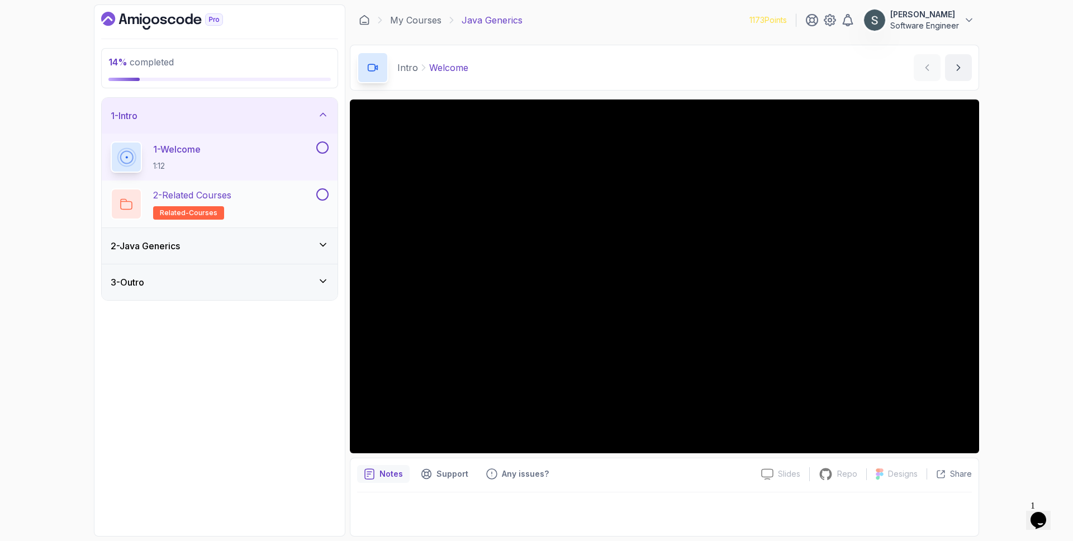
click at [320, 198] on button at bounding box center [322, 194] width 12 height 12
click at [286, 245] on div "2 - Java Generics" at bounding box center [220, 245] width 218 height 13
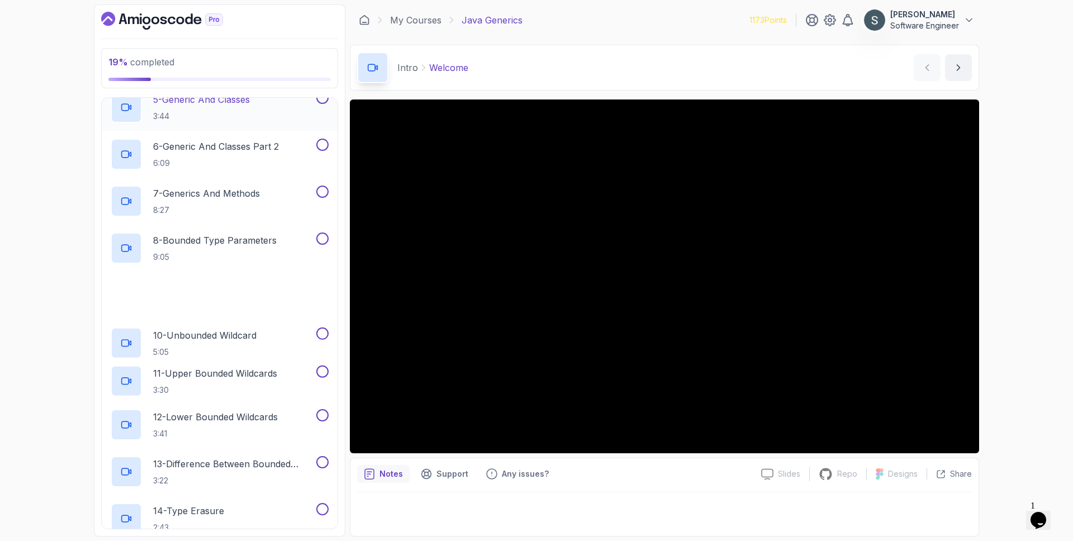
scroll to position [428, 0]
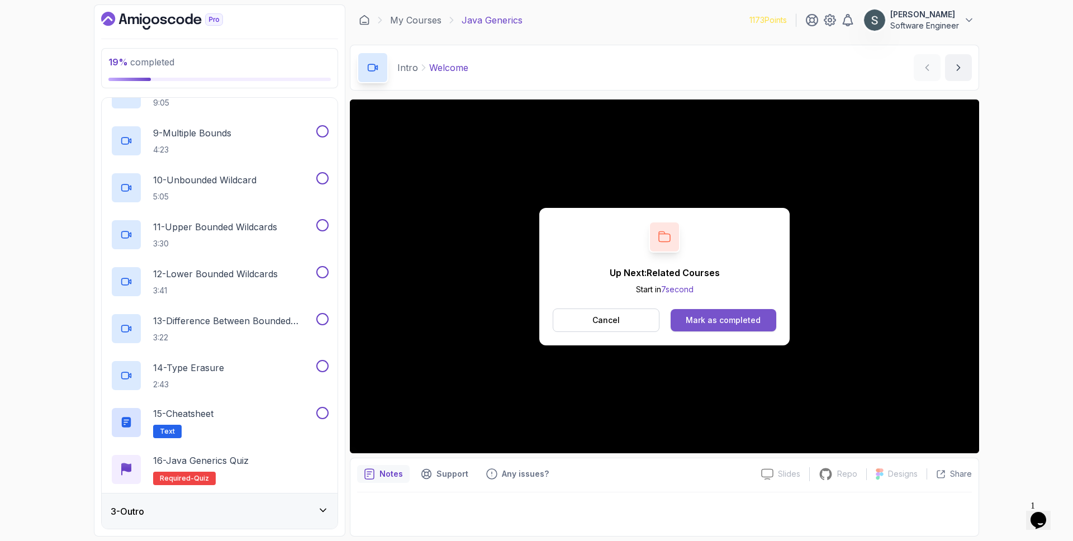
click at [729, 320] on div "Mark as completed" at bounding box center [723, 320] width 75 height 11
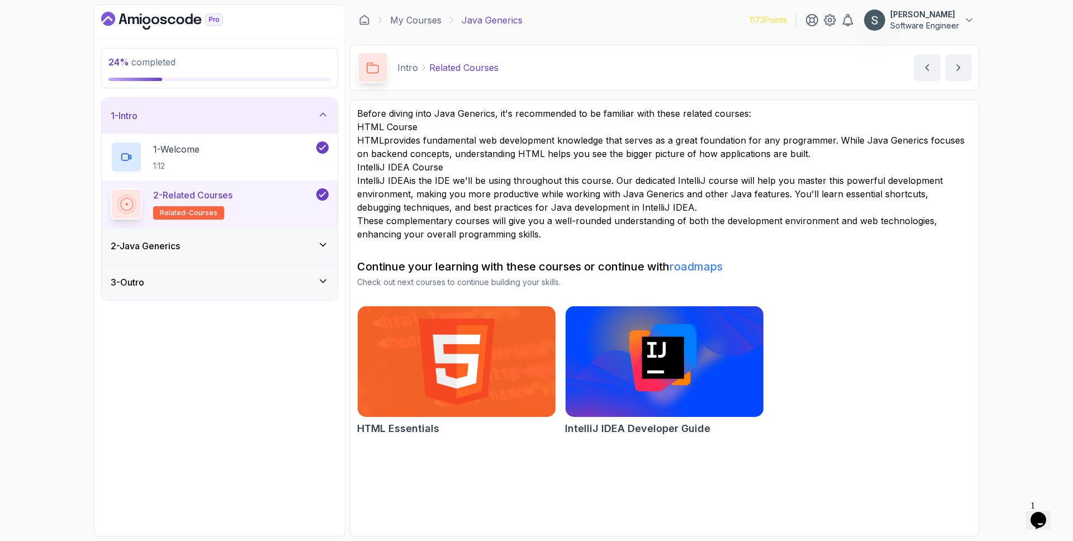
click at [158, 248] on h3 "2 - Java Generics" at bounding box center [145, 245] width 69 height 13
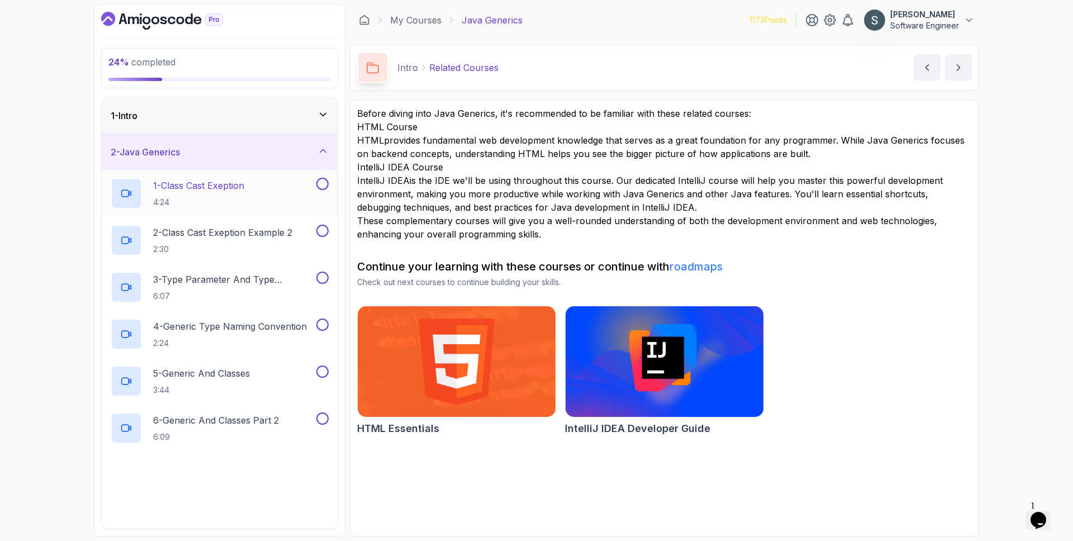
click at [237, 187] on p "1 - Class Cast Exeption" at bounding box center [198, 185] width 91 height 13
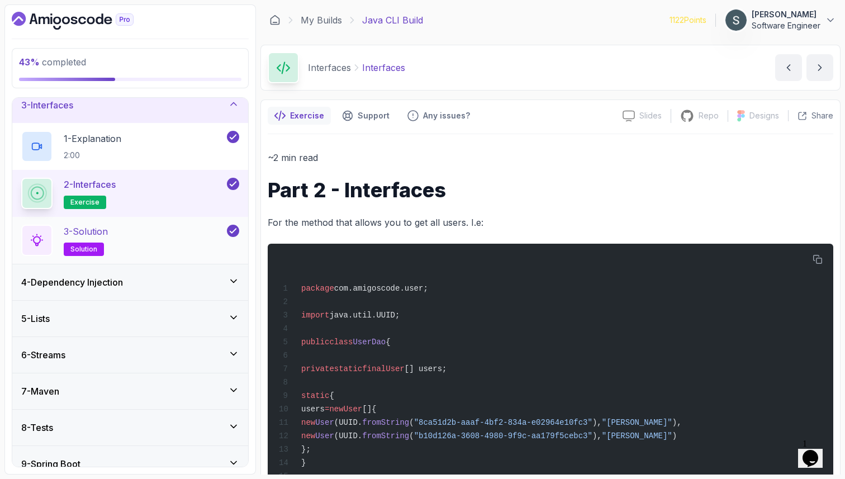
scroll to position [86, 0]
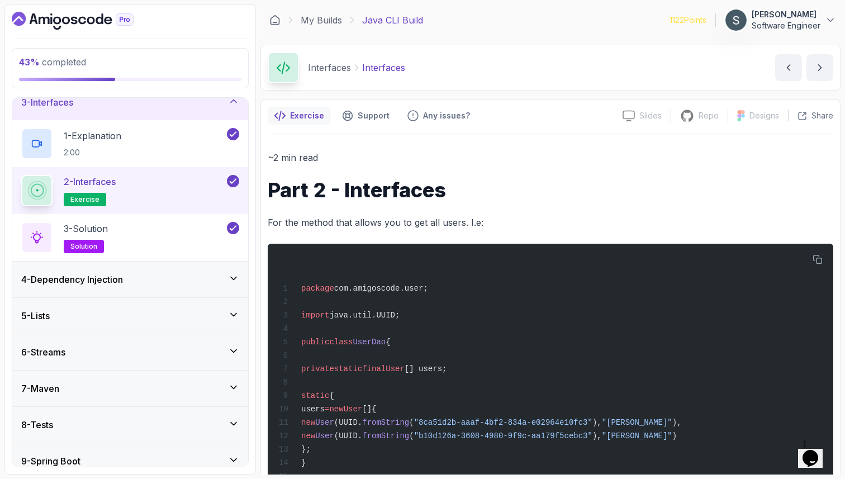
click at [191, 271] on div "4 - Dependency Injection" at bounding box center [130, 279] width 236 height 36
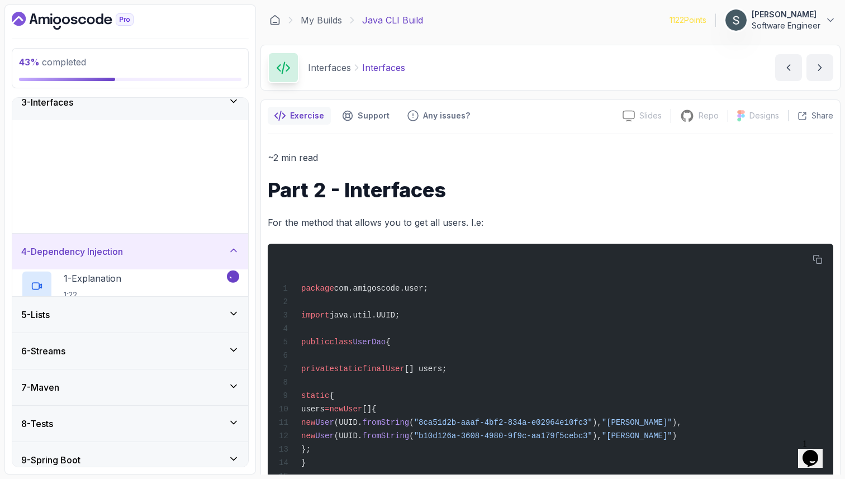
scroll to position [0, 0]
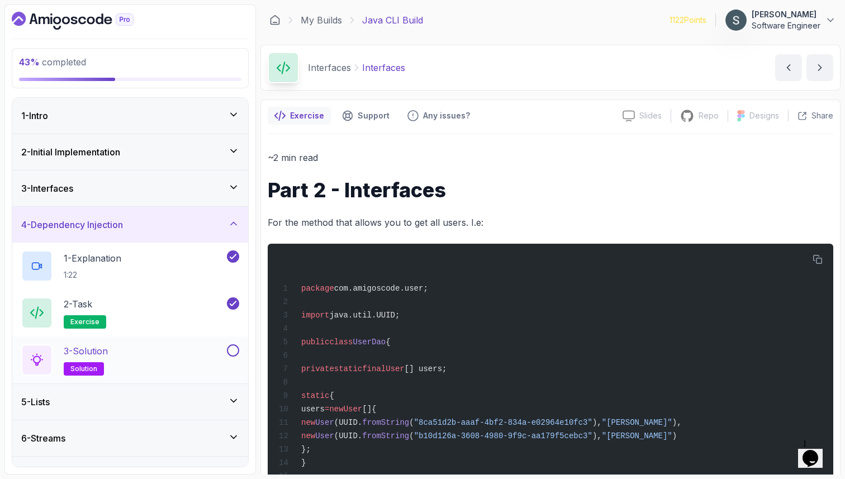
click at [190, 359] on div "3 - Solution solution" at bounding box center [122, 359] width 203 height 31
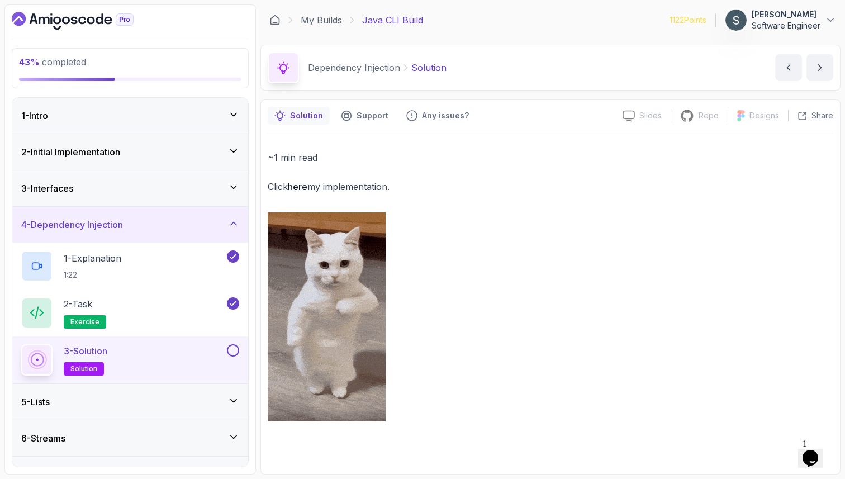
click at [246, 355] on div "3 - Solution solution" at bounding box center [130, 359] width 236 height 47
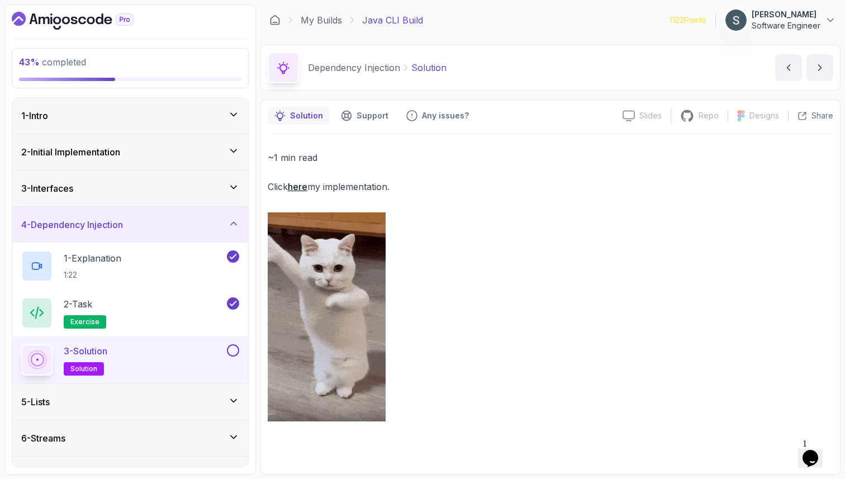
click at [237, 356] on div at bounding box center [232, 350] width 15 height 12
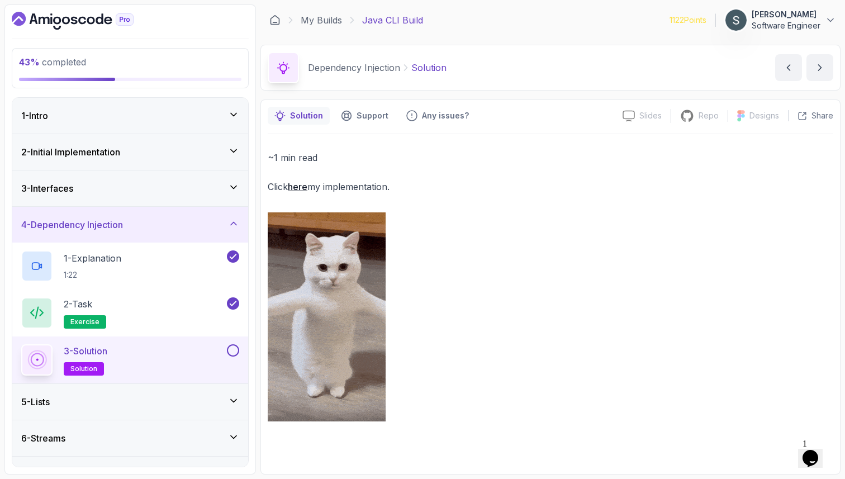
click at [238, 348] on button at bounding box center [233, 350] width 12 height 12
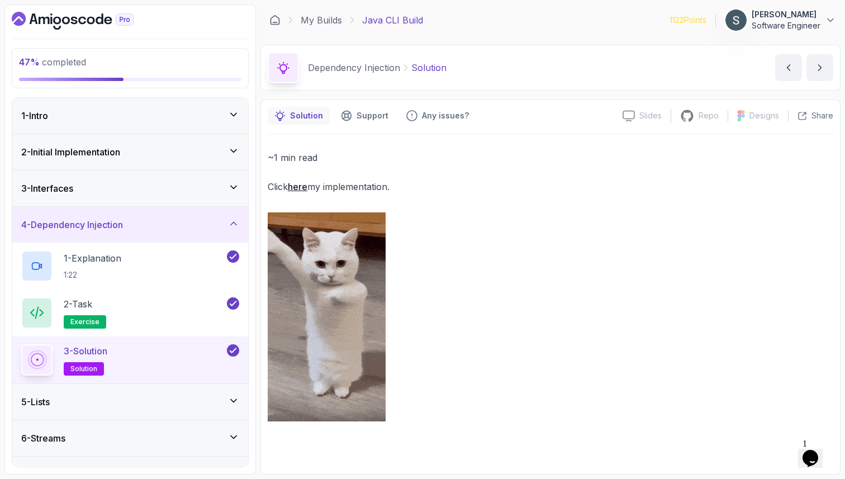
click at [130, 224] on div "4 - Dependency Injection" at bounding box center [130, 224] width 218 height 13
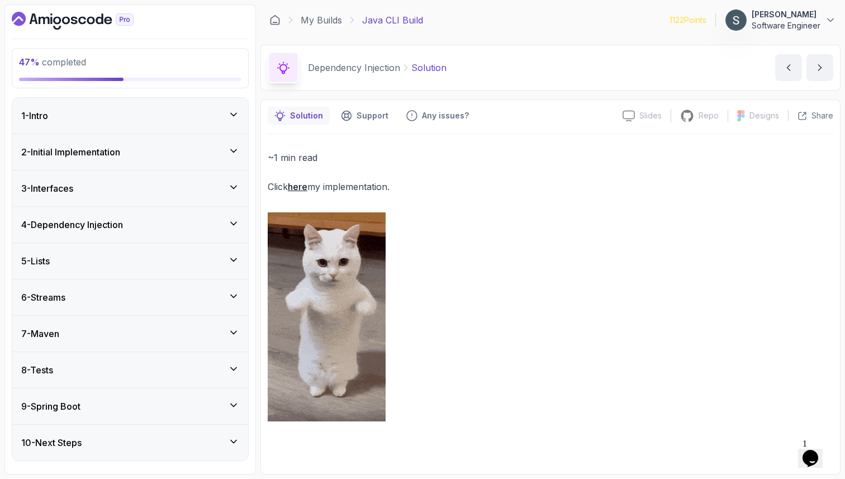
click at [130, 258] on div "5 - Lists" at bounding box center [130, 260] width 218 height 13
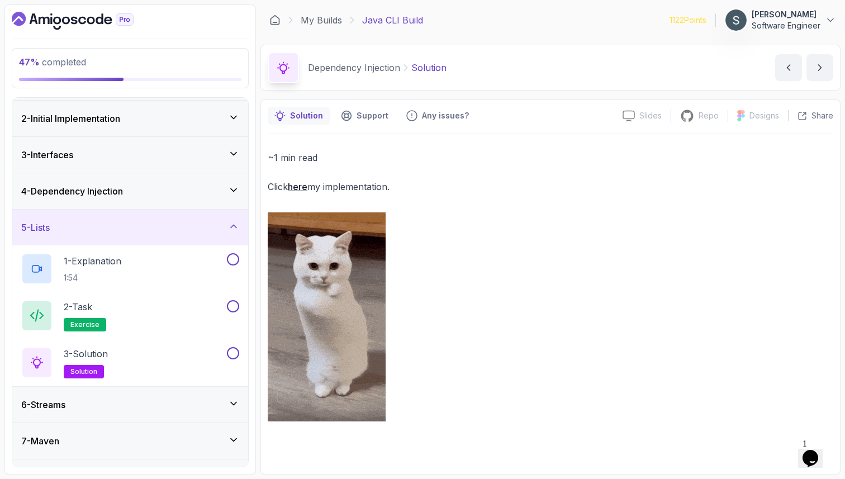
scroll to position [37, 0]
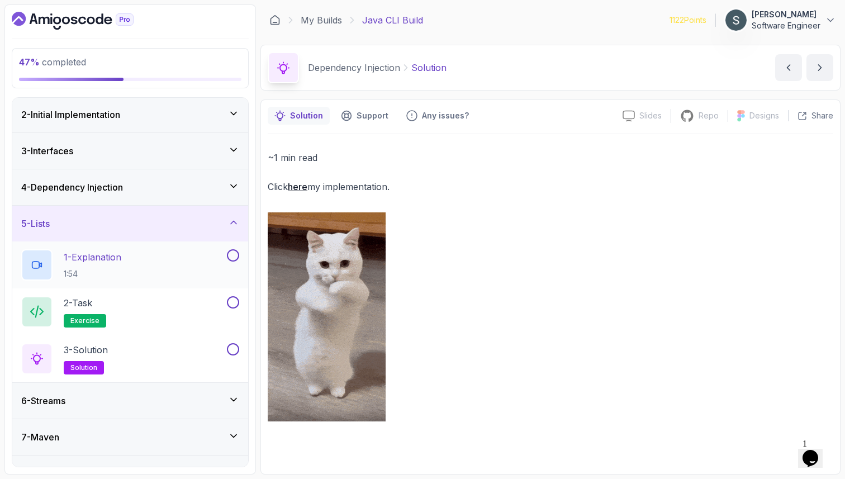
click at [121, 258] on p "1 - Explanation" at bounding box center [93, 256] width 58 height 13
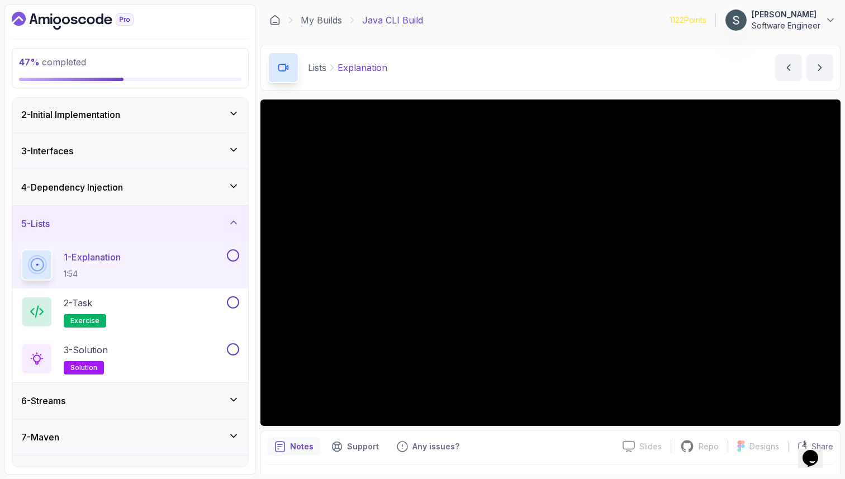
click at [235, 258] on button at bounding box center [233, 255] width 12 height 12
click at [206, 303] on div "2 - Task exercise" at bounding box center [122, 311] width 203 height 31
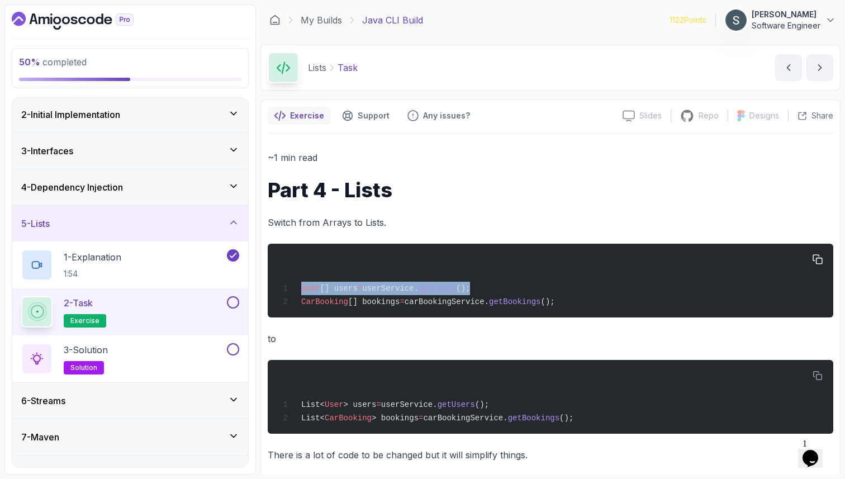
drag, startPoint x: 301, startPoint y: 289, endPoint x: 539, endPoint y: 289, distance: 237.4
click at [539, 289] on div "User [] users = userService. getUsers (); CarBooking [] bookings = carBookingSe…" at bounding box center [551, 280] width 548 height 60
copy span "User [] users = userService. getUsers ();"
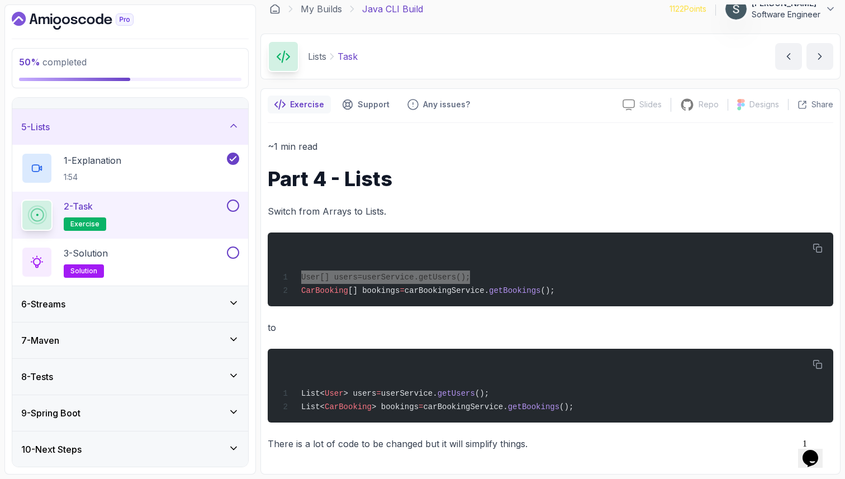
scroll to position [13, 0]
click at [150, 264] on div "3 - Solution solution" at bounding box center [122, 261] width 203 height 31
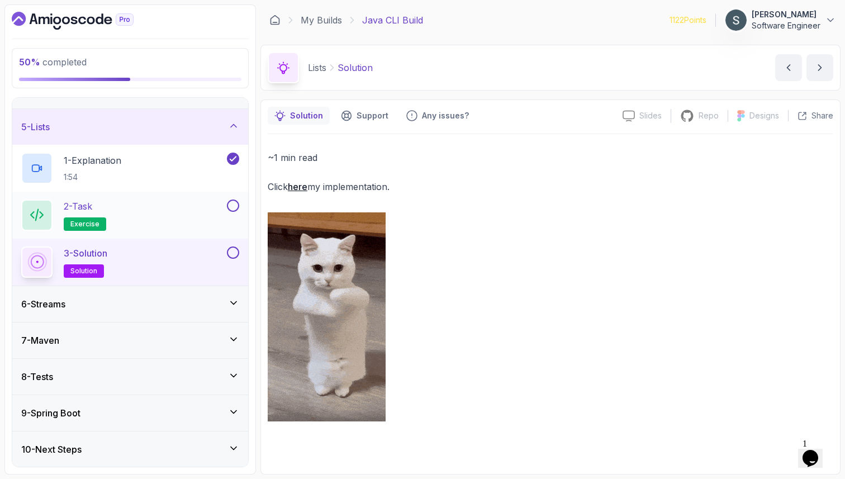
click at [233, 207] on button at bounding box center [233, 205] width 12 height 12
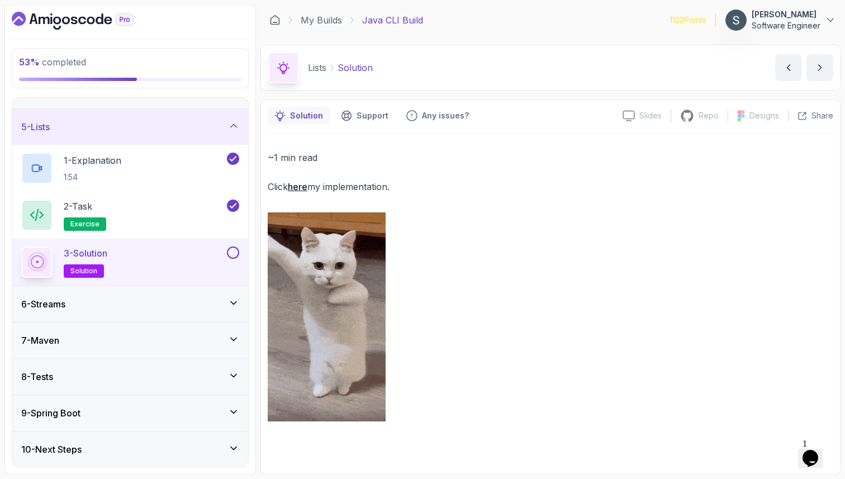
click at [306, 189] on link "here" at bounding box center [298, 186] width 20 height 11
